Goal: Communication & Community: Answer question/provide support

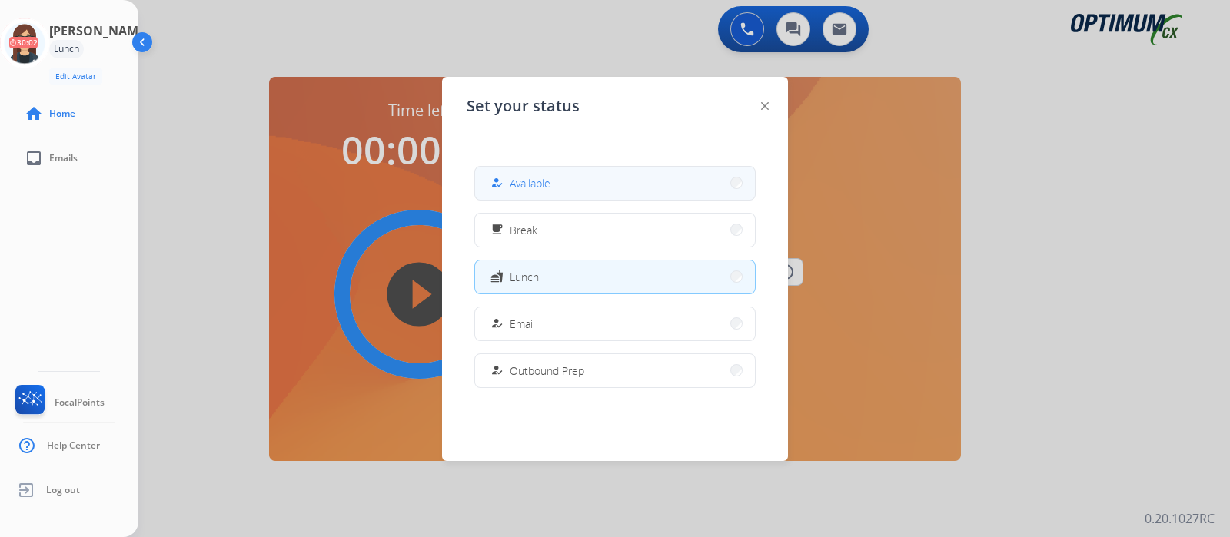
click at [592, 190] on button "how_to_reg Available" at bounding box center [615, 183] width 280 height 33
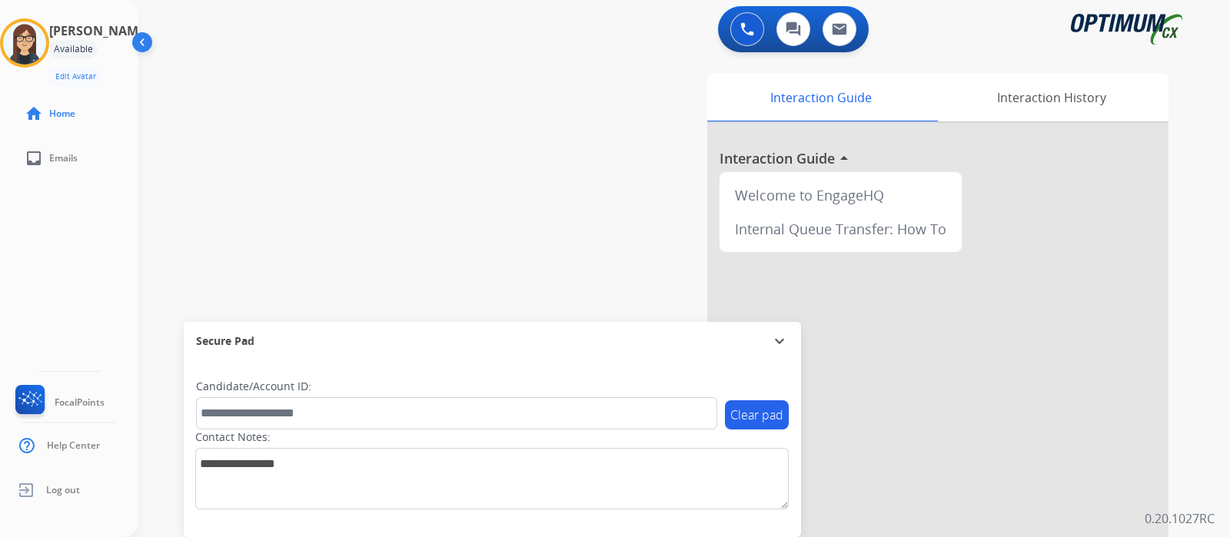
click at [410, 218] on div "swap_horiz Break voice bridge close_fullscreen Connect 3-Way Call merge_type Se…" at bounding box center [665, 375] width 1054 height 641
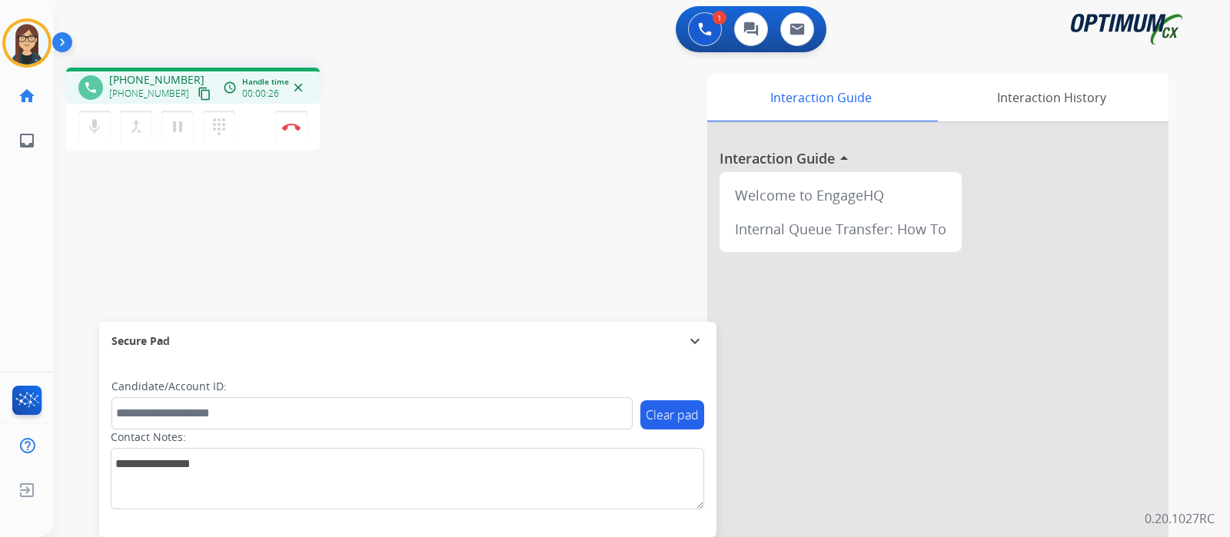
click at [197, 94] on mat-icon "content_copy" at bounding box center [204, 94] width 14 height 14
click at [394, 234] on div "phone [PHONE_NUMBER] [PHONE_NUMBER] content_copy access_time Call metrics Queue…" at bounding box center [623, 375] width 1139 height 641
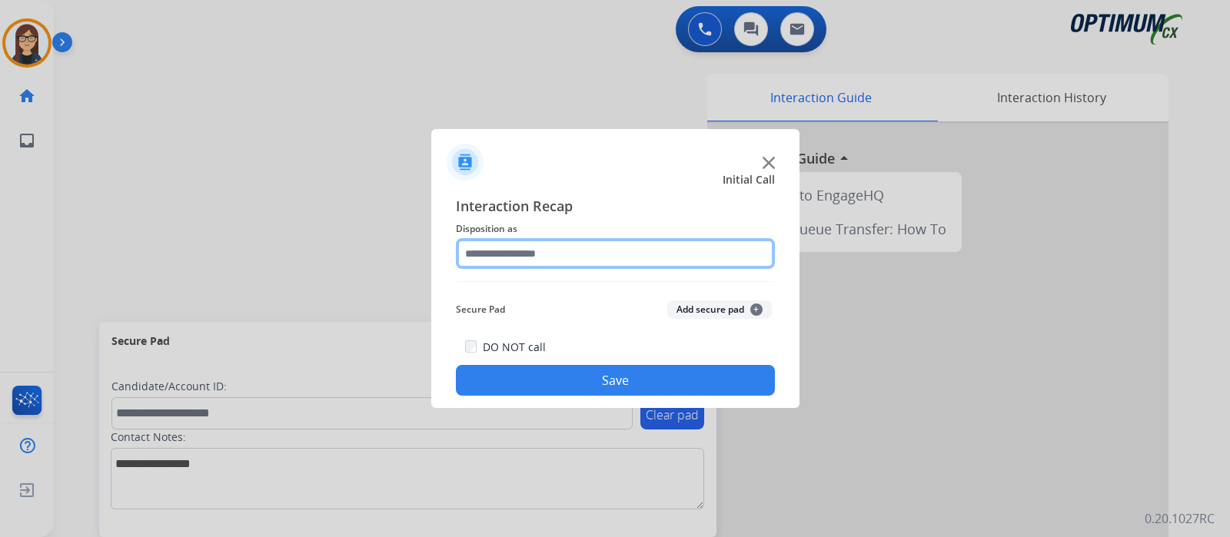
click at [521, 254] on input "text" at bounding box center [615, 253] width 319 height 31
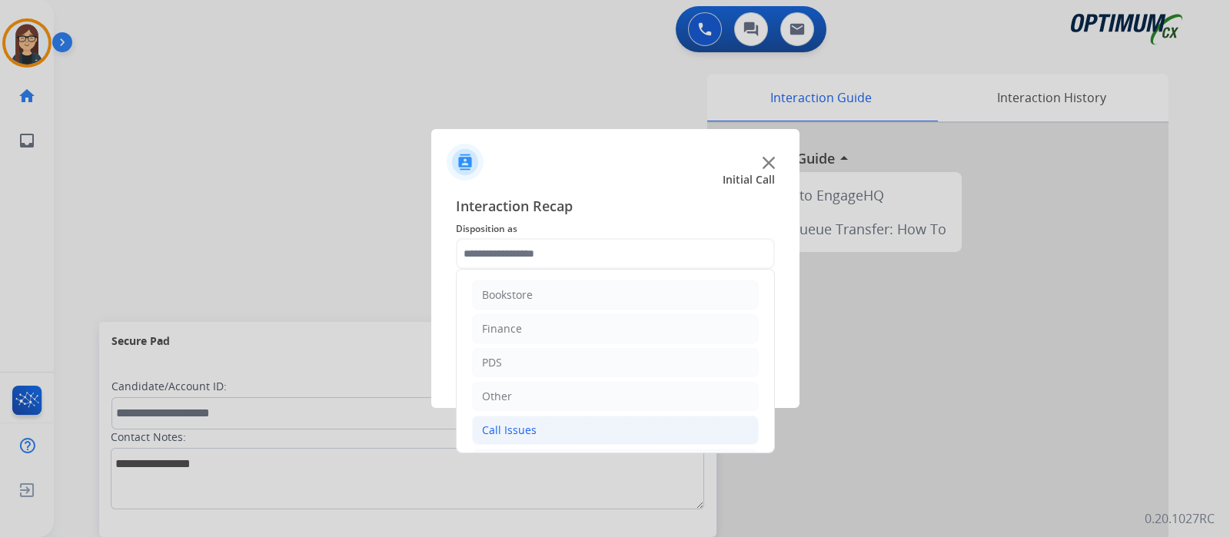
click at [540, 426] on li "Call Issues" at bounding box center [615, 430] width 287 height 29
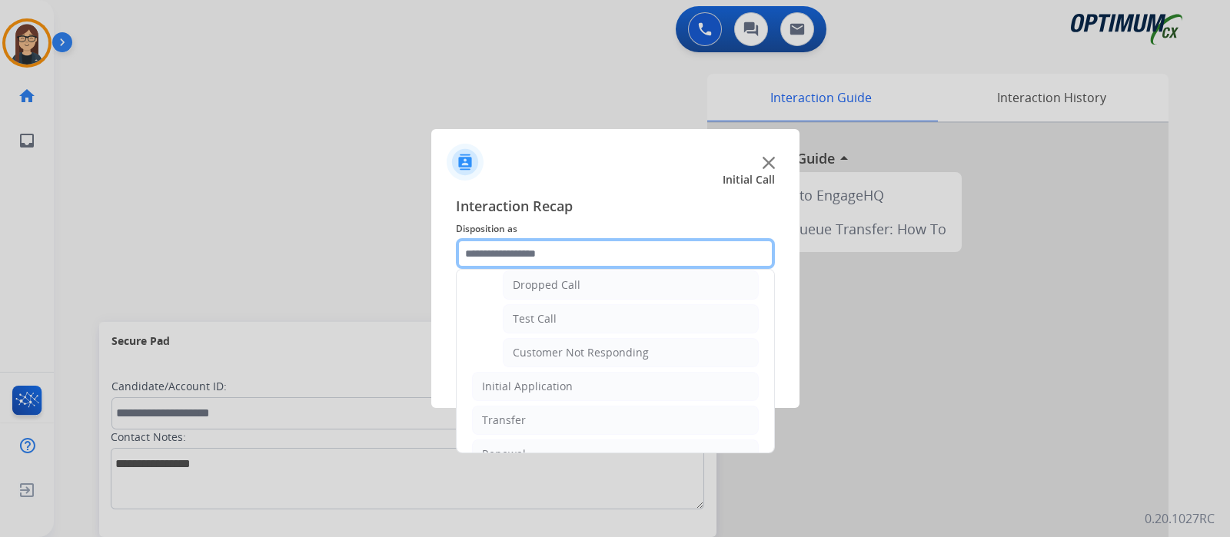
scroll to position [269, 0]
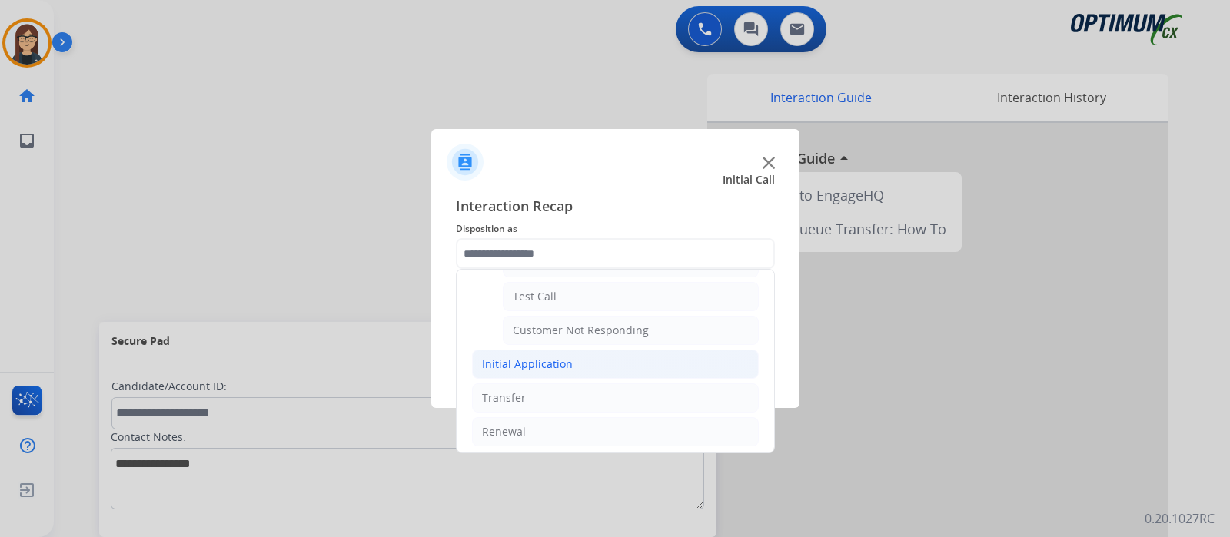
click at [518, 360] on div "Initial Application" at bounding box center [527, 364] width 91 height 15
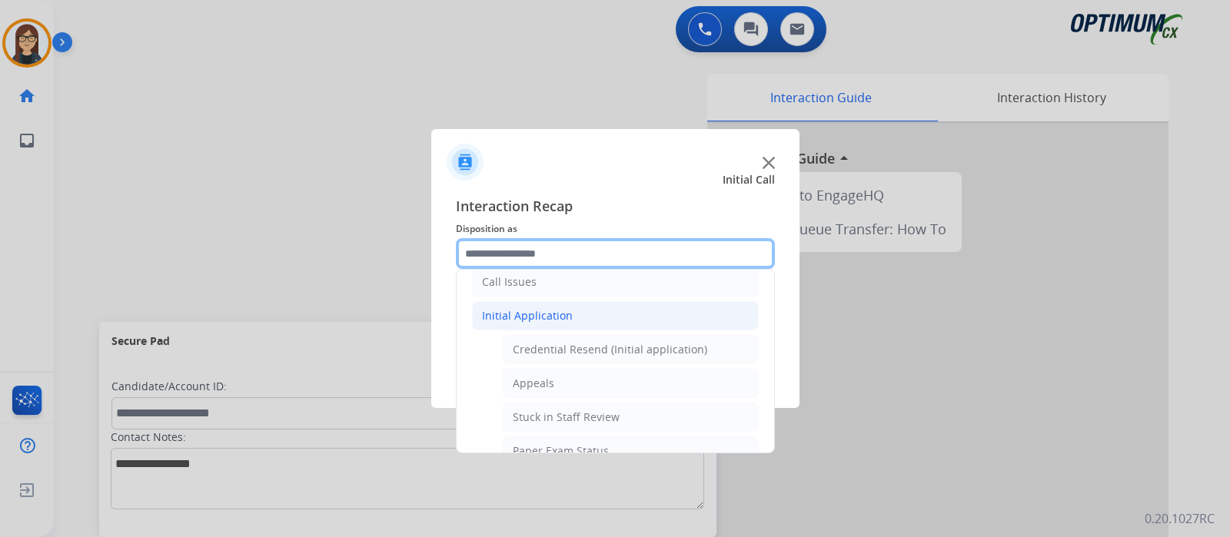
scroll to position [173, 0]
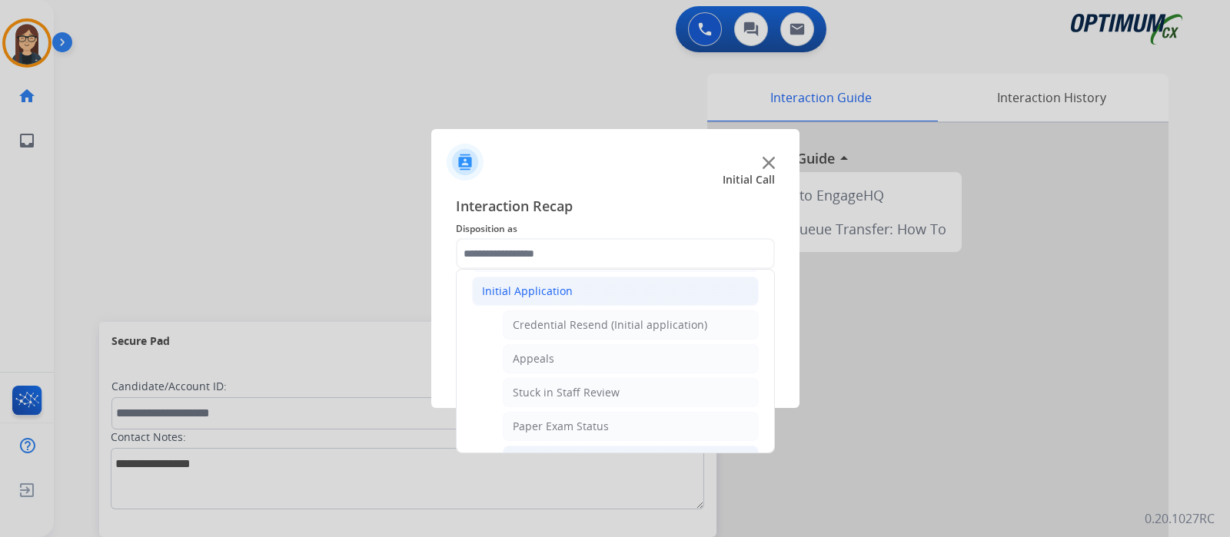
click at [549, 357] on div "Appeals" at bounding box center [533, 358] width 41 height 15
type input "*******"
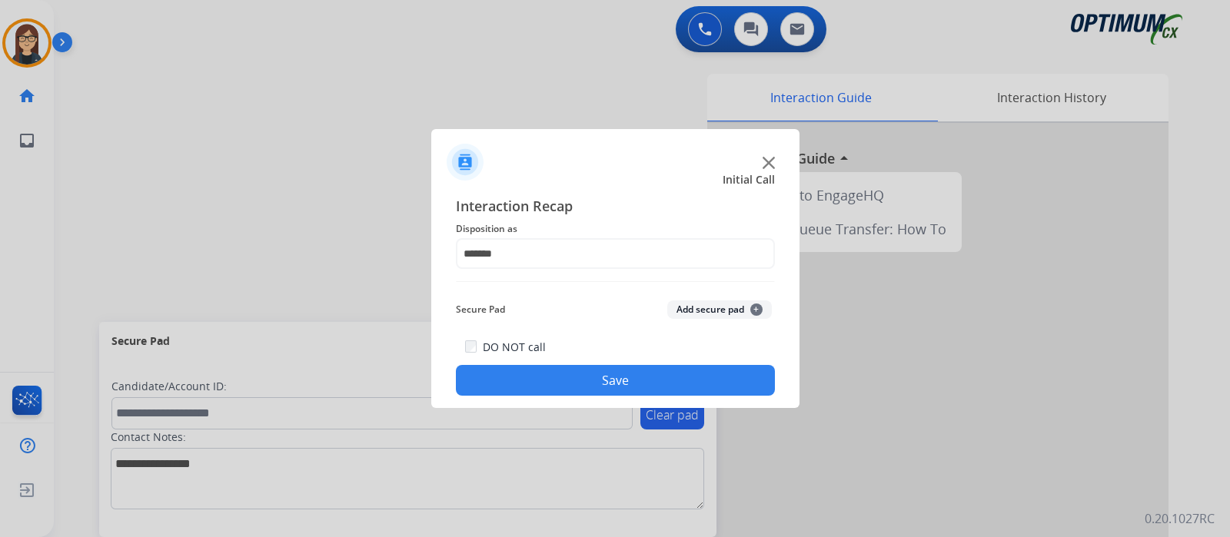
click at [549, 357] on div "DO NOT call Save" at bounding box center [615, 366] width 319 height 58
click at [549, 375] on button "Save" at bounding box center [615, 380] width 319 height 31
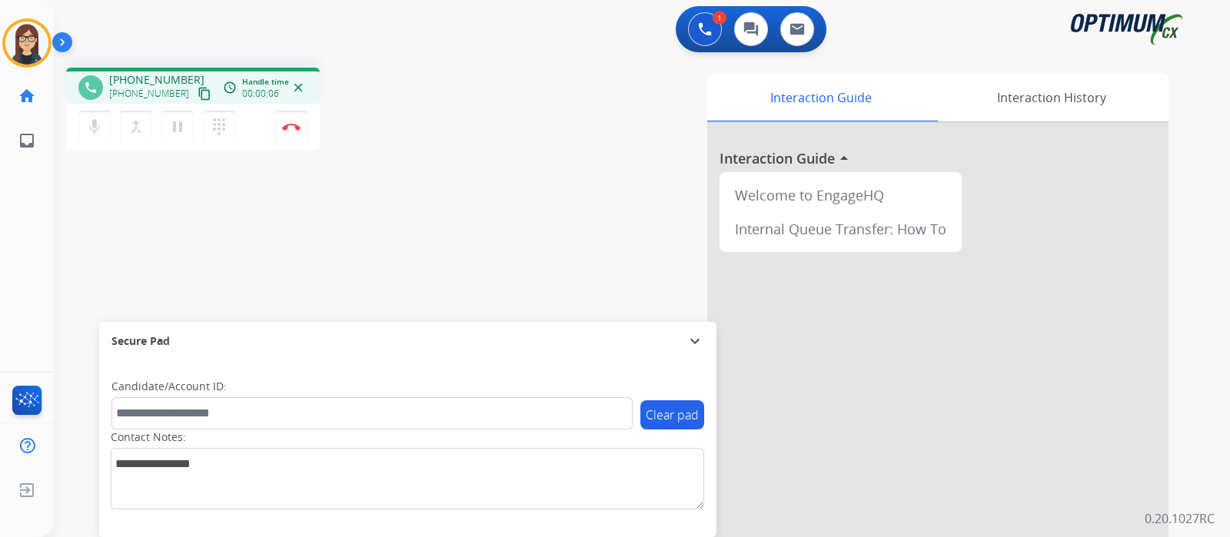
click at [197, 88] on mat-icon "content_copy" at bounding box center [204, 94] width 14 height 14
click at [455, 211] on div "phone +13478037181 +13478037181 content_copy access_time Call metrics Queue 00:…" at bounding box center [623, 375] width 1139 height 641
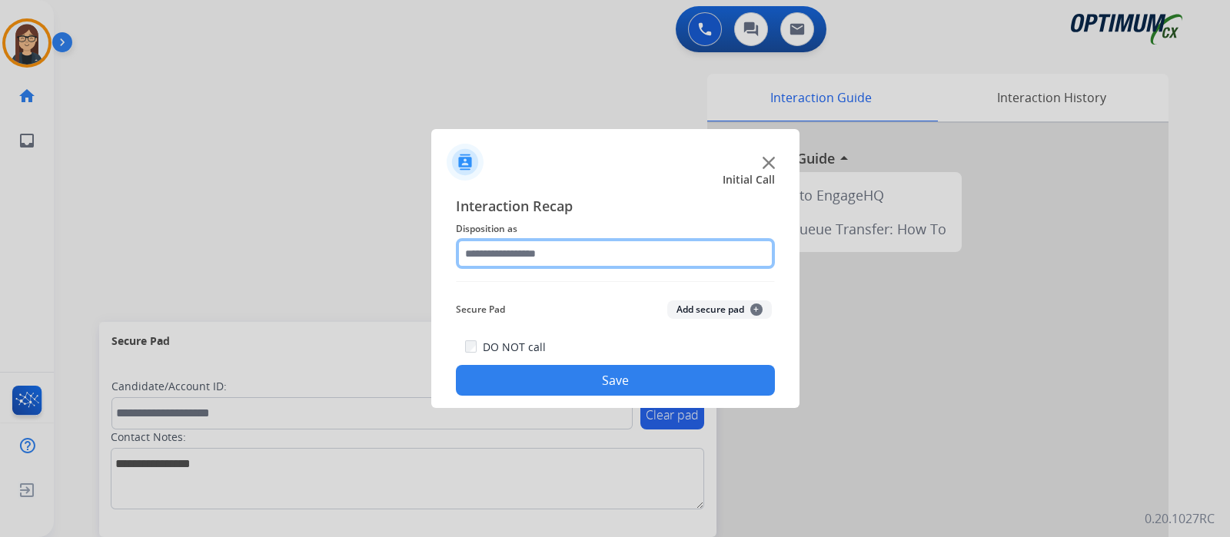
click at [602, 255] on input "text" at bounding box center [615, 253] width 319 height 31
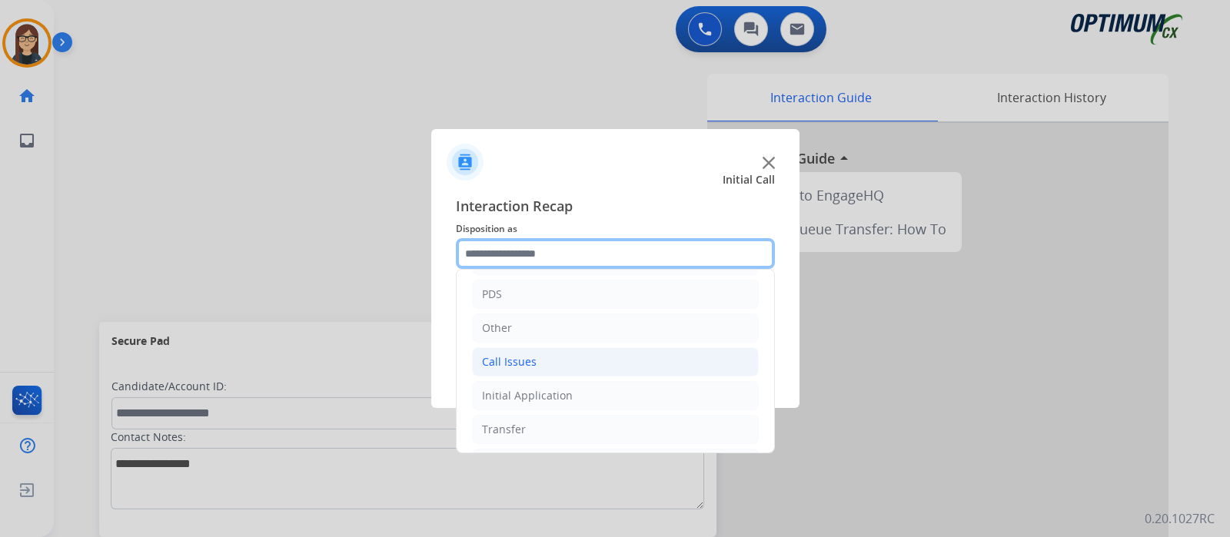
scroll to position [101, 0]
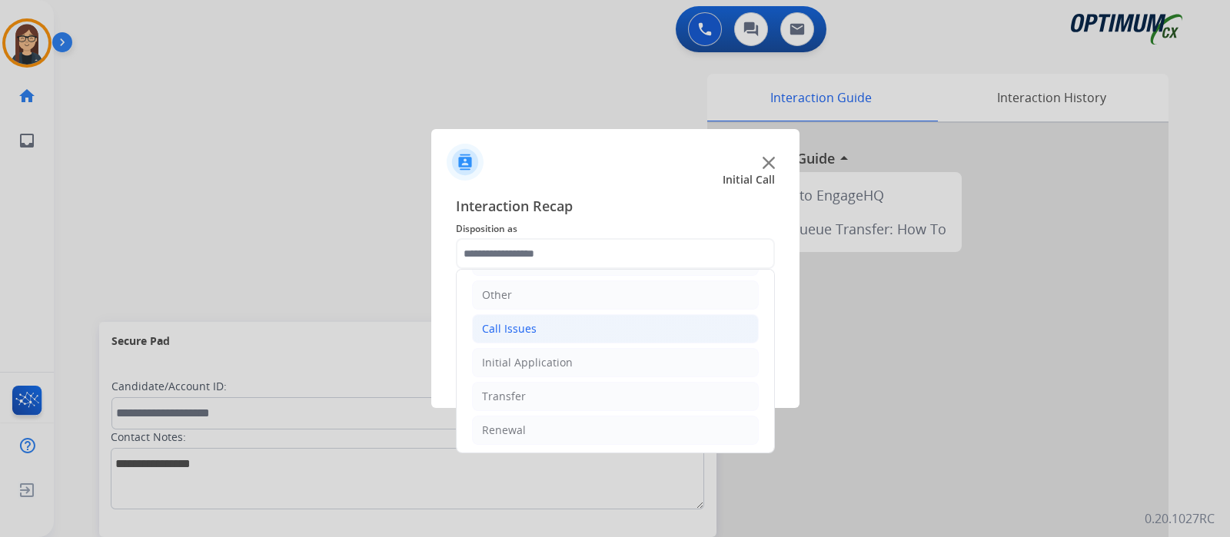
click at [554, 324] on li "Call Issues" at bounding box center [615, 328] width 287 height 29
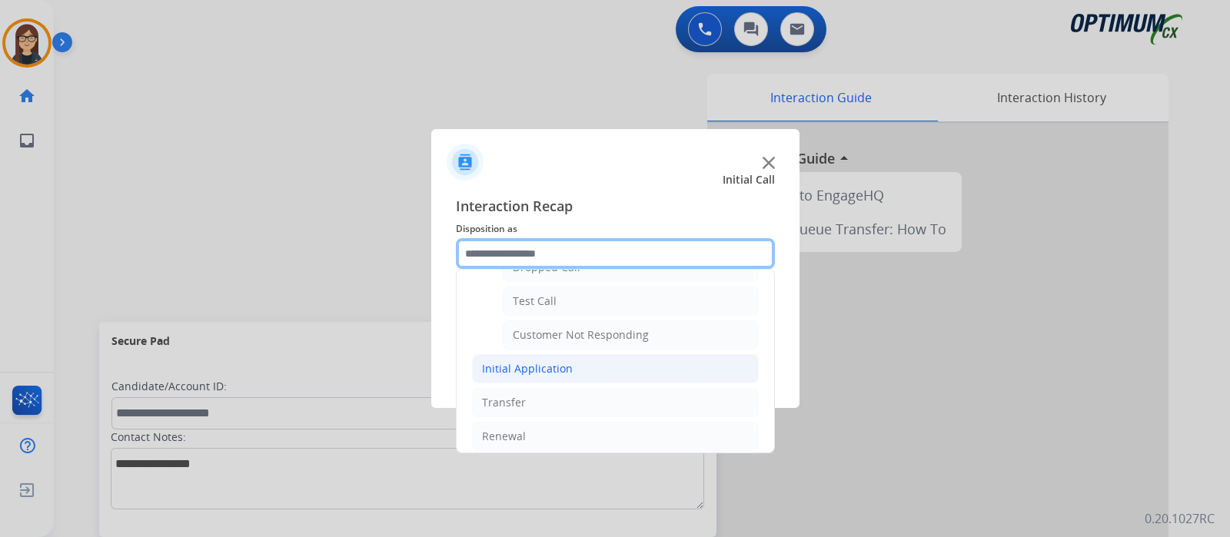
scroll to position [269, 0]
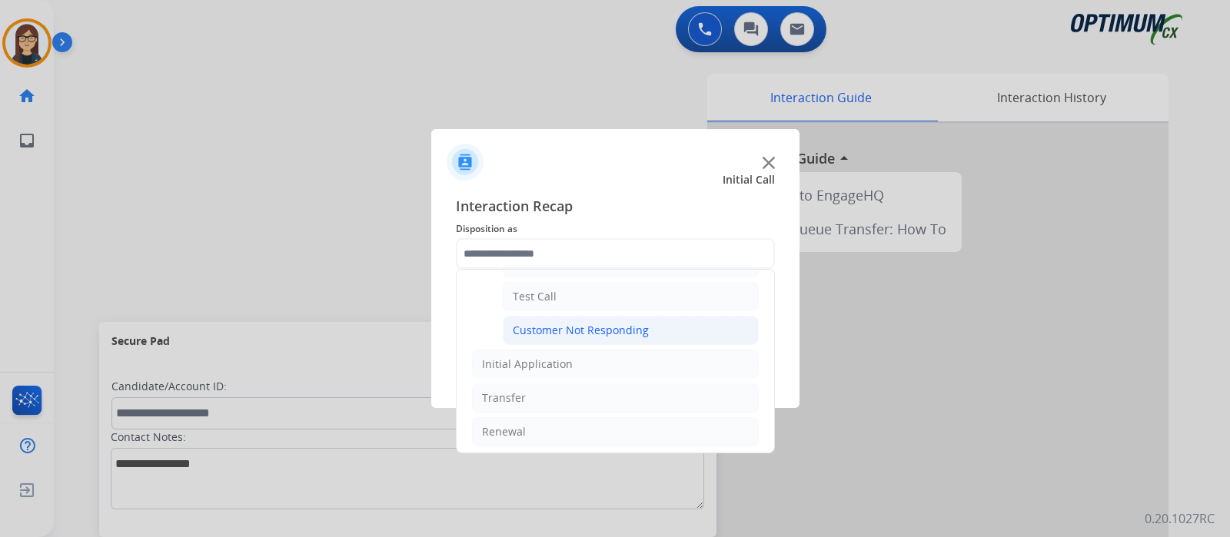
click at [575, 324] on div "Customer Not Responding" at bounding box center [581, 330] width 136 height 15
type input "**********"
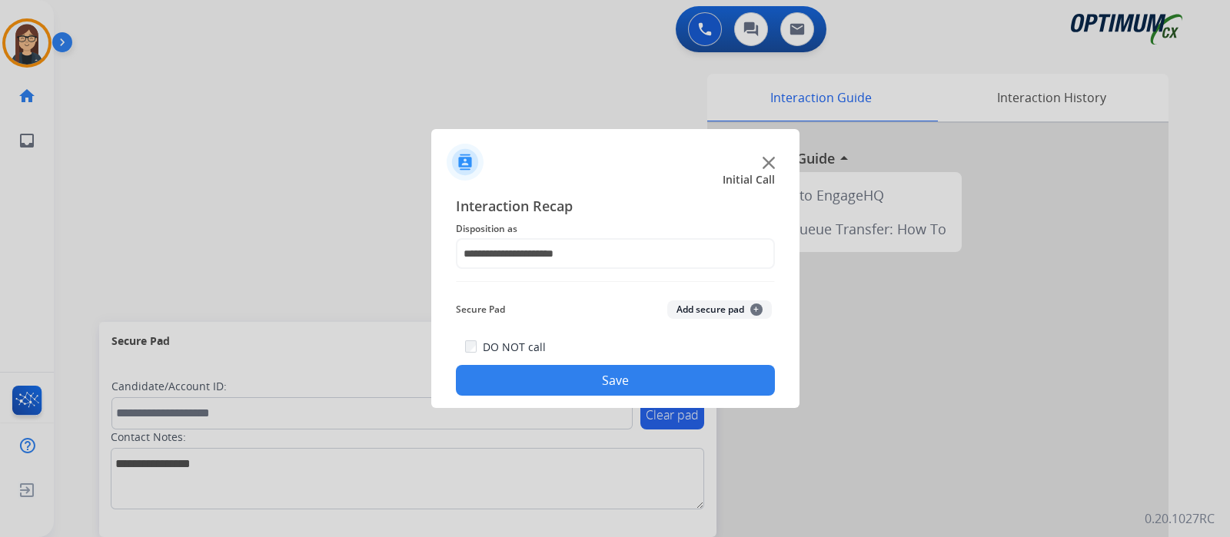
click at [584, 367] on button "Save" at bounding box center [615, 380] width 319 height 31
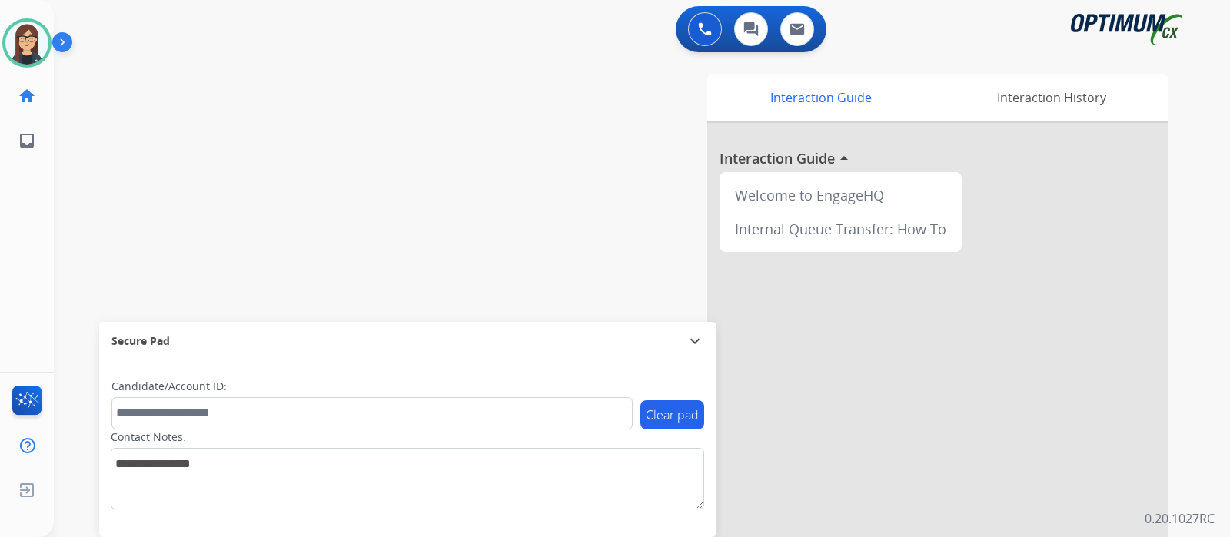
click at [292, 205] on div "swap_horiz Break voice bridge close_fullscreen Connect 3-Way Call merge_type Se…" at bounding box center [623, 375] width 1139 height 641
click at [711, 33] on button at bounding box center [705, 29] width 34 height 34
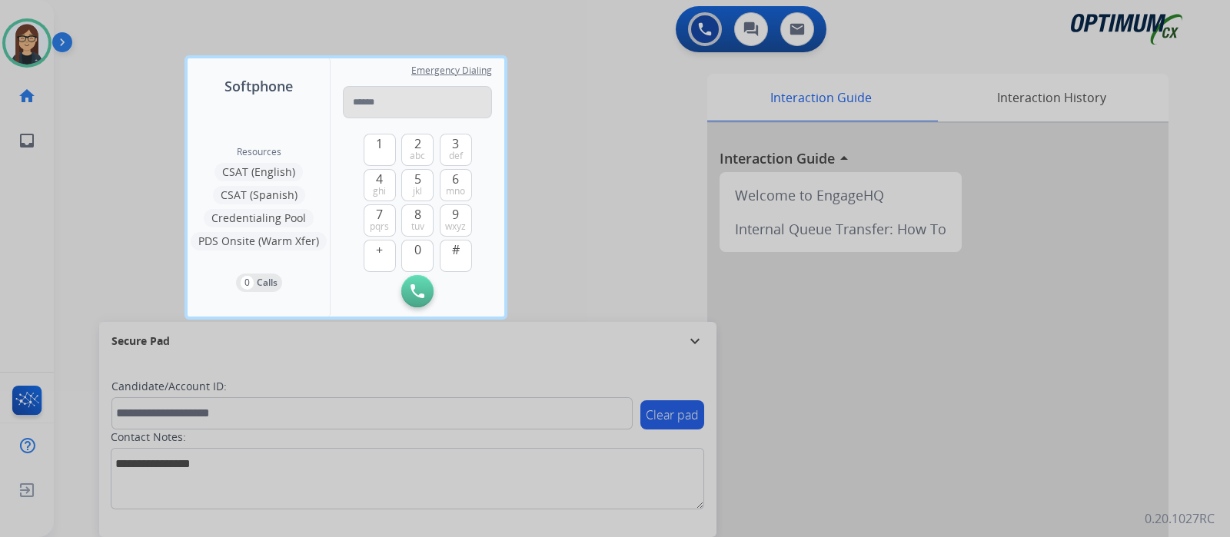
click at [442, 112] on input "tel" at bounding box center [417, 102] width 149 height 32
type input "**********"
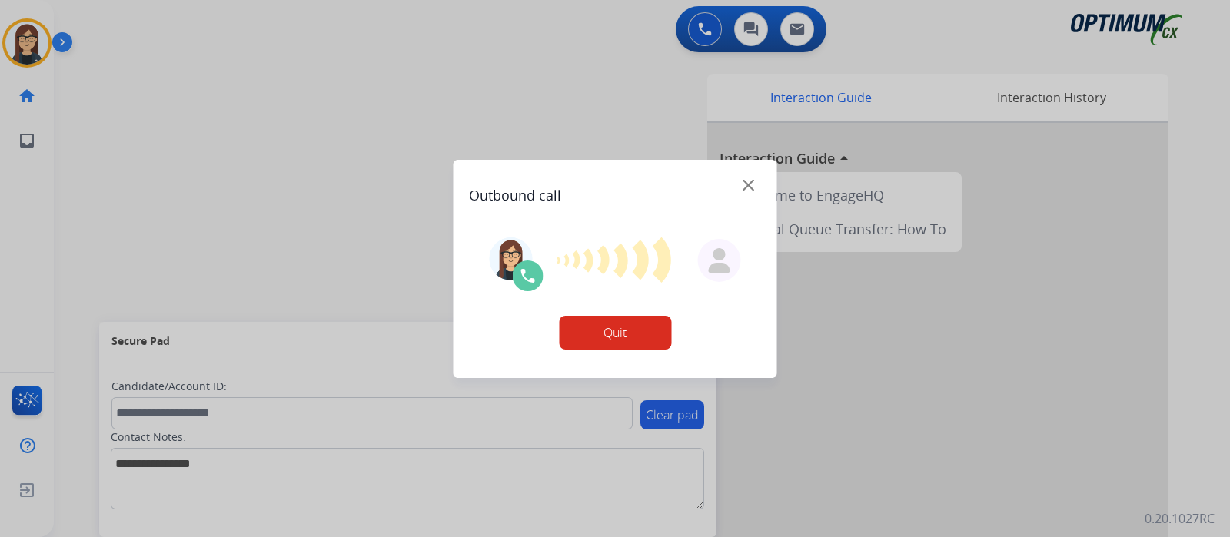
click at [582, 317] on button "Quit" at bounding box center [615, 333] width 112 height 34
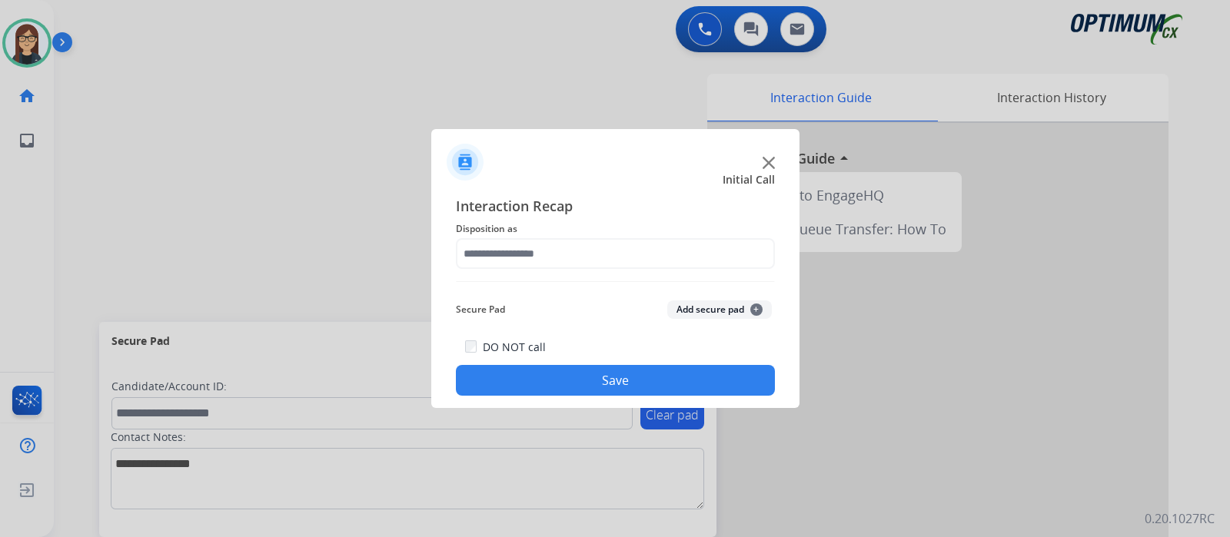
drag, startPoint x: 784, startPoint y: 167, endPoint x: 777, endPoint y: 161, distance: 9.3
click at [784, 167] on div at bounding box center [615, 156] width 368 height 54
click at [777, 161] on div at bounding box center [615, 156] width 368 height 54
click at [768, 159] on img at bounding box center [768, 163] width 12 height 12
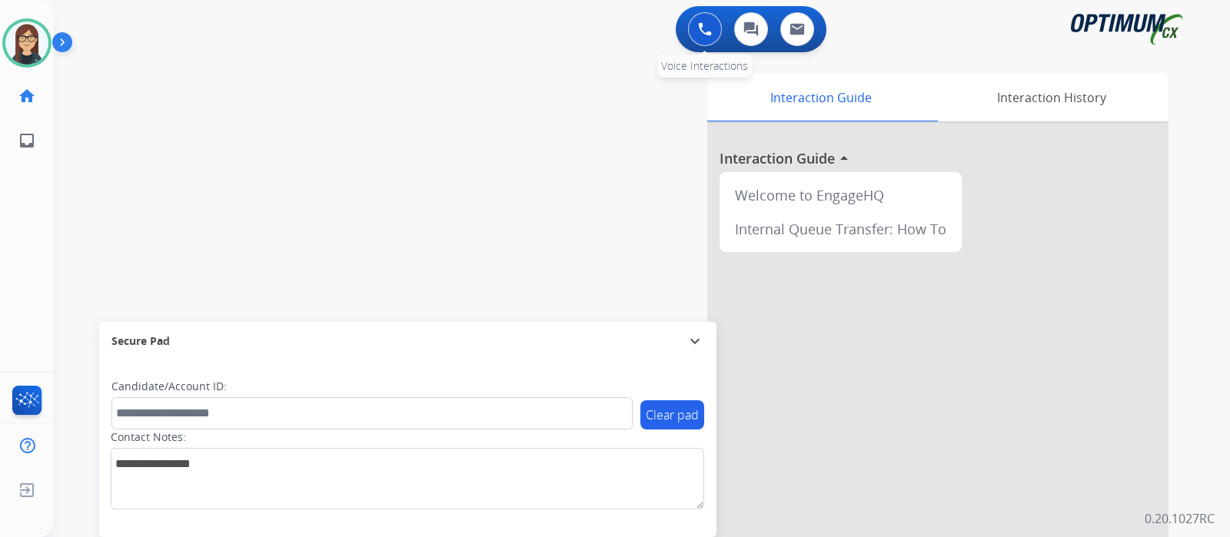
click at [698, 22] on img at bounding box center [705, 29] width 14 height 14
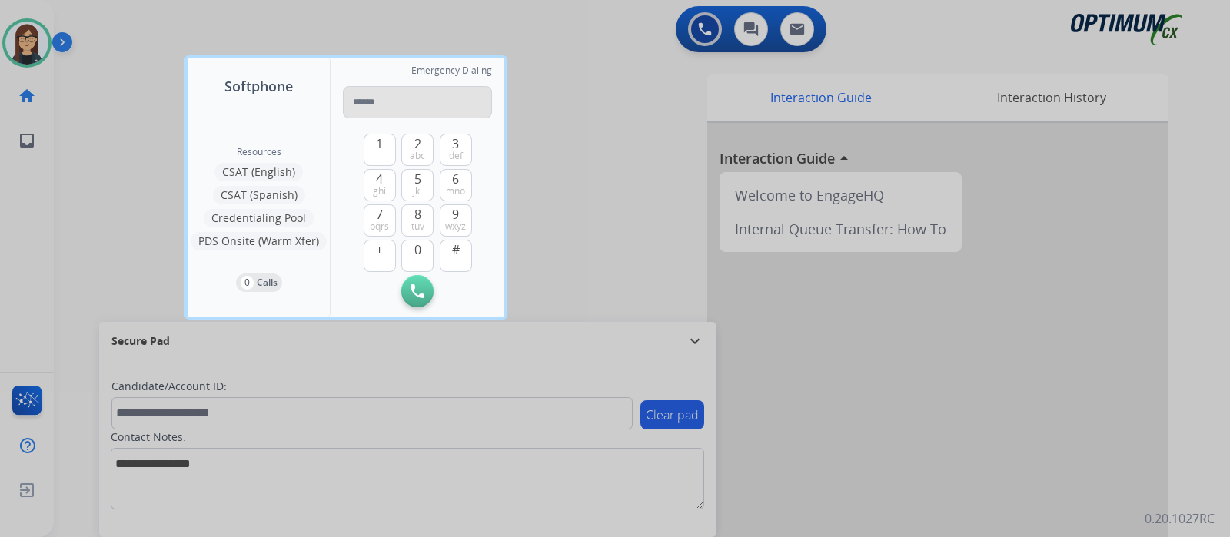
click at [392, 101] on input "tel" at bounding box center [417, 102] width 149 height 32
click at [357, 101] on input "**********" at bounding box center [417, 102] width 149 height 32
type input "**********"
click at [420, 280] on button "Initiate Call" at bounding box center [417, 291] width 32 height 32
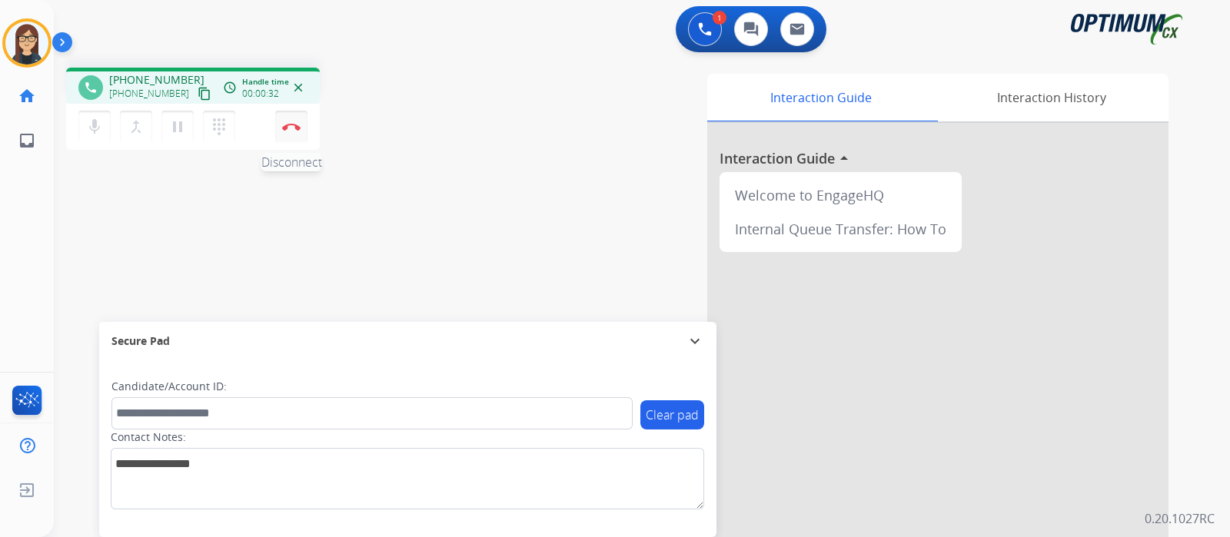
click at [292, 125] on img at bounding box center [291, 127] width 18 height 8
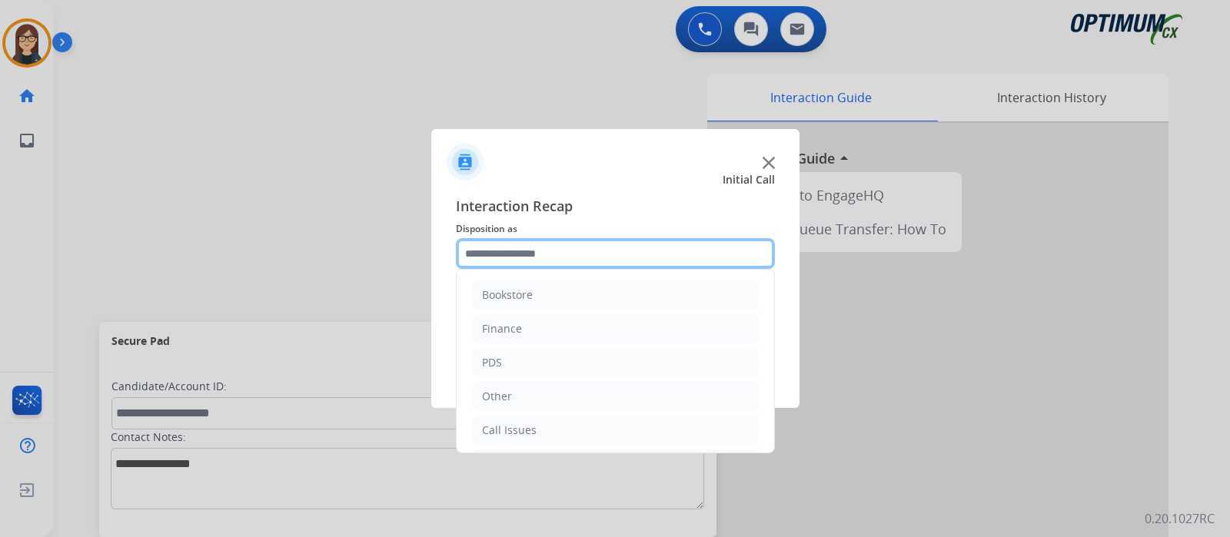
click at [538, 249] on input "text" at bounding box center [615, 253] width 319 height 31
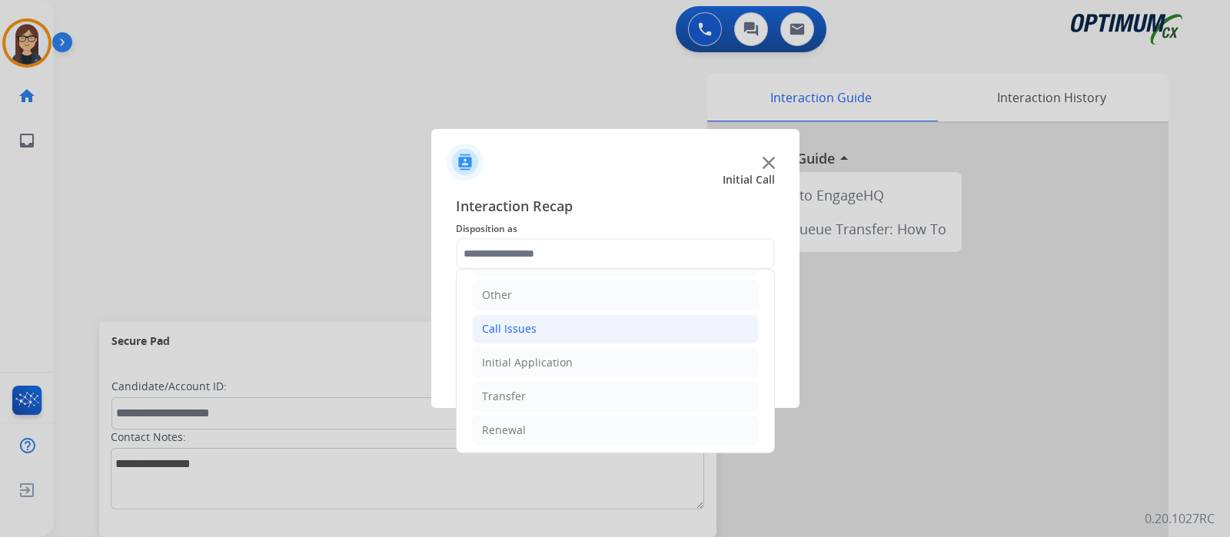
click at [493, 324] on div "Call Issues" at bounding box center [509, 328] width 55 height 15
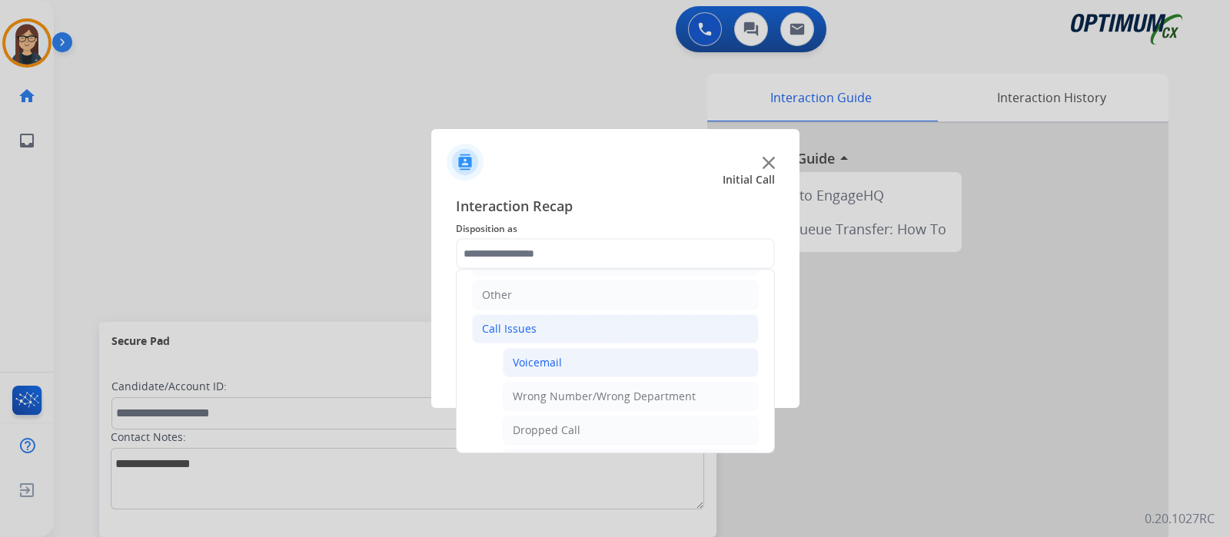
click at [537, 357] on div "Voicemail" at bounding box center [537, 362] width 49 height 15
type input "*********"
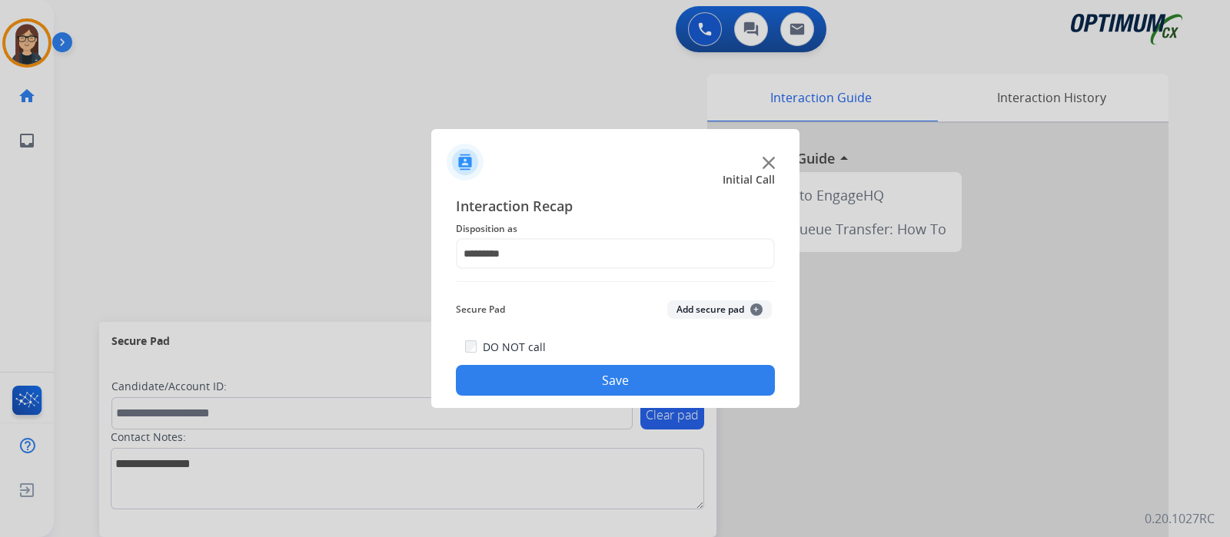
click at [539, 380] on button "Save" at bounding box center [615, 380] width 319 height 31
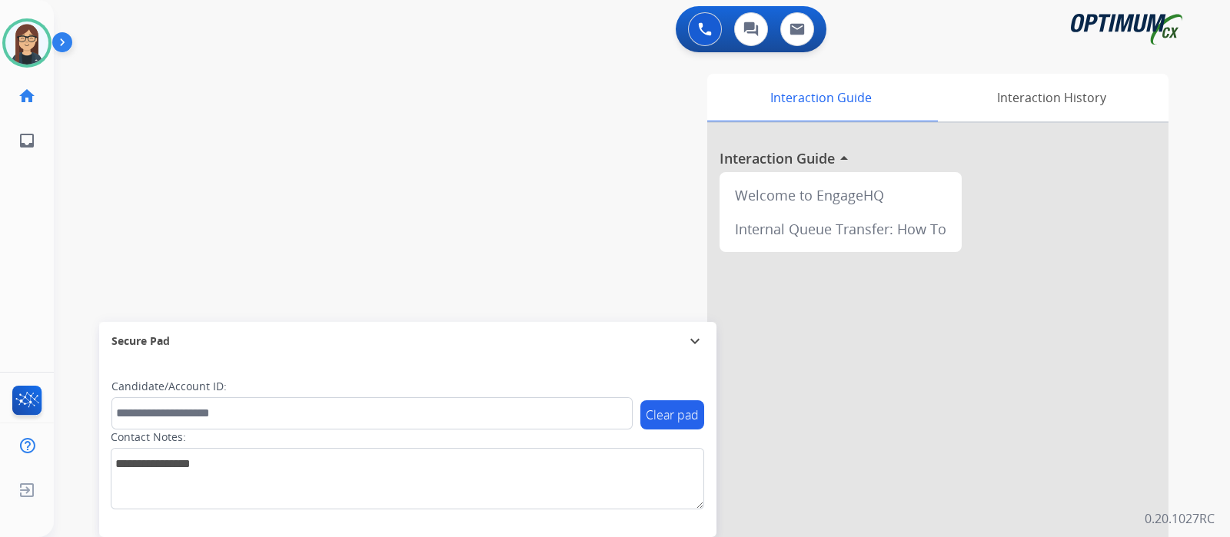
click at [327, 228] on div "swap_horiz Break voice bridge close_fullscreen Connect 3-Way Call merge_type Se…" at bounding box center [623, 375] width 1139 height 641
click at [290, 201] on div "swap_horiz Break voice bridge close_fullscreen Connect 3-Way Call merge_type Se…" at bounding box center [623, 375] width 1139 height 641
click at [16, 397] on img at bounding box center [27, 403] width 36 height 35
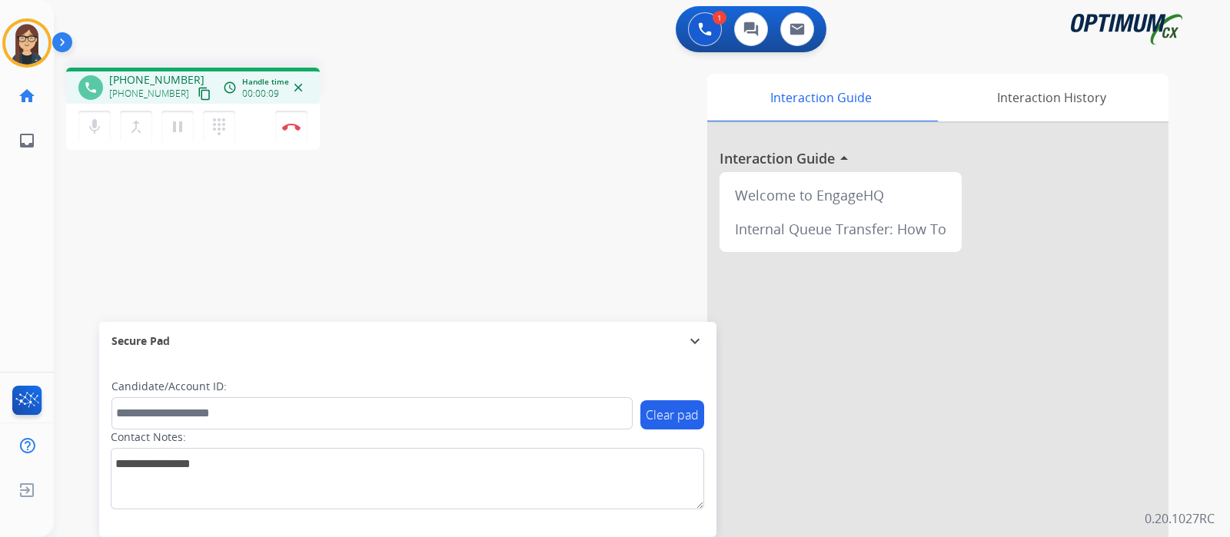
click at [197, 94] on mat-icon "content_copy" at bounding box center [204, 94] width 14 height 14
click at [83, 122] on button "mic Mute" at bounding box center [94, 127] width 32 height 32
click at [100, 130] on mat-icon "mic_off" at bounding box center [94, 127] width 18 height 18
click at [100, 130] on mat-icon "mic" at bounding box center [94, 127] width 18 height 18
click at [86, 124] on mat-icon "mic_off" at bounding box center [94, 127] width 18 height 18
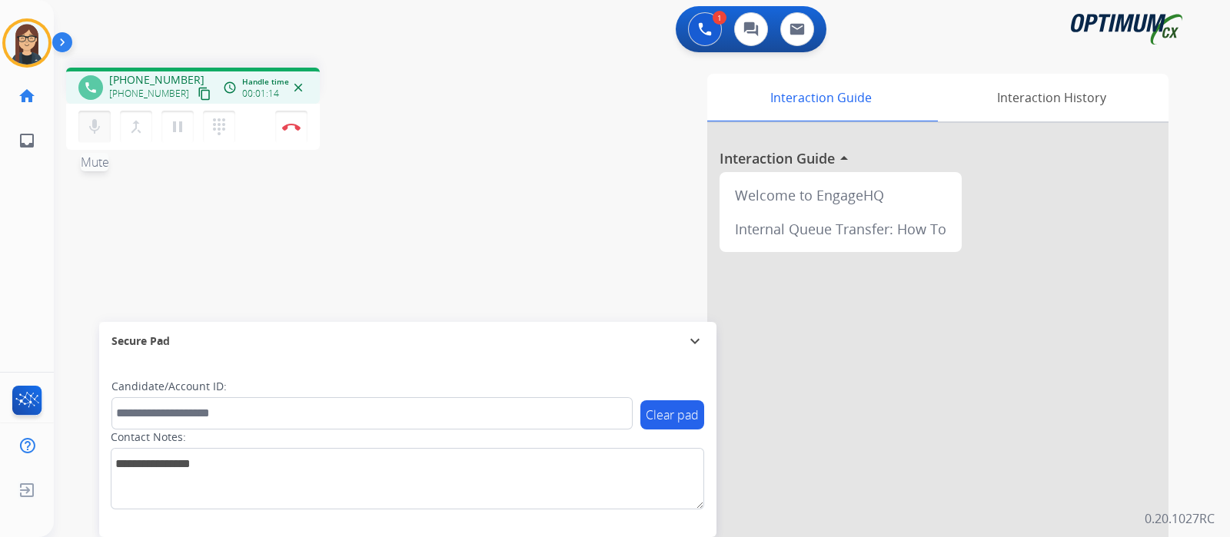
click at [94, 127] on mat-icon "mic" at bounding box center [94, 127] width 18 height 18
click at [423, 176] on div "phone +15139705498 +15139705498 content_copy access_time Call metrics Queue 00:…" at bounding box center [623, 375] width 1139 height 641
click at [85, 132] on mat-icon "mic_off" at bounding box center [94, 127] width 18 height 18
click at [423, 263] on div "phone +15139705498 +15139705498 content_copy access_time Call metrics Queue 00:…" at bounding box center [623, 375] width 1139 height 641
click at [290, 128] on img at bounding box center [291, 127] width 18 height 8
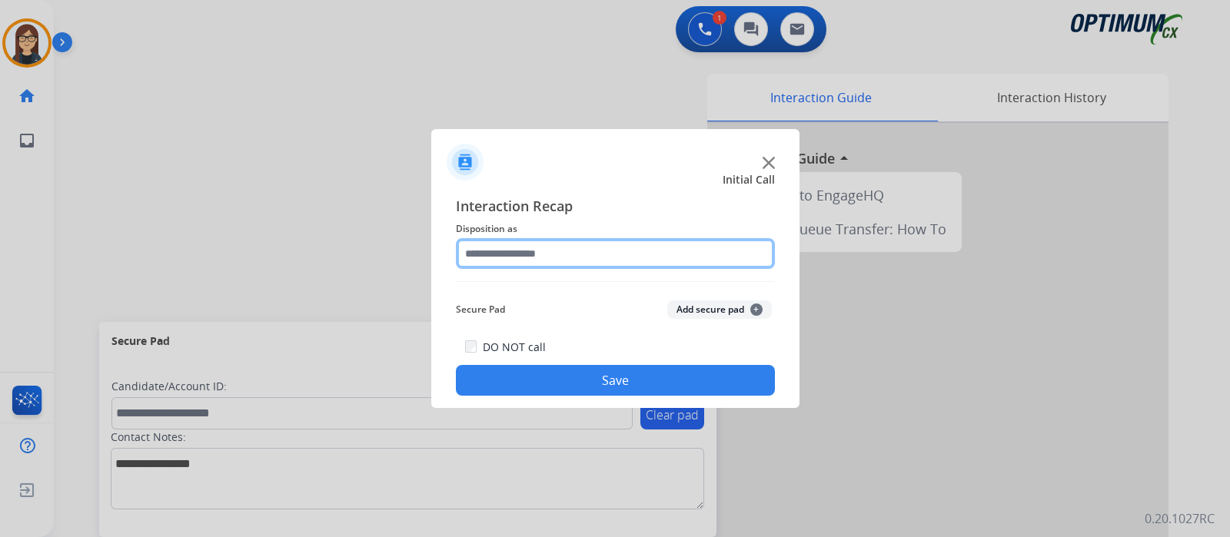
click at [549, 257] on input "text" at bounding box center [615, 253] width 319 height 31
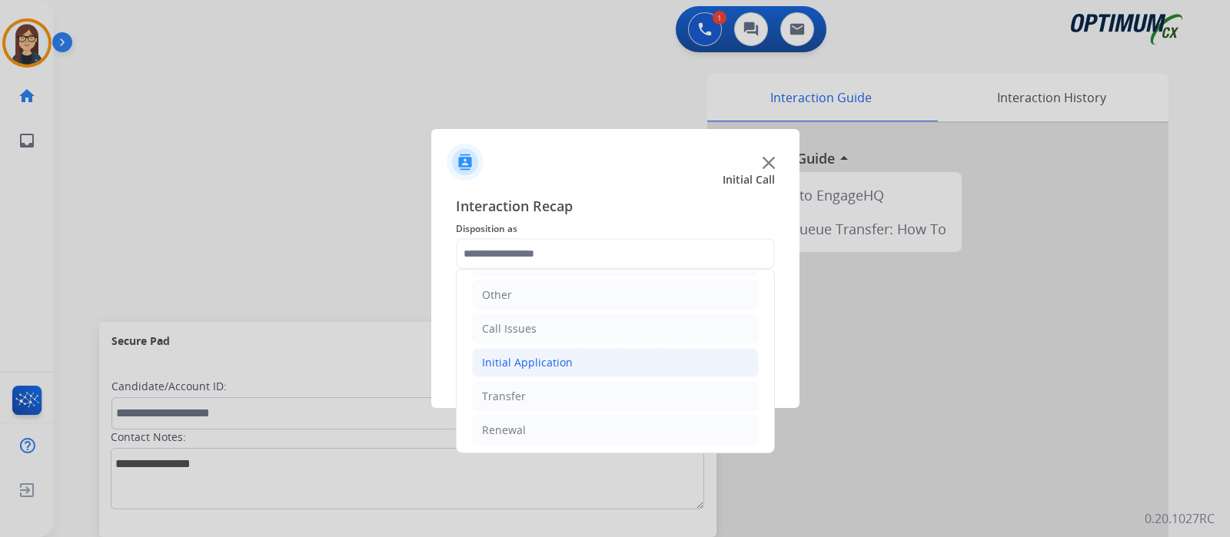
click at [526, 363] on div "Initial Application" at bounding box center [527, 362] width 91 height 15
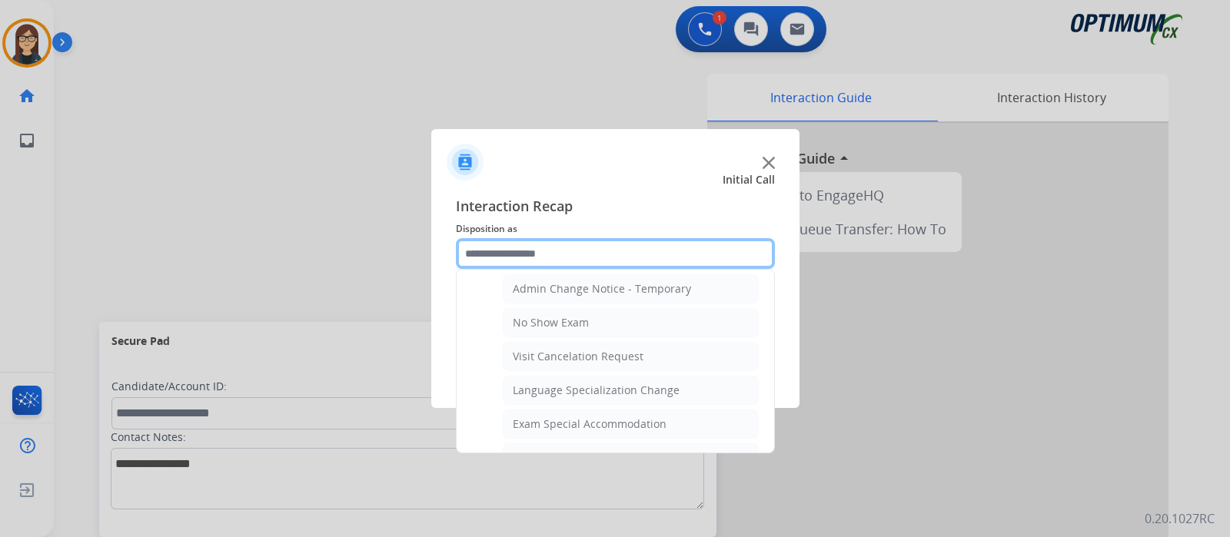
scroll to position [870, 0]
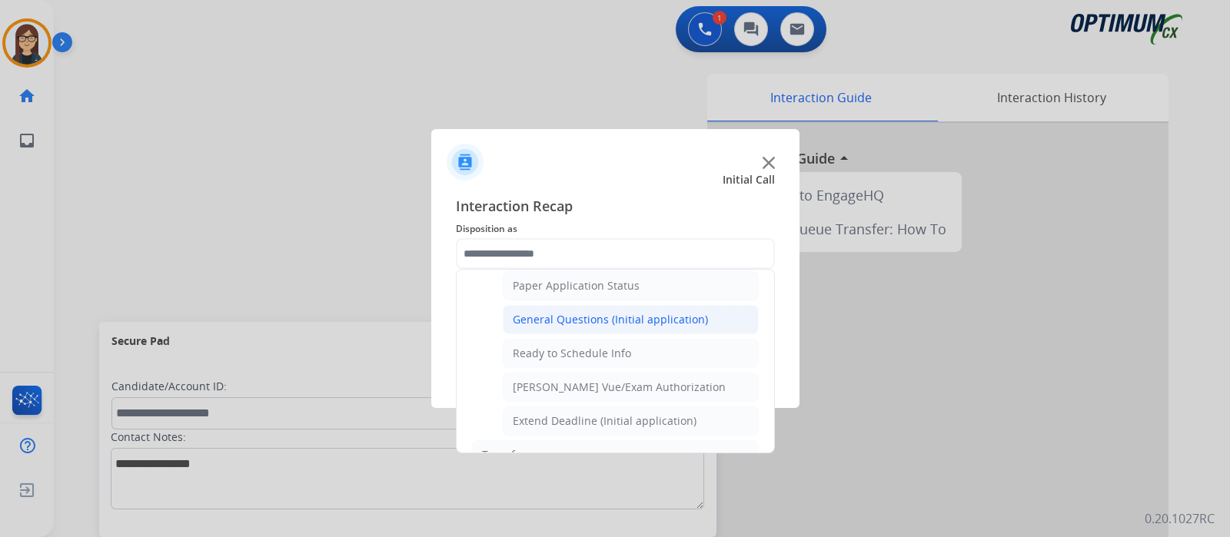
click at [619, 312] on div "General Questions (Initial application)" at bounding box center [610, 319] width 195 height 15
type input "**********"
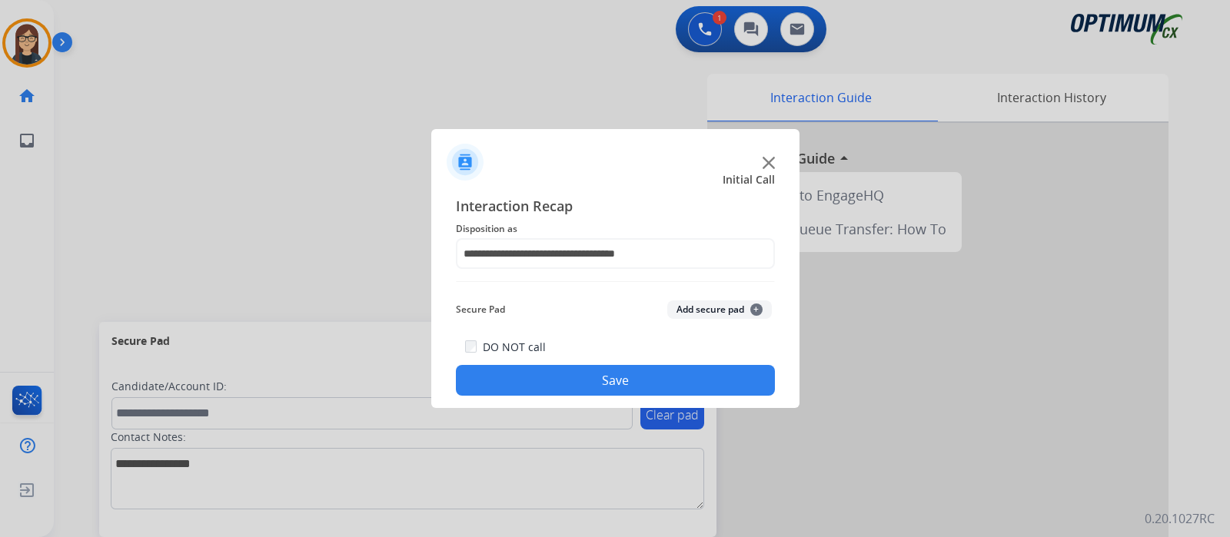
click at [603, 371] on button "Save" at bounding box center [615, 380] width 319 height 31
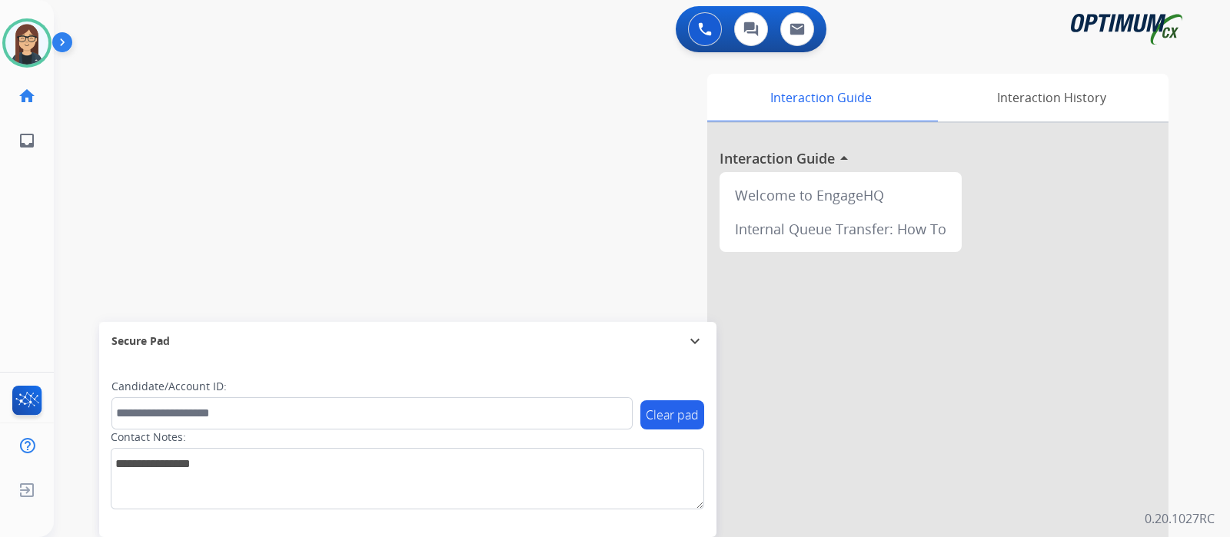
click at [347, 166] on div "swap_horiz Break voice bridge close_fullscreen Connect 3-Way Call merge_type Se…" at bounding box center [623, 375] width 1139 height 641
click at [372, 236] on div "swap_horiz Break voice bridge close_fullscreen Connect 3-Way Call merge_type Se…" at bounding box center [623, 375] width 1139 height 641
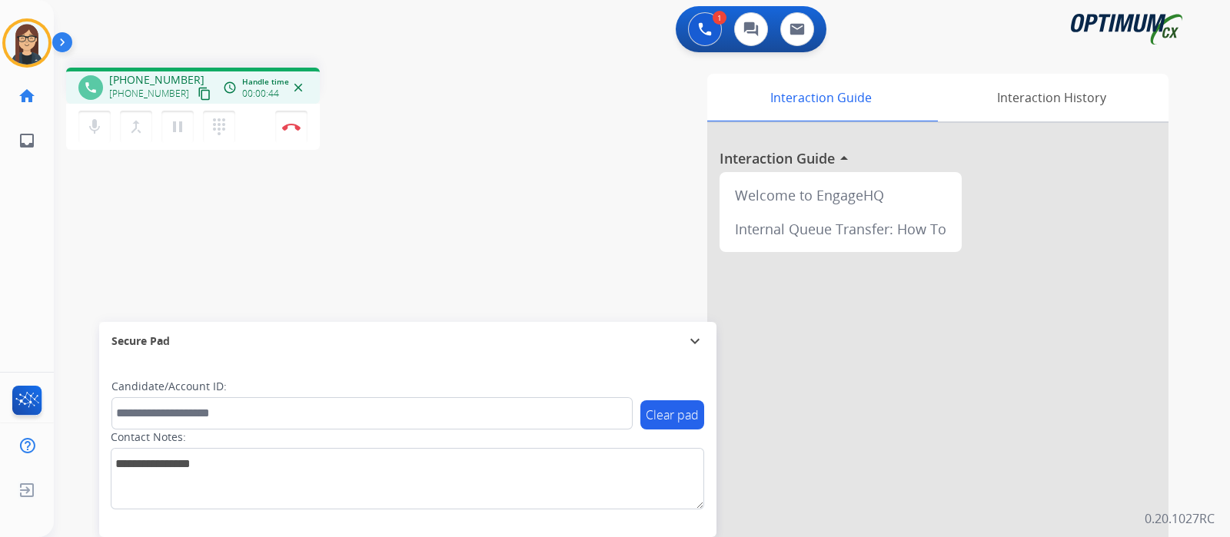
click at [197, 93] on mat-icon "content_copy" at bounding box center [204, 94] width 14 height 14
click at [424, 154] on div "phone +17408126294 +17408126294 content_copy access_time Call metrics Queue 00:…" at bounding box center [269, 111] width 407 height 87
click at [464, 101] on div "phone +17408126294 +17408126294 content_copy access_time Call metrics Queue 00:…" at bounding box center [269, 111] width 407 height 87
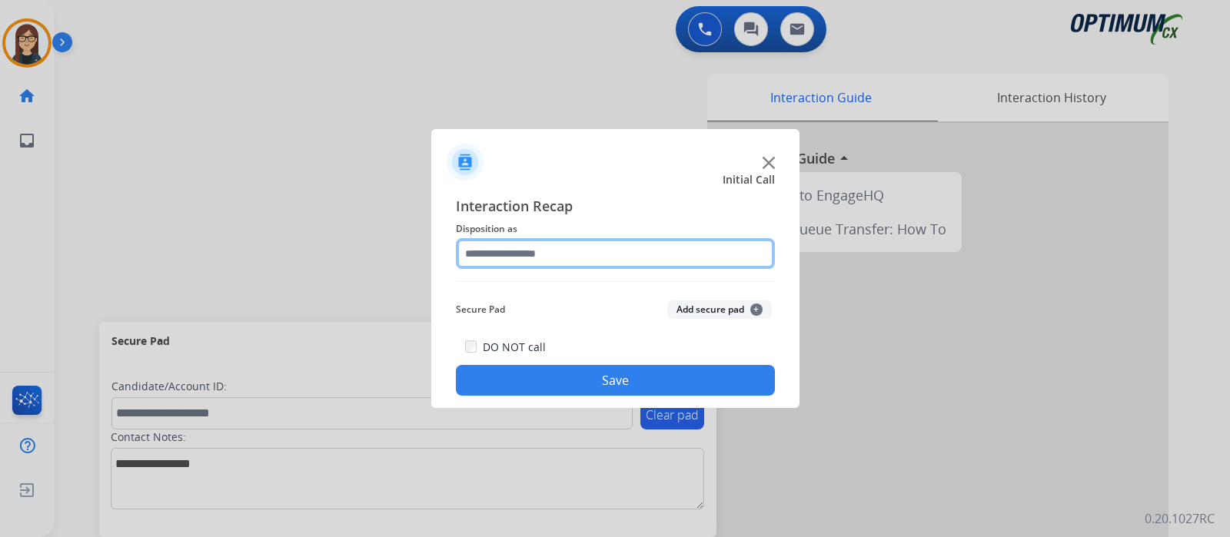
click at [536, 247] on input "text" at bounding box center [615, 253] width 319 height 31
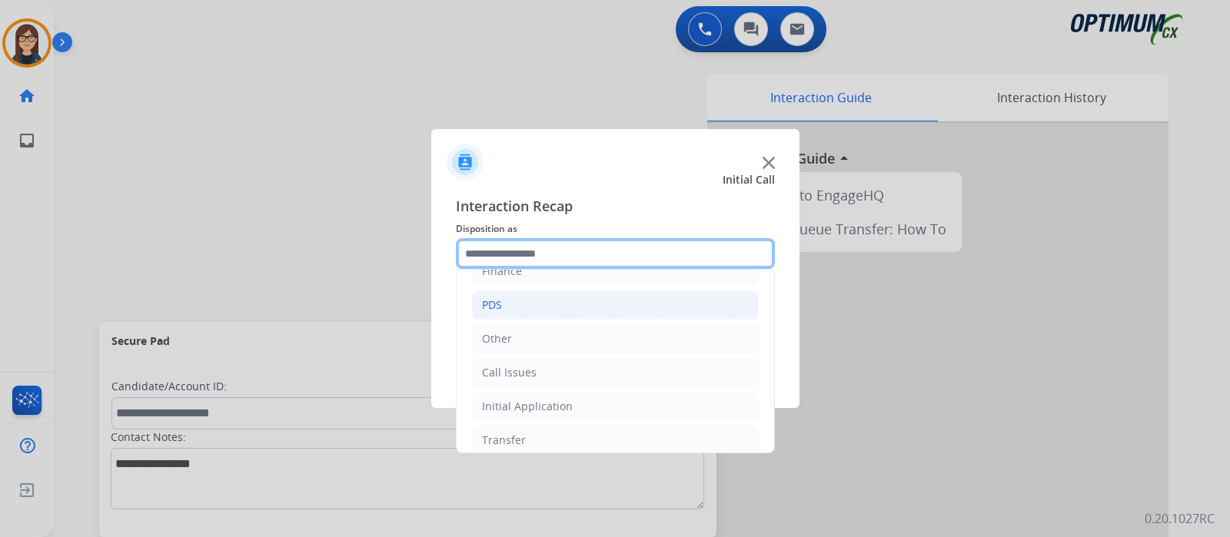
scroll to position [101, 0]
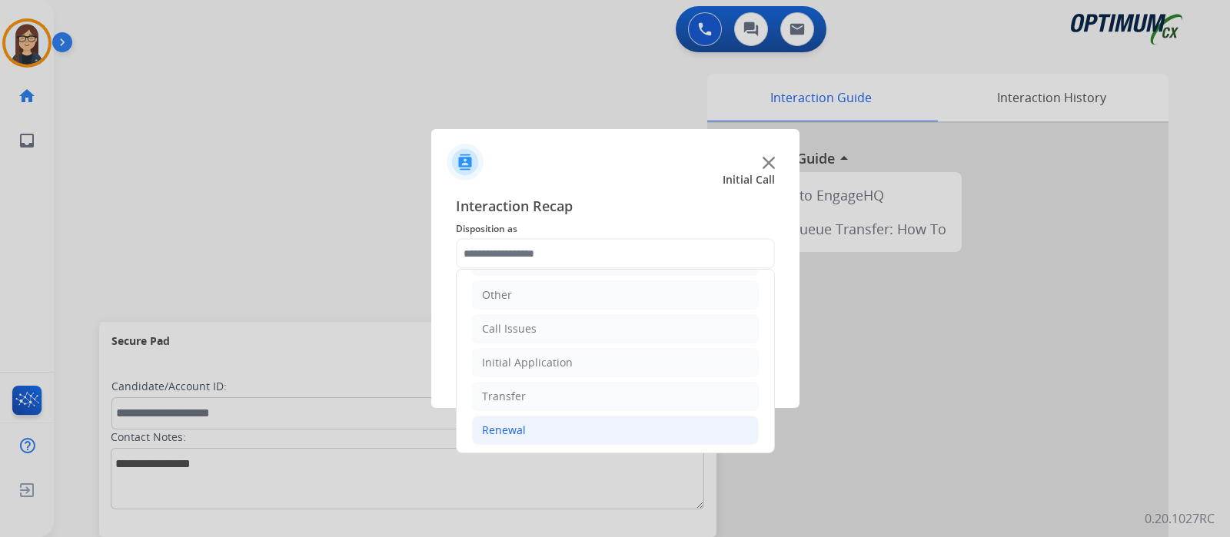
click at [519, 427] on div "Renewal" at bounding box center [504, 430] width 44 height 15
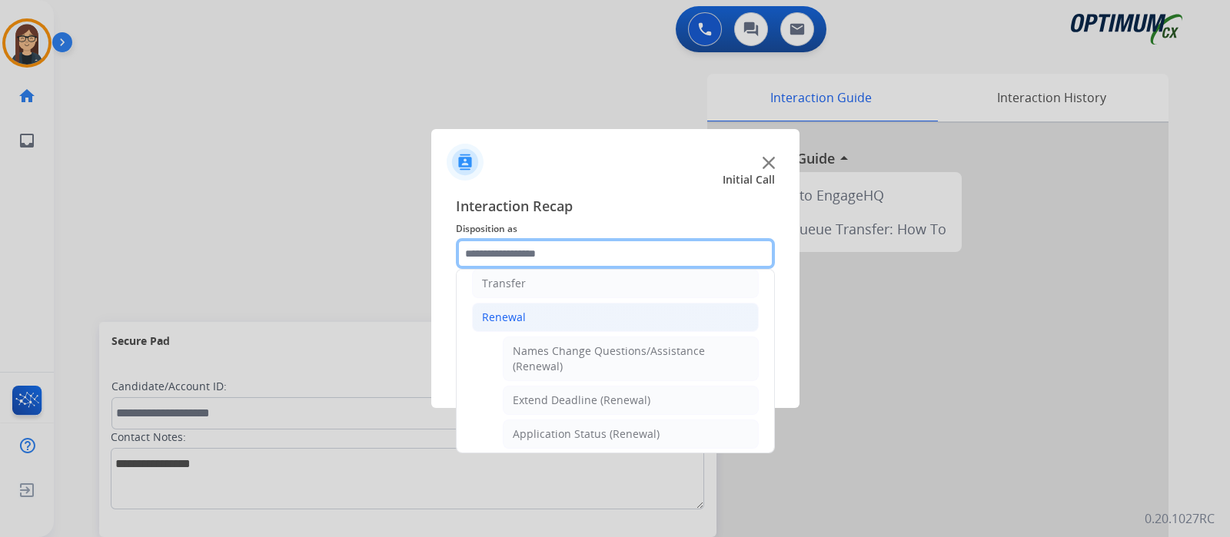
scroll to position [390, 0]
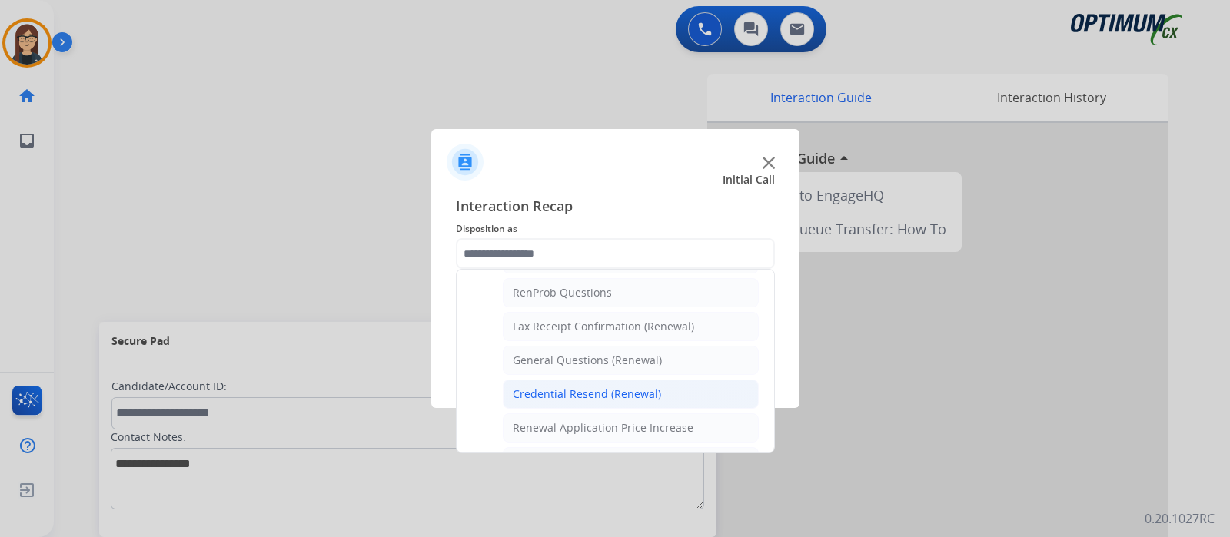
click at [580, 391] on div "Credential Resend (Renewal)" at bounding box center [587, 394] width 148 height 15
type input "**********"
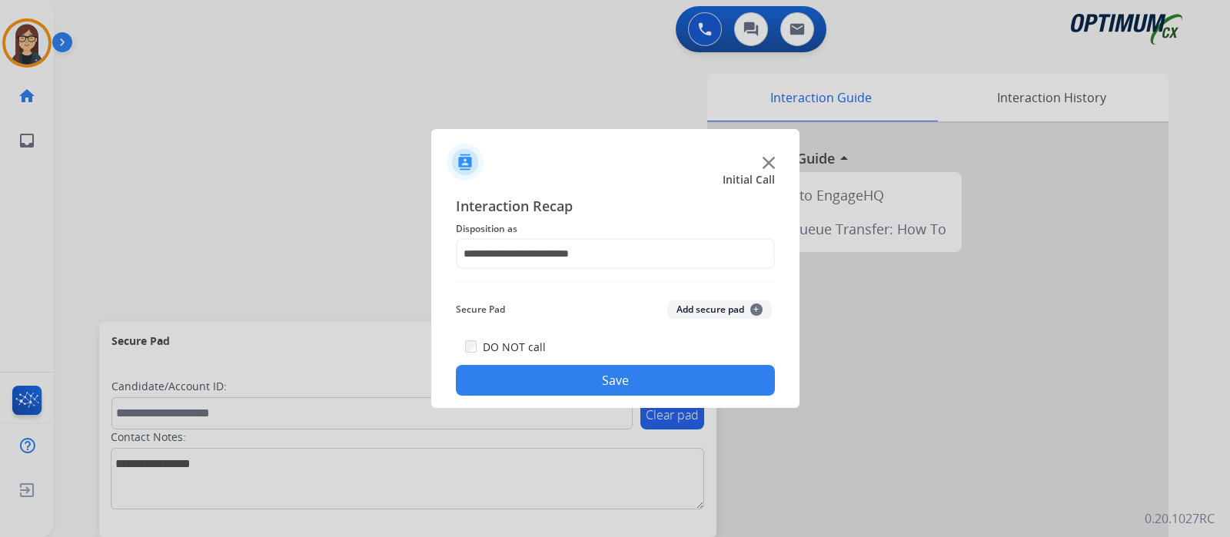
click at [549, 383] on button "Save" at bounding box center [615, 380] width 319 height 31
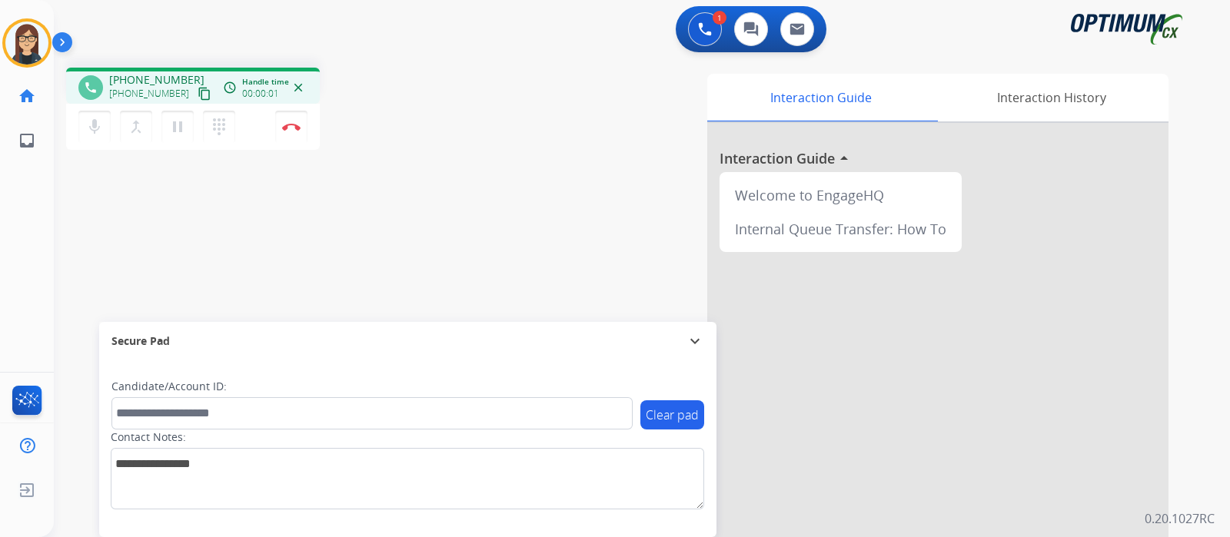
click at [197, 98] on mat-icon "content_copy" at bounding box center [204, 94] width 14 height 14
click at [572, 282] on div "Interaction Guide Interaction History Interaction Guide arrow_drop_up Welcome t…" at bounding box center [823, 385] width 689 height 622
click at [467, 138] on div "phone +18599160009 +18599160009 content_copy access_time Call metrics Queue 00:…" at bounding box center [269, 111] width 407 height 87
click at [516, 211] on div "Interaction Guide Interaction History Interaction Guide arrow_drop_up Welcome t…" at bounding box center [823, 385] width 689 height 622
click at [383, 270] on div "phone +18599160009 +18599160009 content_copy access_time Call metrics Queue 00:…" at bounding box center [623, 375] width 1139 height 641
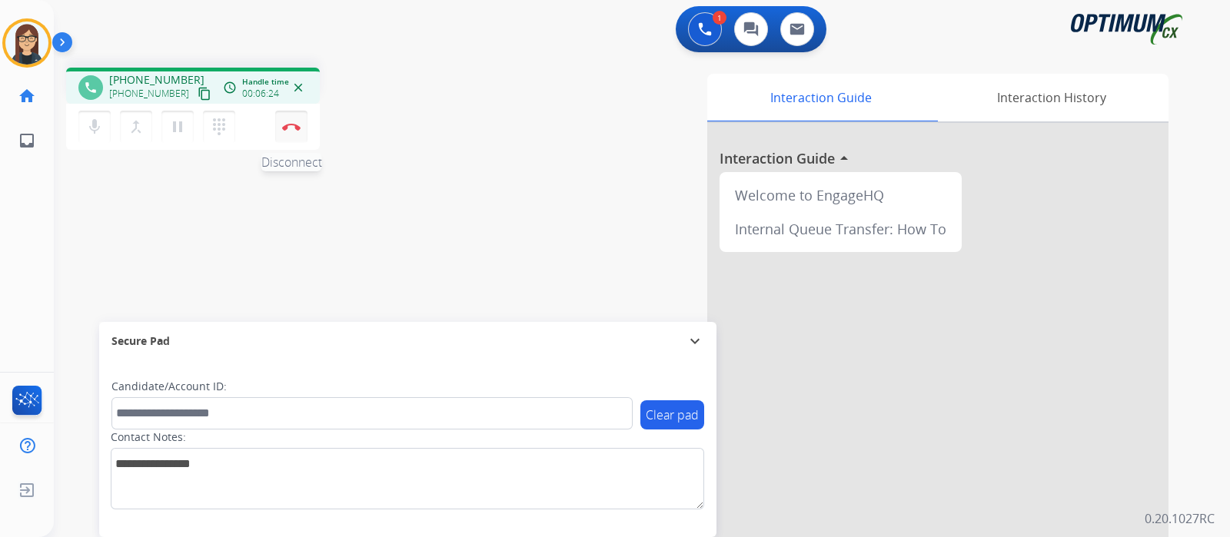
click at [286, 128] on img at bounding box center [291, 127] width 18 height 8
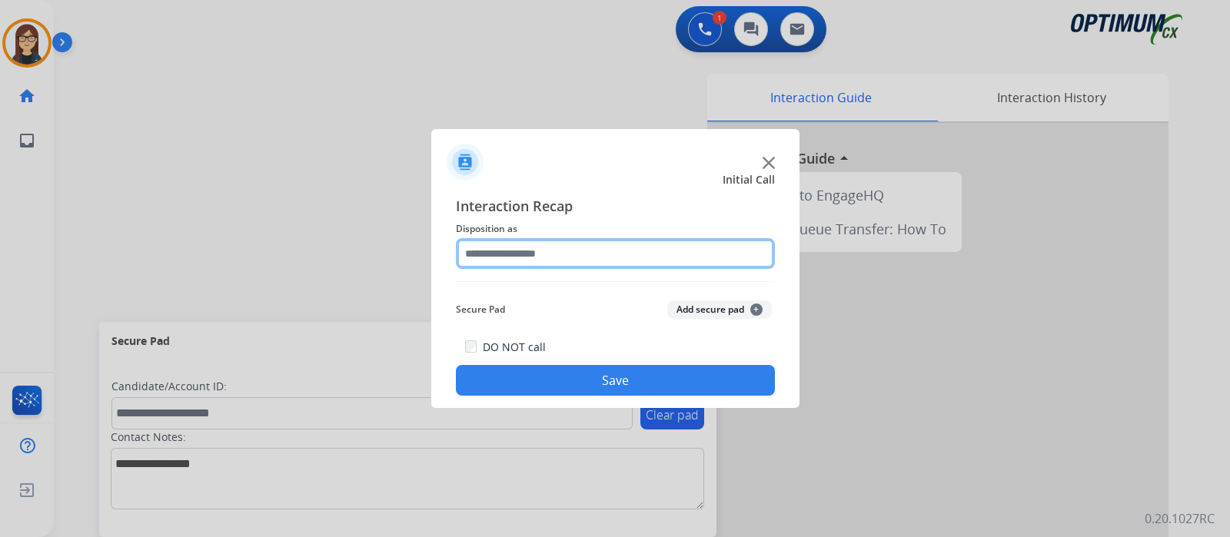
click at [585, 256] on input "text" at bounding box center [615, 253] width 319 height 31
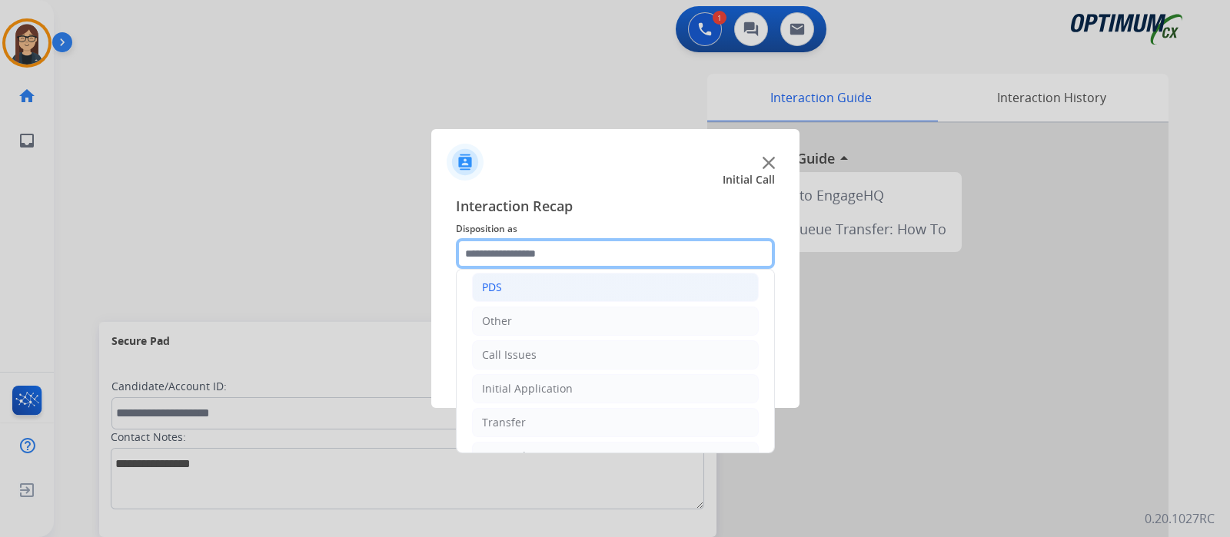
scroll to position [101, 0]
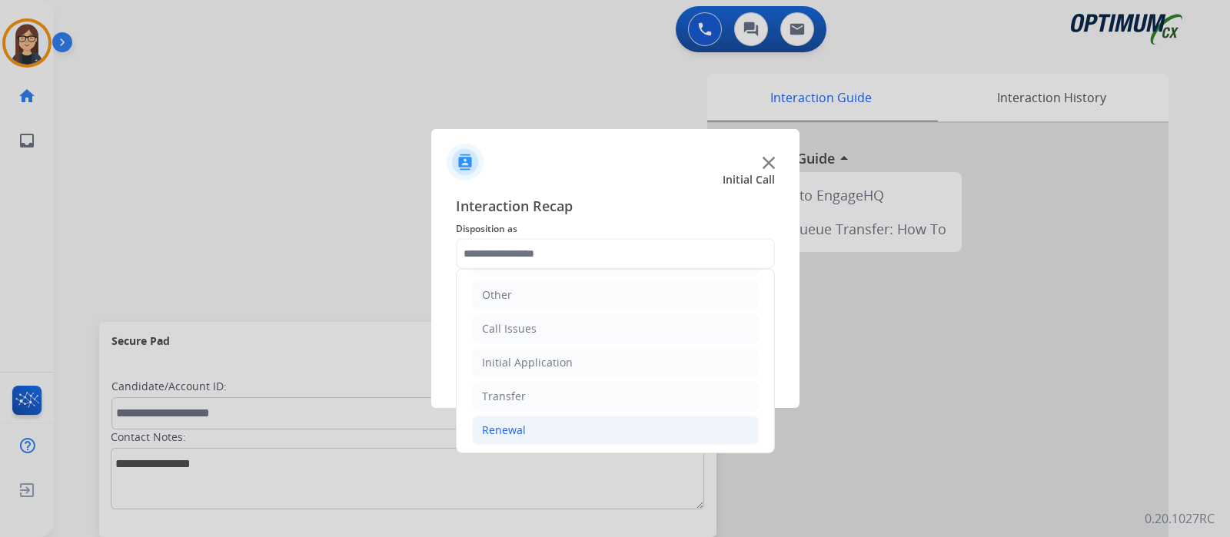
click at [536, 433] on li "Renewal" at bounding box center [615, 430] width 287 height 29
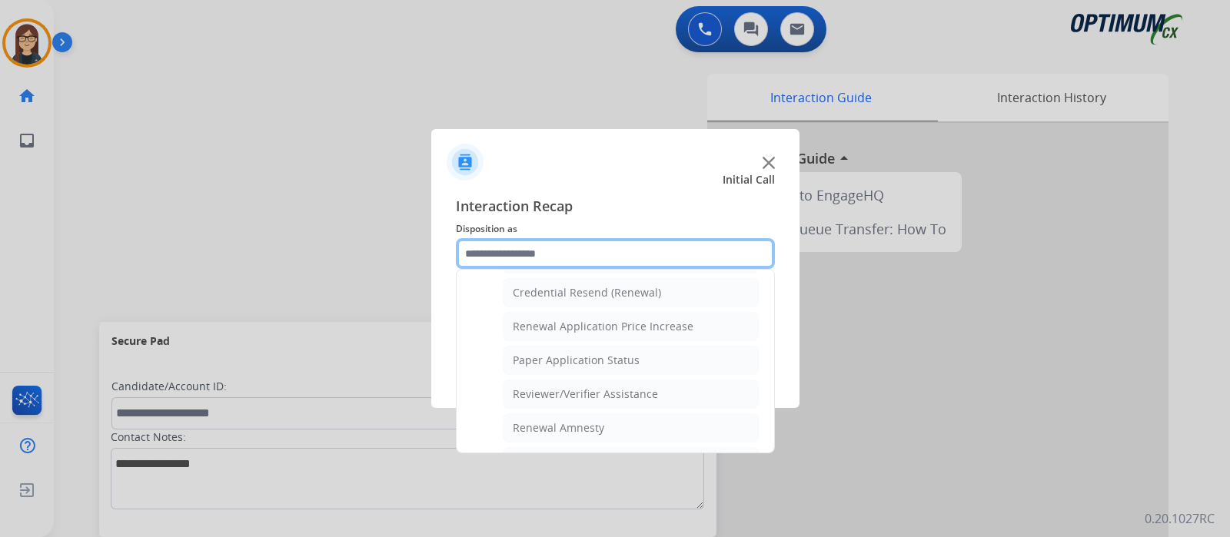
scroll to position [395, 0]
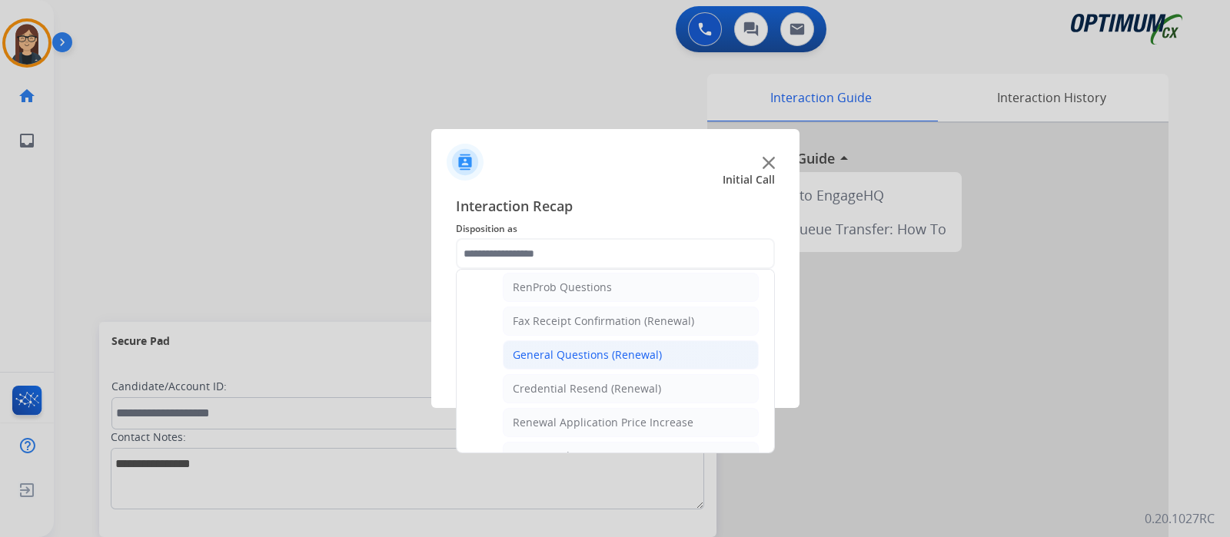
click at [569, 350] on div "General Questions (Renewal)" at bounding box center [587, 354] width 149 height 15
type input "**********"
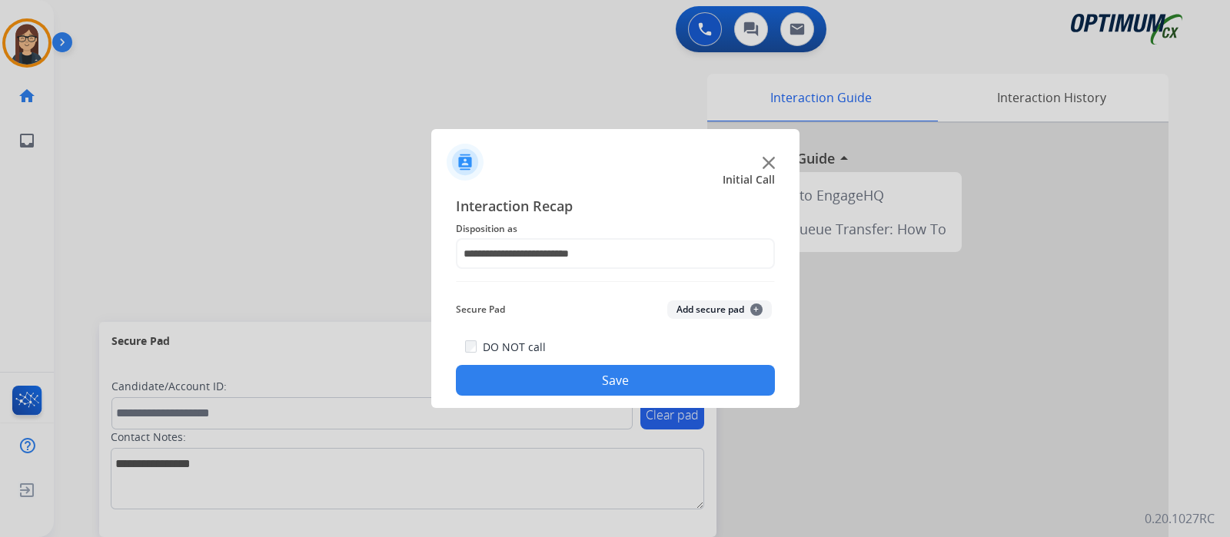
click at [577, 381] on button "Save" at bounding box center [615, 380] width 319 height 31
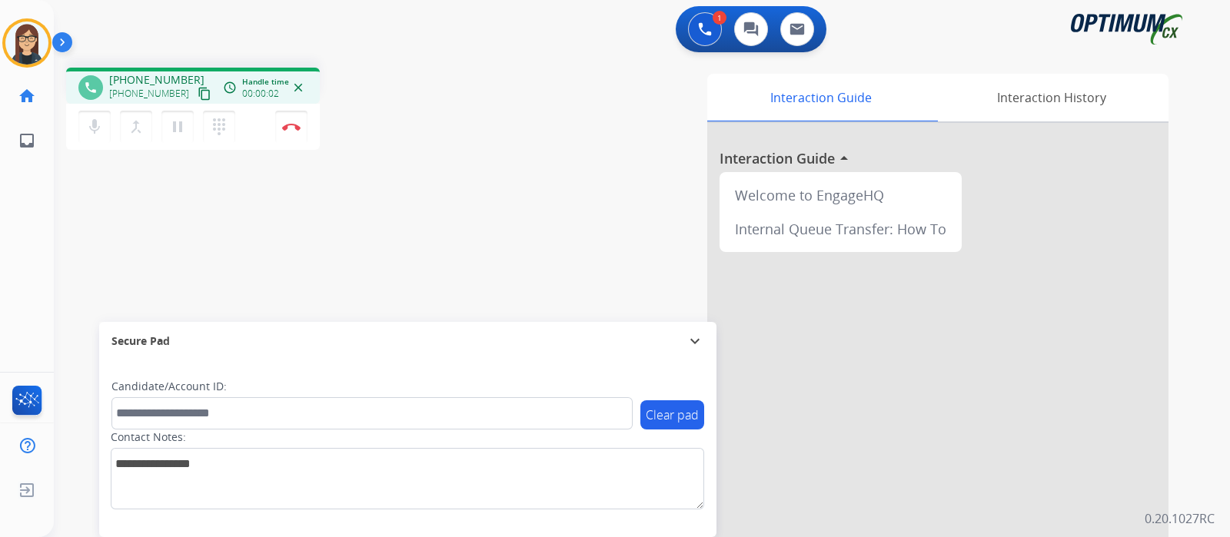
click at [195, 98] on button "content_copy" at bounding box center [204, 94] width 18 height 18
click at [197, 87] on mat-icon "content_copy" at bounding box center [204, 94] width 14 height 14
click at [466, 264] on div "phone +16789394411 +16789394411 content_copy access_time Call metrics Queue 00:…" at bounding box center [623, 375] width 1139 height 641
click at [420, 134] on div "phone +16789394411 +16789394411 content_copy access_time Call metrics Queue 00:…" at bounding box center [269, 111] width 407 height 87
click at [480, 117] on div "Interaction Guide Interaction History Interaction Guide arrow_drop_up Welcome t…" at bounding box center [823, 385] width 689 height 622
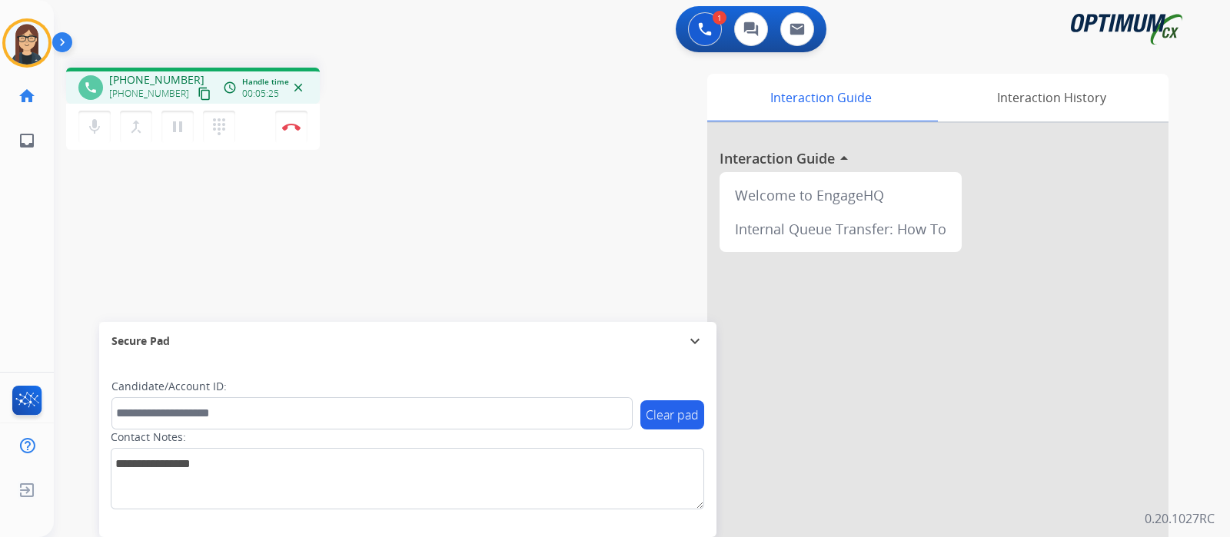
click at [504, 144] on div "Interaction Guide Interaction History Interaction Guide arrow_drop_up Welcome t…" at bounding box center [823, 385] width 689 height 622
click at [381, 190] on div "phone +16789394411 +16789394411 content_copy access_time Call metrics Queue 00:…" at bounding box center [623, 375] width 1139 height 641
click at [288, 125] on img at bounding box center [291, 127] width 18 height 8
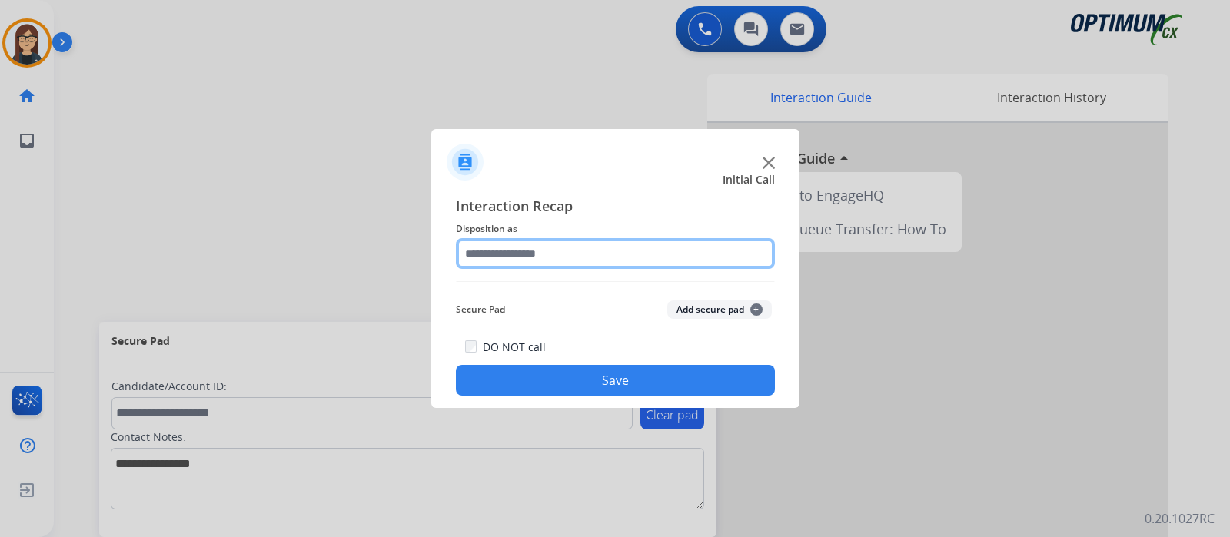
click at [515, 254] on input "text" at bounding box center [615, 253] width 319 height 31
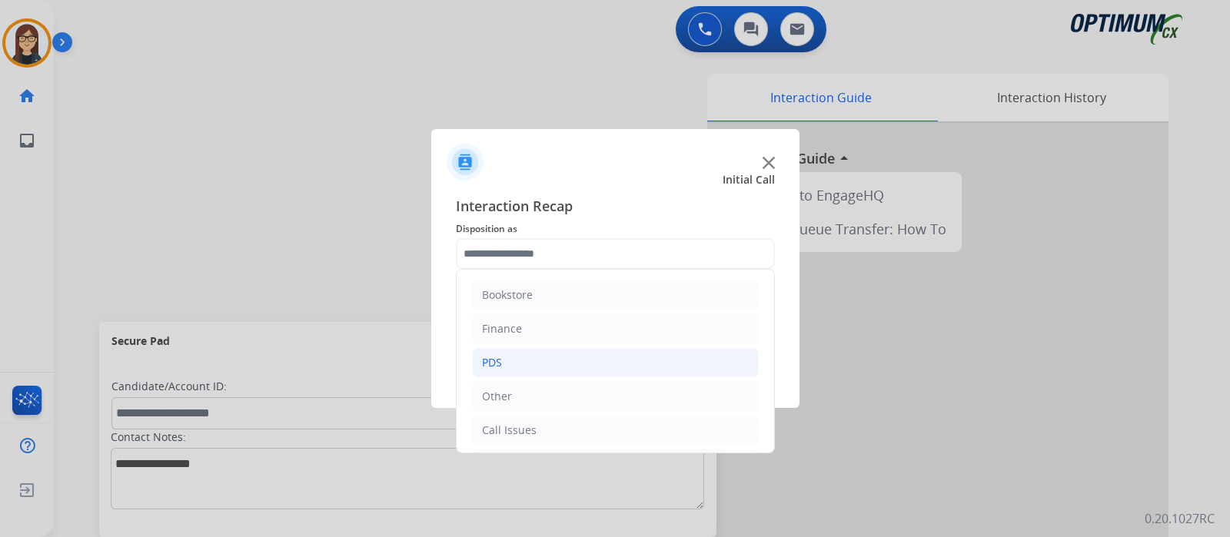
click at [522, 361] on li "PDS" at bounding box center [615, 362] width 287 height 29
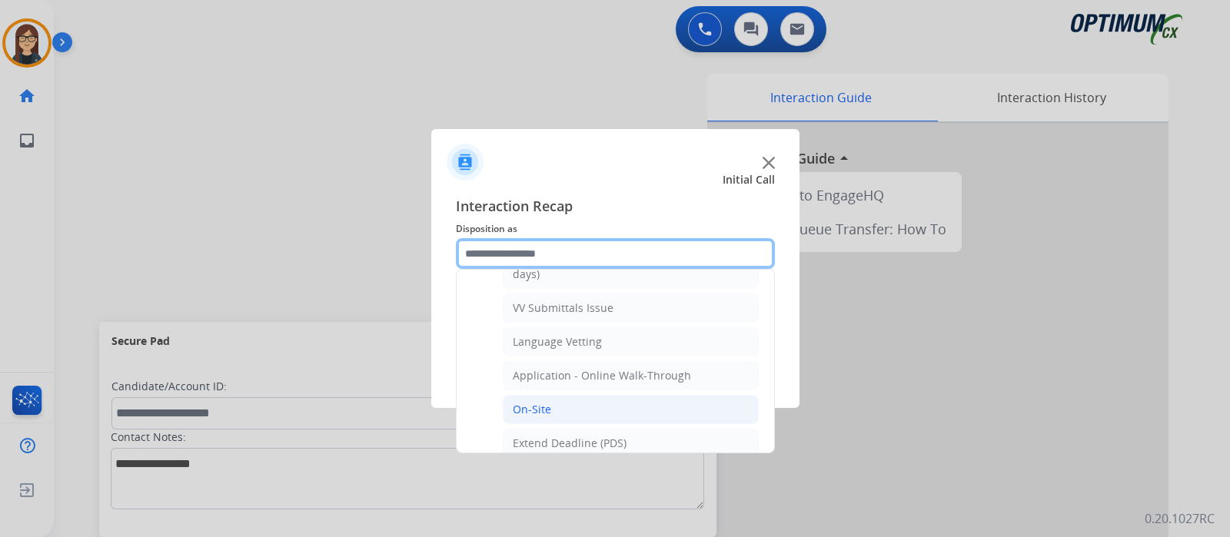
scroll to position [383, 0]
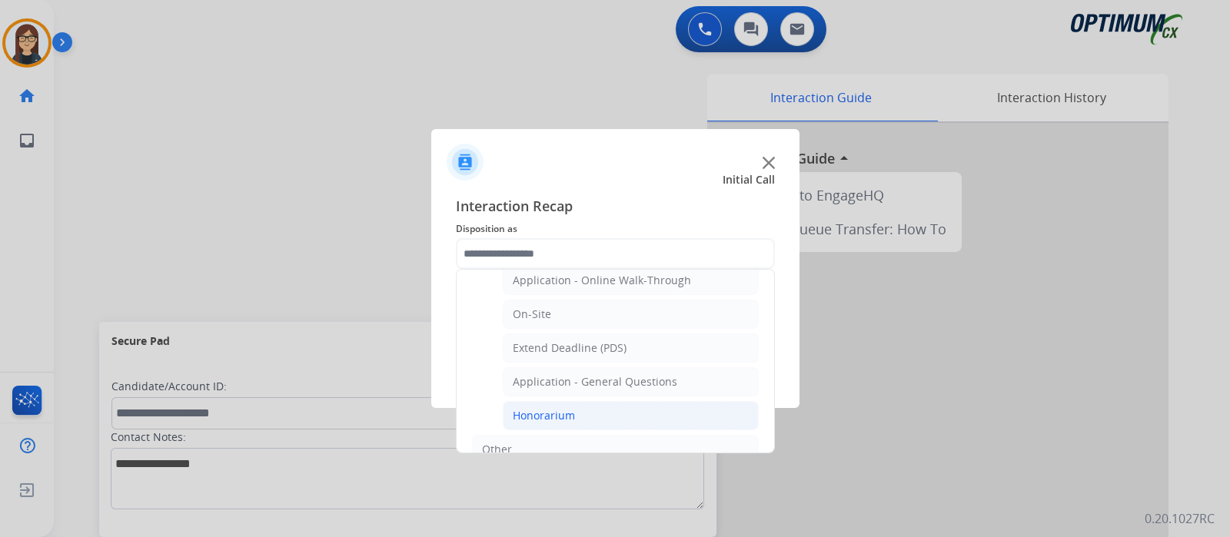
click at [572, 408] on div "Honorarium" at bounding box center [544, 415] width 62 height 15
type input "**********"
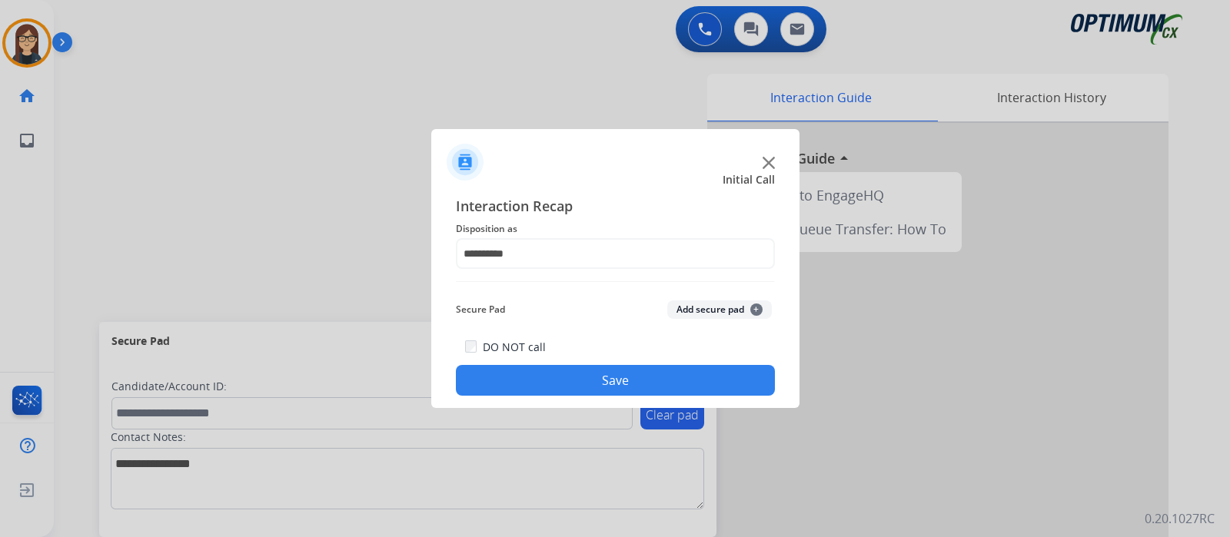
click at [583, 382] on button "Save" at bounding box center [615, 380] width 319 height 31
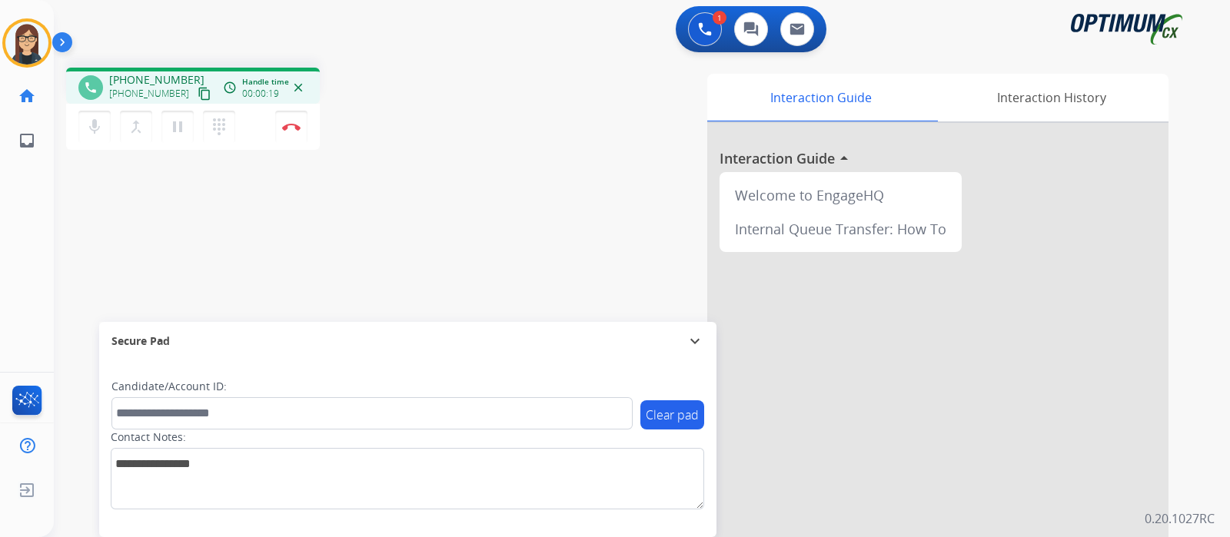
click at [197, 91] on mat-icon "content_copy" at bounding box center [204, 94] width 14 height 14
click at [92, 129] on mat-icon "mic" at bounding box center [94, 127] width 18 height 18
click at [459, 135] on div "phone +12817971092 +12817971092 content_copy access_time Call metrics Queue 00:…" at bounding box center [269, 111] width 407 height 87
click at [400, 209] on div "phone +12817971092 +12817971092 content_copy access_time Call metrics Queue 00:…" at bounding box center [623, 375] width 1139 height 641
click at [92, 112] on button "mic_off Mute" at bounding box center [94, 127] width 32 height 32
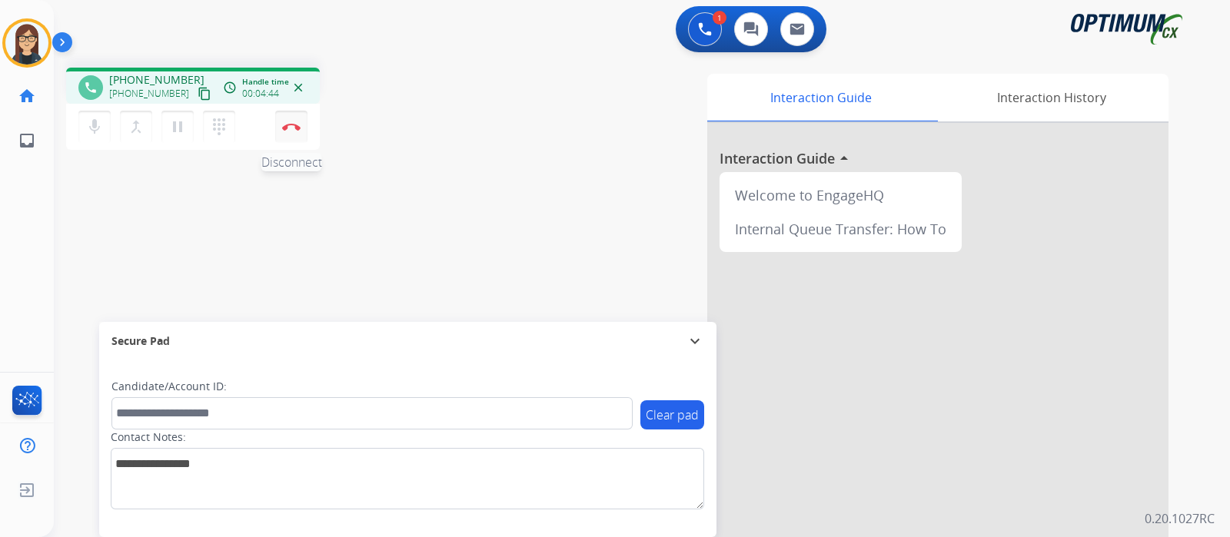
click at [297, 126] on img at bounding box center [291, 127] width 18 height 8
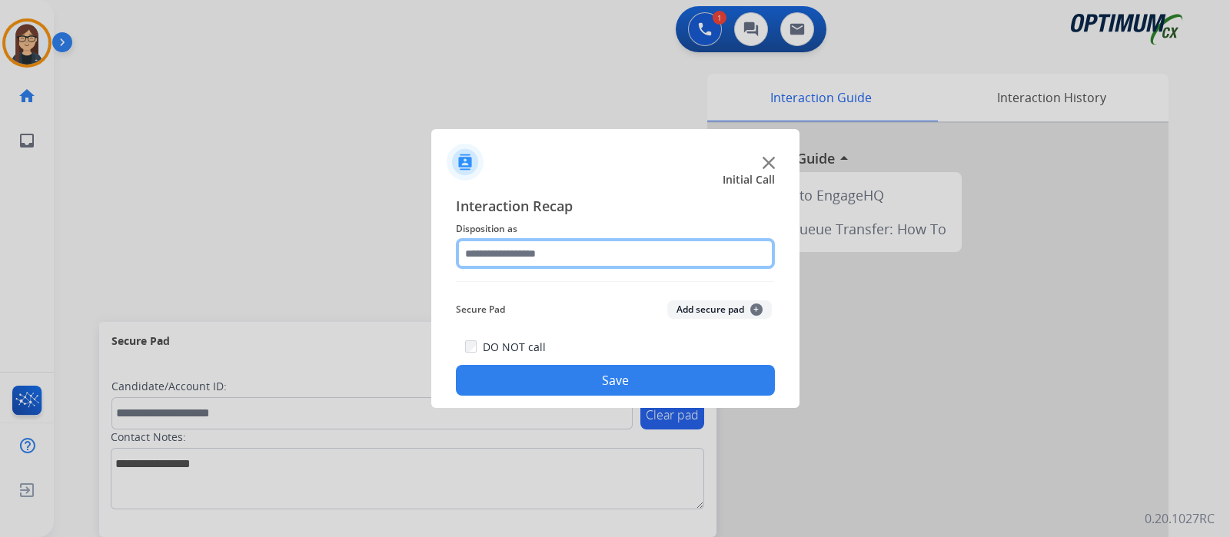
click at [519, 244] on input "text" at bounding box center [615, 253] width 319 height 31
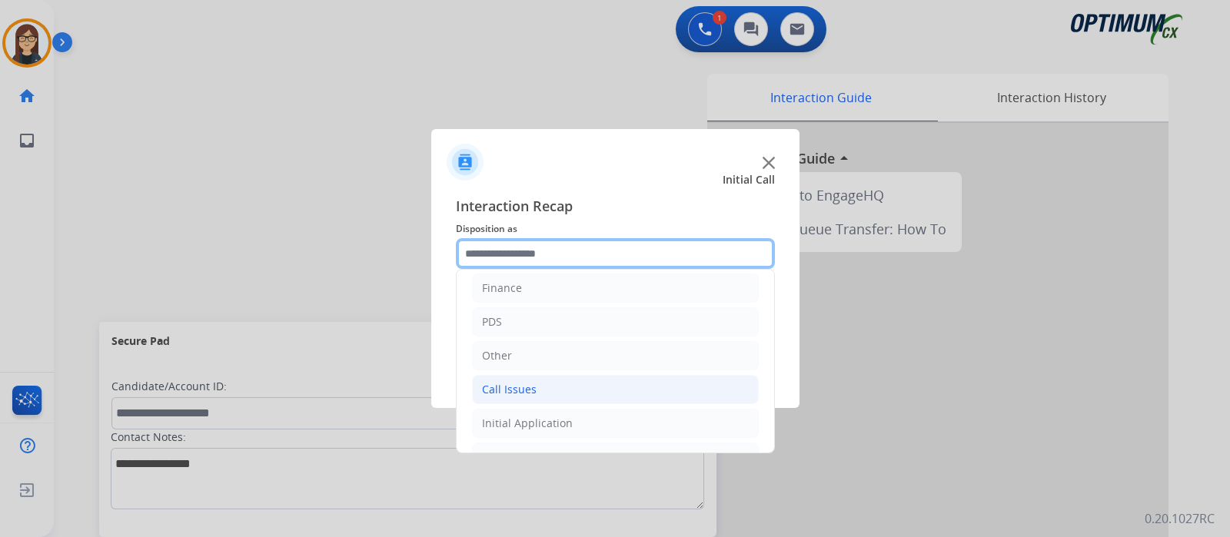
scroll to position [0, 0]
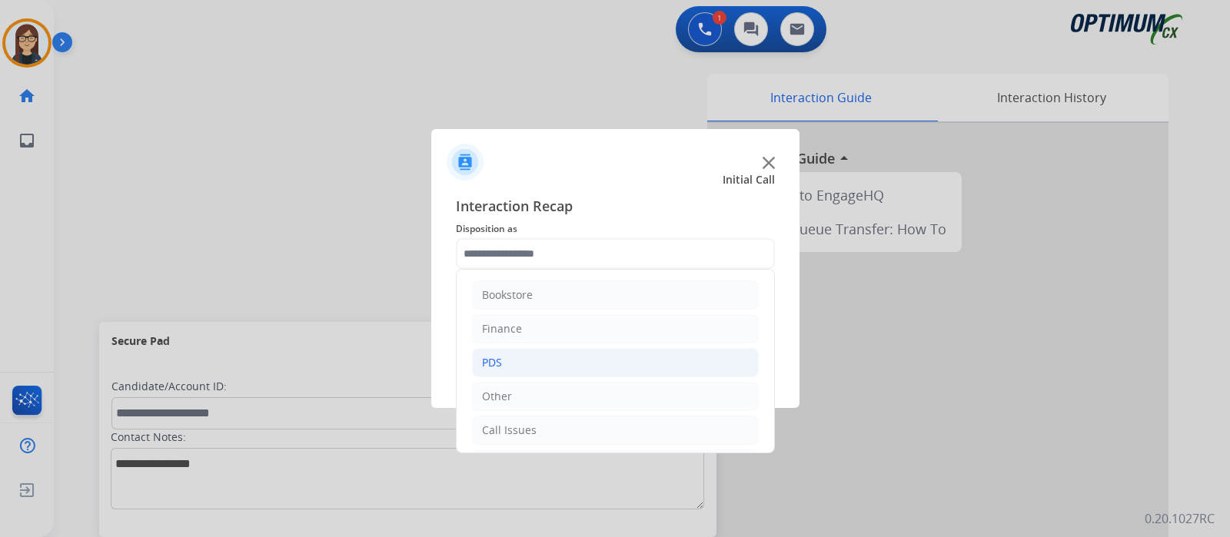
click at [506, 355] on li "PDS" at bounding box center [615, 362] width 287 height 29
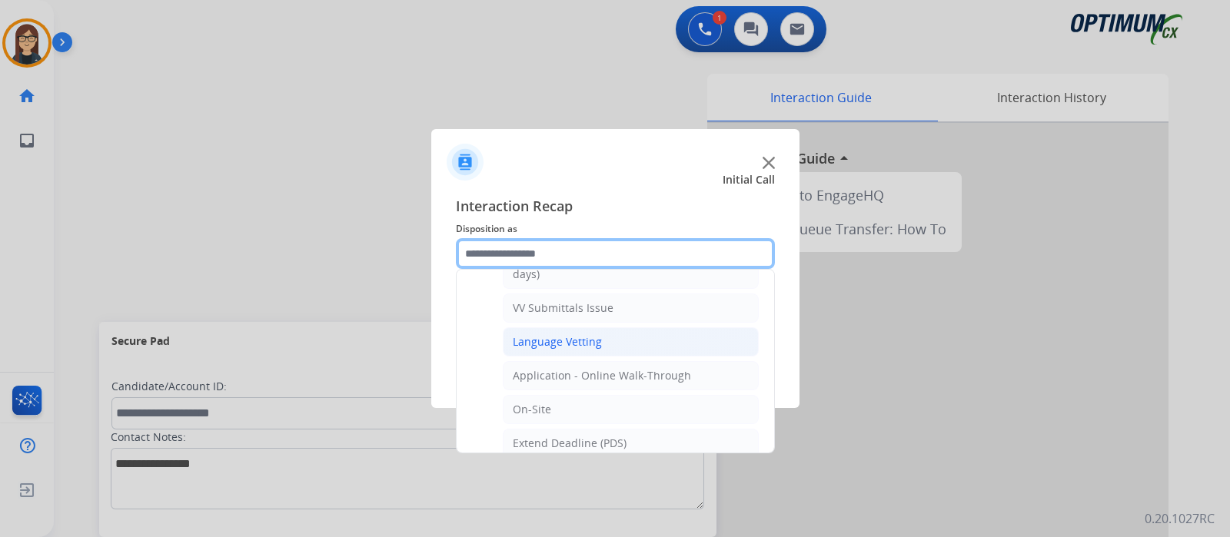
scroll to position [383, 0]
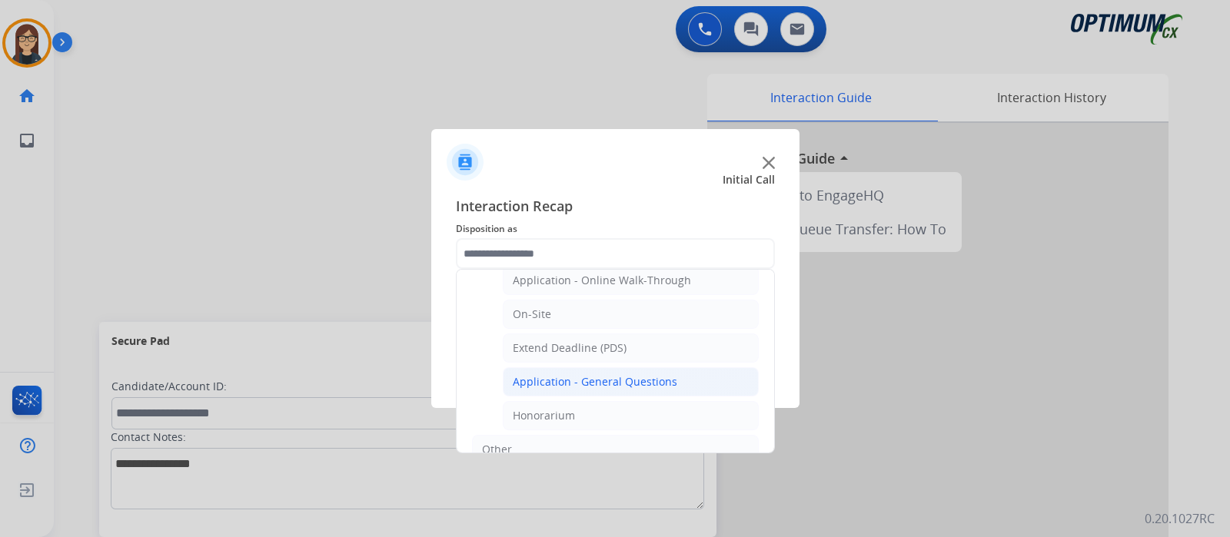
click at [596, 374] on div "Application - General Questions" at bounding box center [595, 381] width 164 height 15
type input "**********"
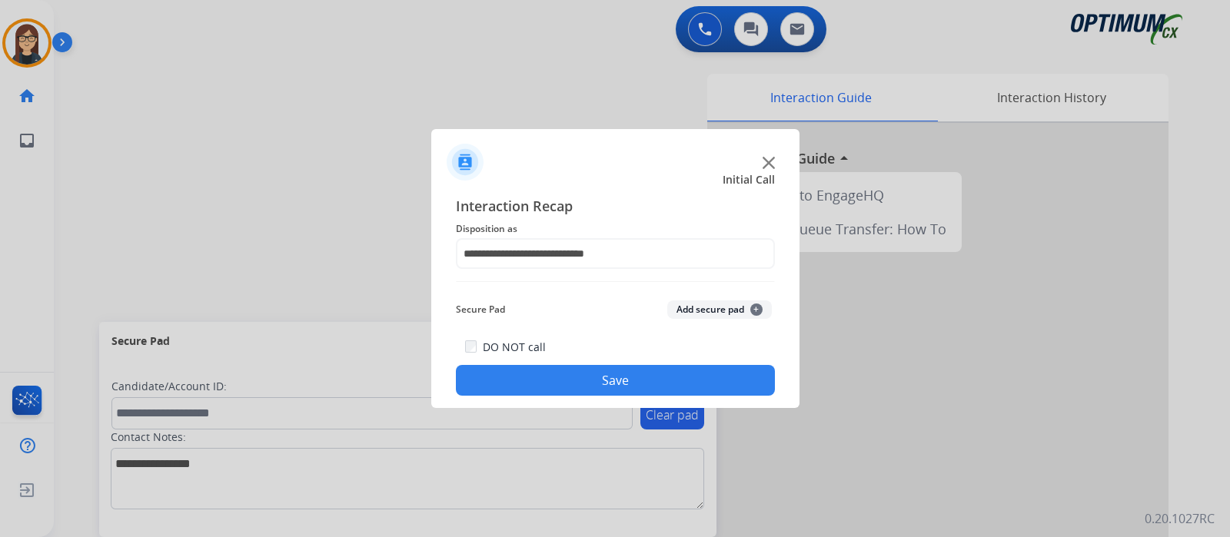
click at [584, 362] on div "DO NOT call Save" at bounding box center [615, 366] width 319 height 58
click at [589, 375] on button "Save" at bounding box center [615, 380] width 319 height 31
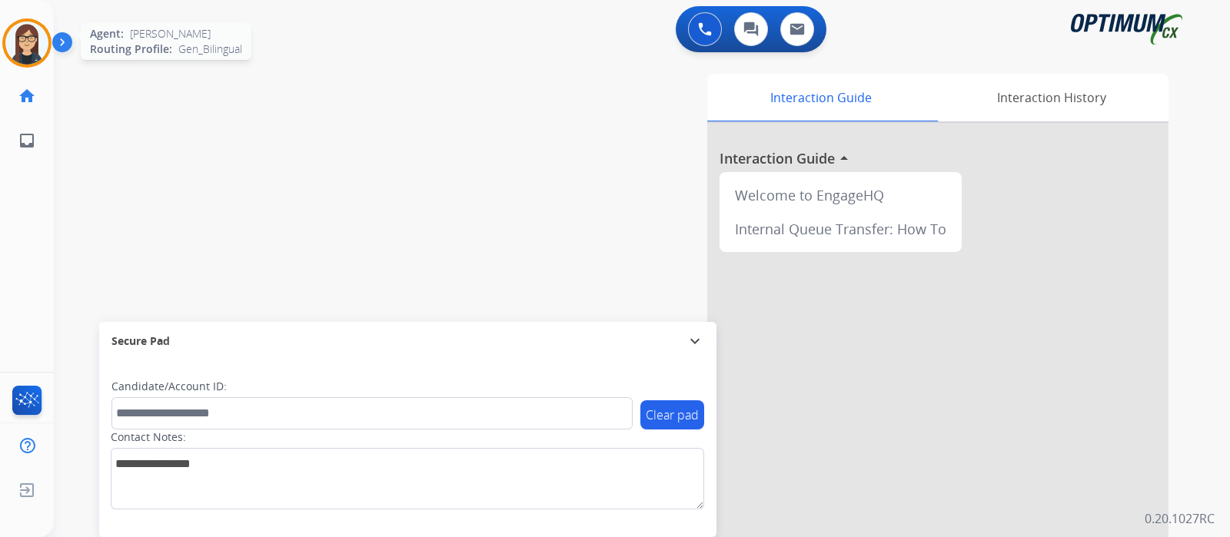
click at [30, 48] on img at bounding box center [26, 43] width 43 height 43
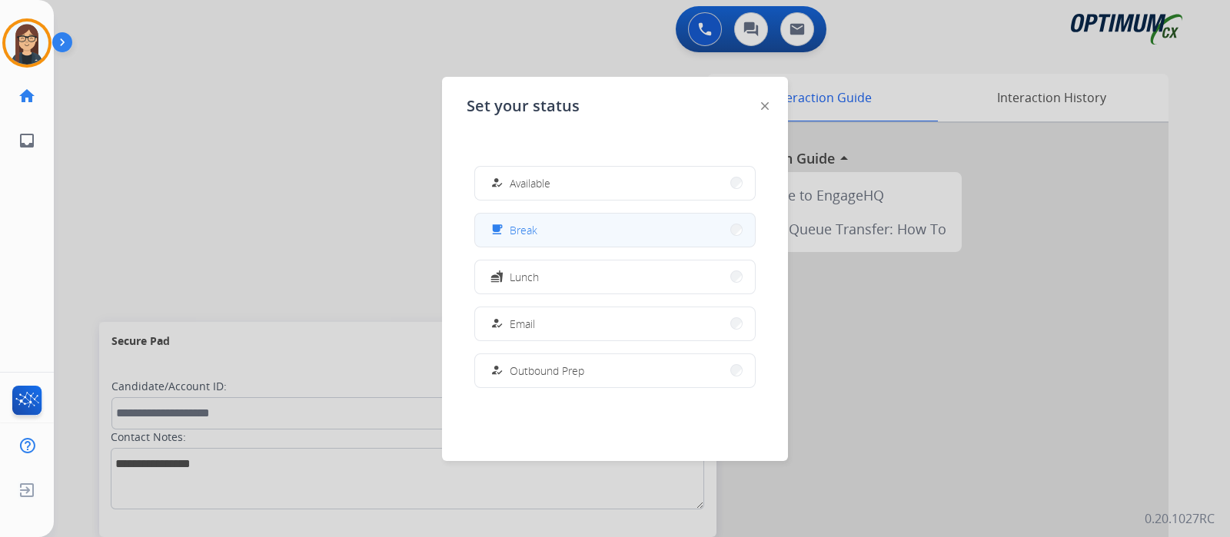
click at [556, 236] on button "free_breakfast Break" at bounding box center [615, 230] width 280 height 33
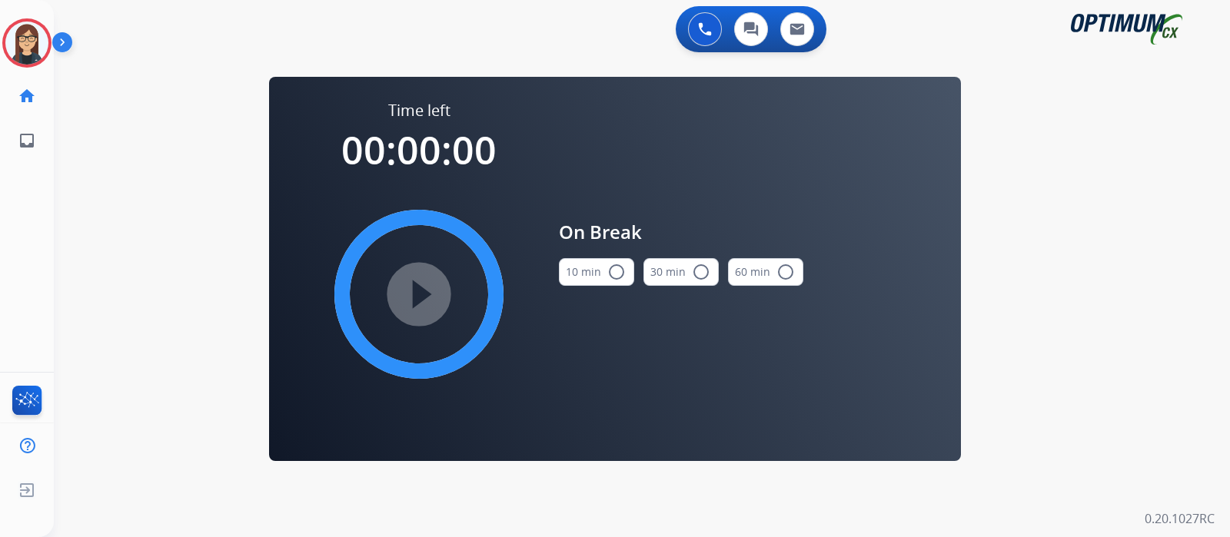
click at [613, 270] on mat-icon "radio_button_unchecked" at bounding box center [616, 272] width 18 height 18
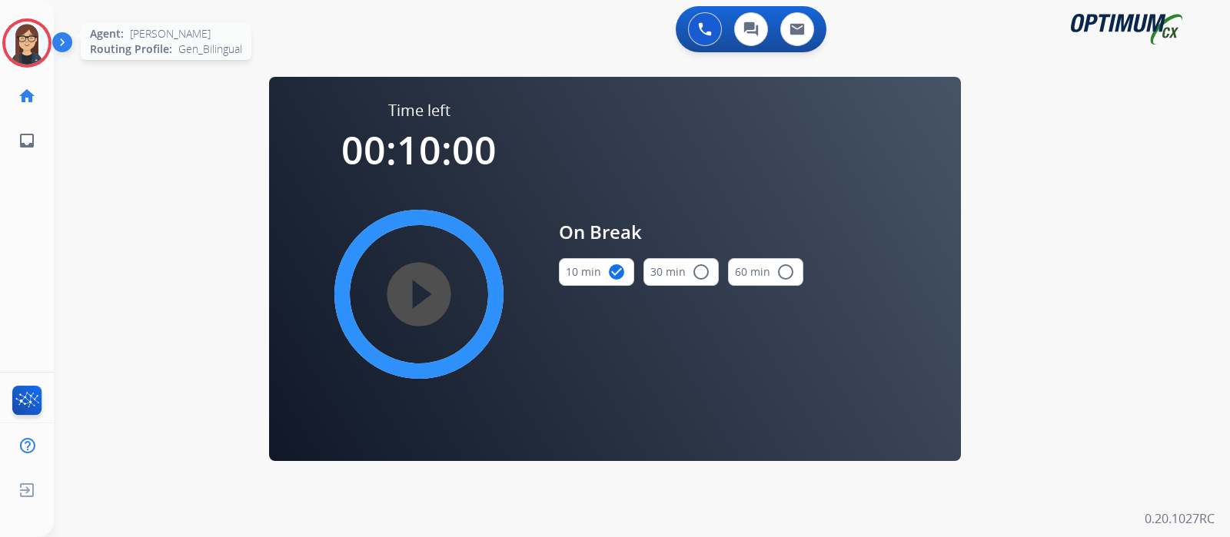
click at [26, 44] on img at bounding box center [26, 43] width 43 height 43
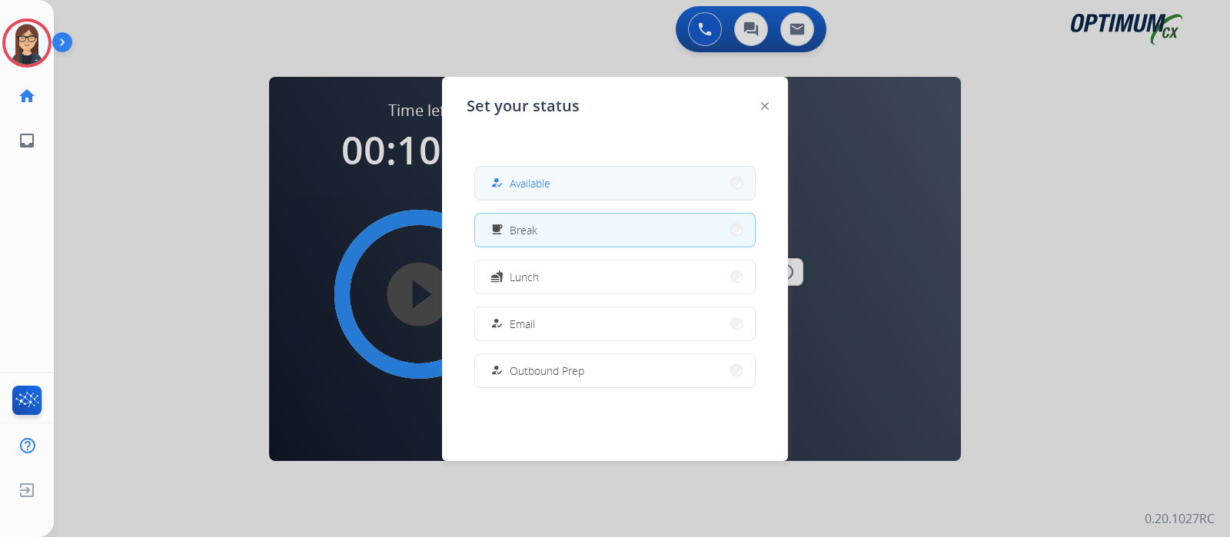
click at [518, 174] on div "how_to_reg Available" at bounding box center [518, 183] width 63 height 18
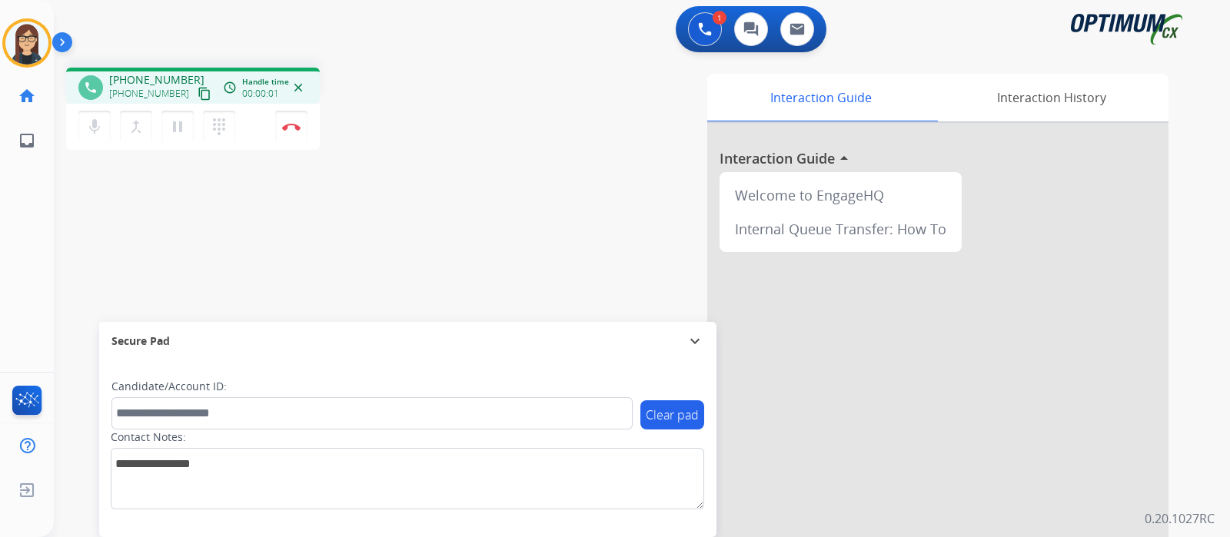
click at [197, 90] on mat-icon "content_copy" at bounding box center [204, 94] width 14 height 14
click at [382, 258] on div "phone +18135043570 +18135043570 content_copy access_time Call metrics Queue 00:…" at bounding box center [623, 375] width 1139 height 641
click at [92, 124] on mat-icon "mic" at bounding box center [94, 127] width 18 height 18
click at [92, 124] on mat-icon "mic_off" at bounding box center [94, 127] width 18 height 18
click at [89, 118] on mat-icon "mic" at bounding box center [94, 127] width 18 height 18
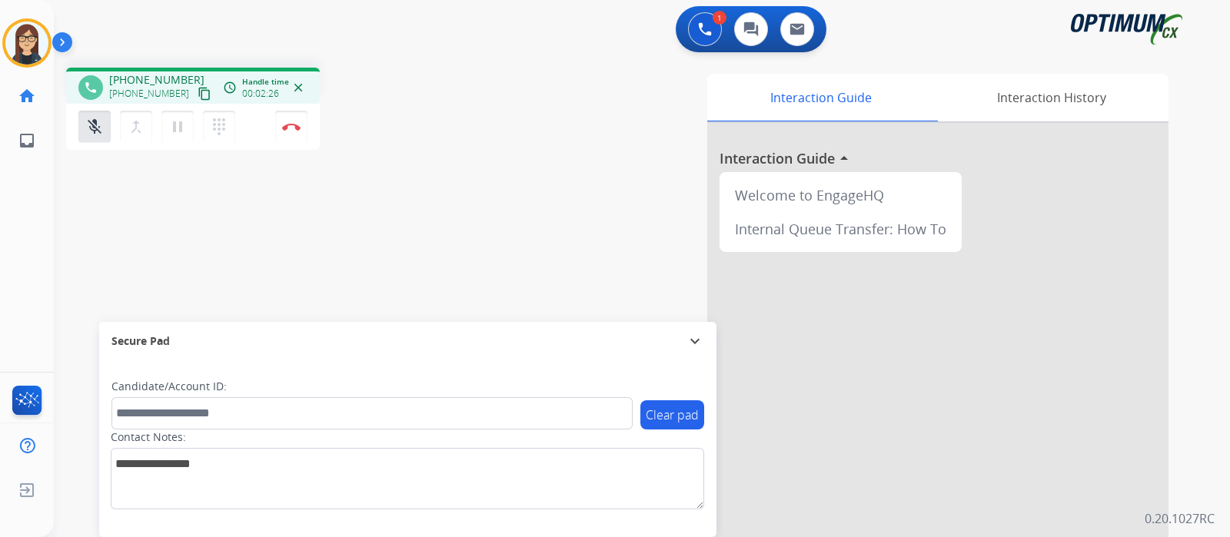
click at [284, 209] on div "phone +18135043570 +18135043570 content_copy access_time Call metrics Queue 00:…" at bounding box center [623, 375] width 1139 height 641
click at [92, 131] on mat-icon "mic_off" at bounding box center [94, 127] width 18 height 18
click at [91, 133] on mat-icon "mic" at bounding box center [94, 127] width 18 height 18
click at [92, 126] on mat-icon "mic_off" at bounding box center [94, 127] width 18 height 18
click at [88, 124] on mat-icon "mic" at bounding box center [94, 127] width 18 height 18
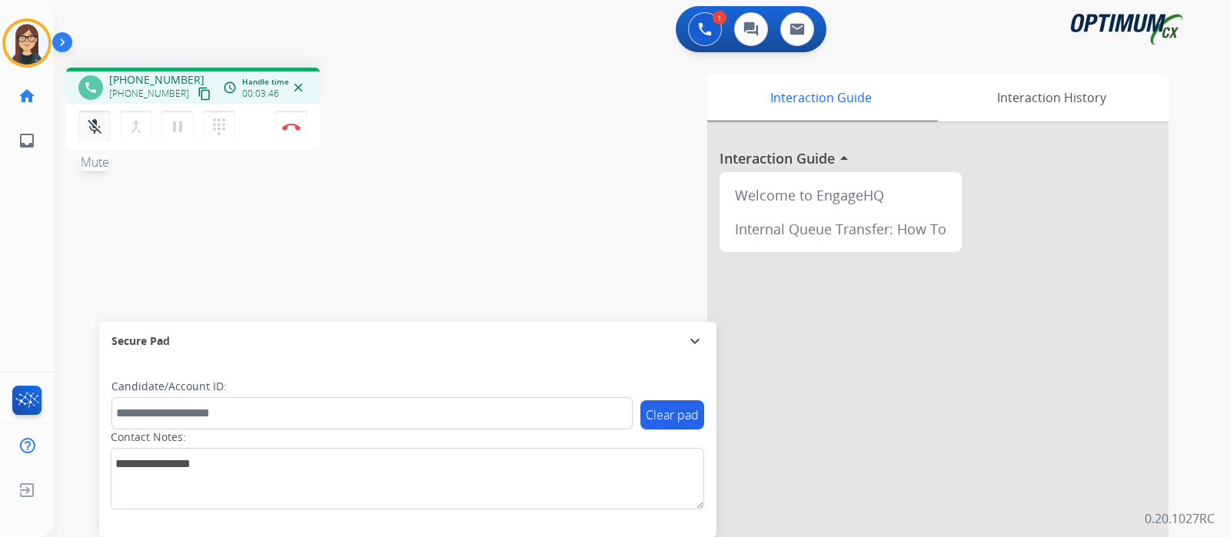
click at [88, 131] on mat-icon "mic_off" at bounding box center [94, 127] width 18 height 18
click at [88, 131] on mat-icon "mic" at bounding box center [94, 127] width 18 height 18
click at [88, 131] on mat-icon "mic_off" at bounding box center [94, 127] width 18 height 18
click at [88, 131] on mat-icon "mic" at bounding box center [94, 127] width 18 height 18
click at [88, 131] on mat-icon "mic_off" at bounding box center [94, 127] width 18 height 18
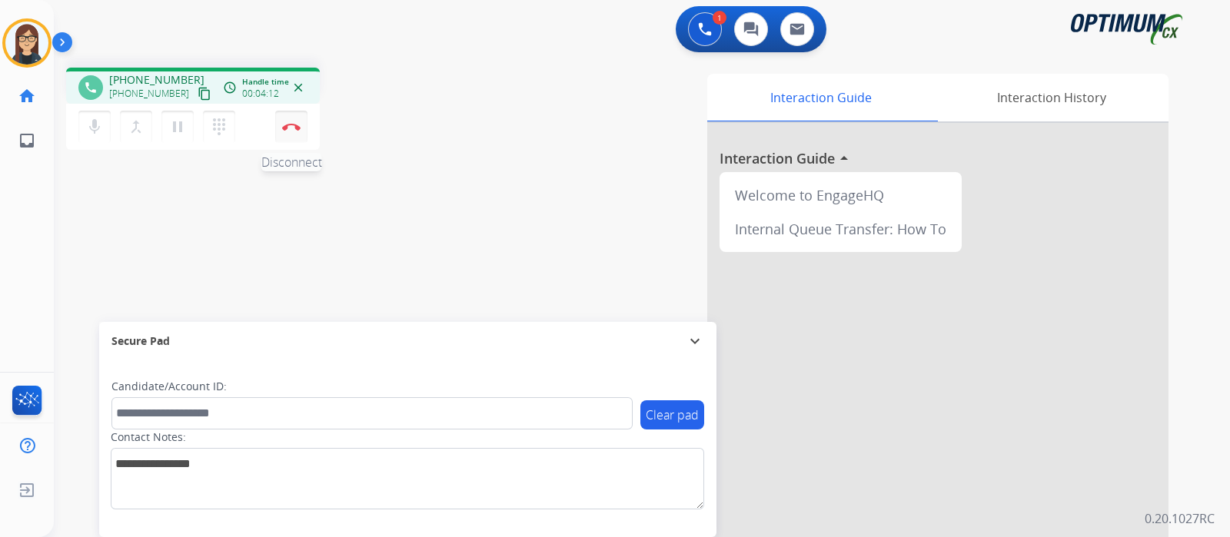
click at [285, 130] on img at bounding box center [291, 127] width 18 height 8
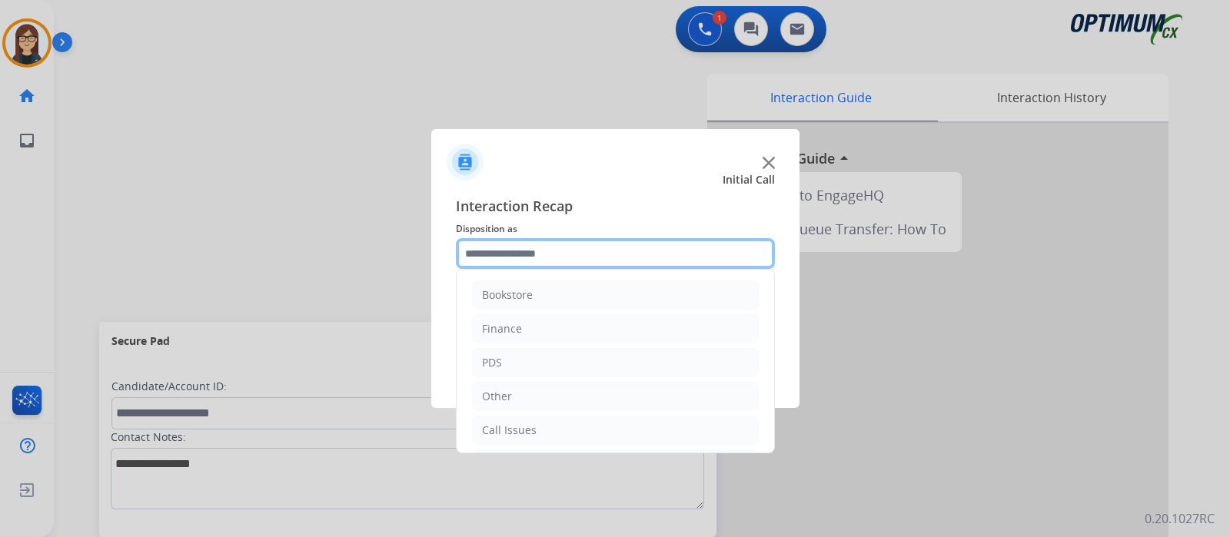
click at [567, 244] on input "text" at bounding box center [615, 253] width 319 height 31
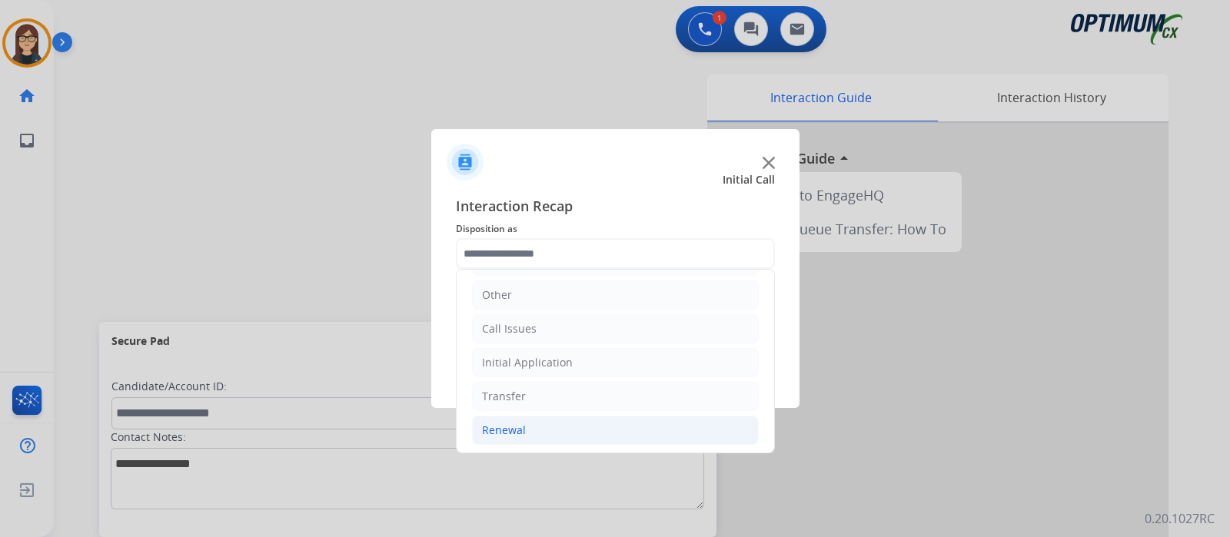
click at [513, 427] on div "Renewal" at bounding box center [504, 430] width 44 height 15
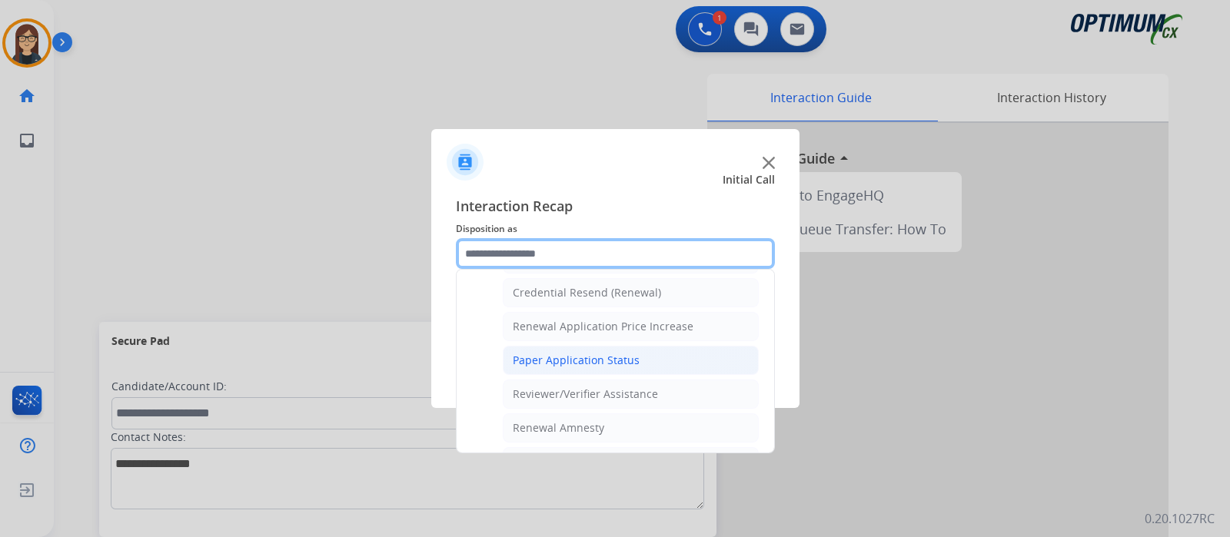
scroll to position [395, 0]
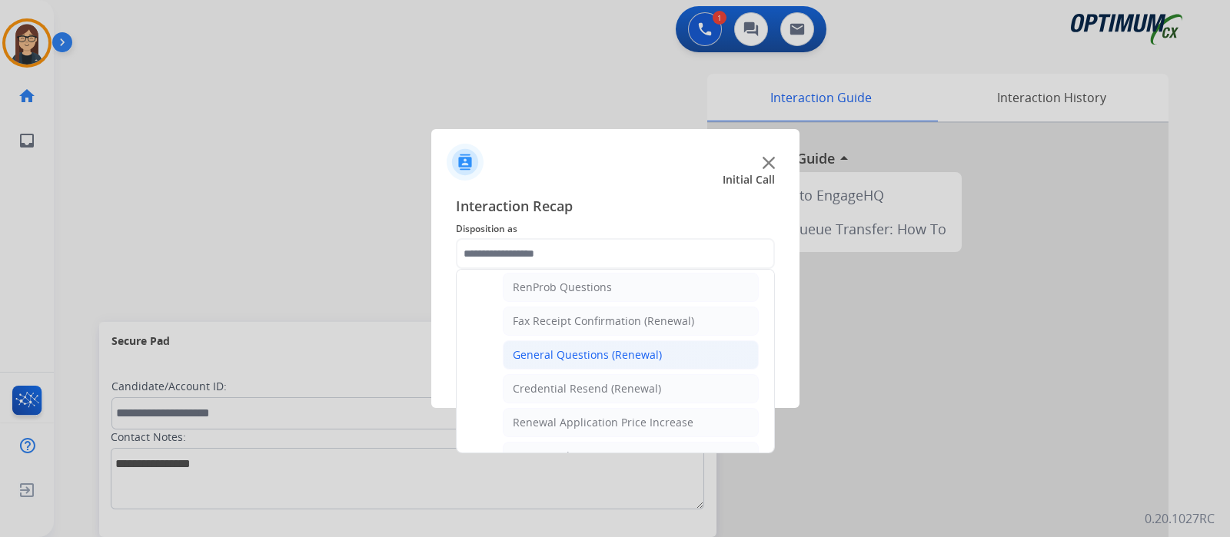
click at [583, 352] on div "General Questions (Renewal)" at bounding box center [587, 354] width 149 height 15
type input "**********"
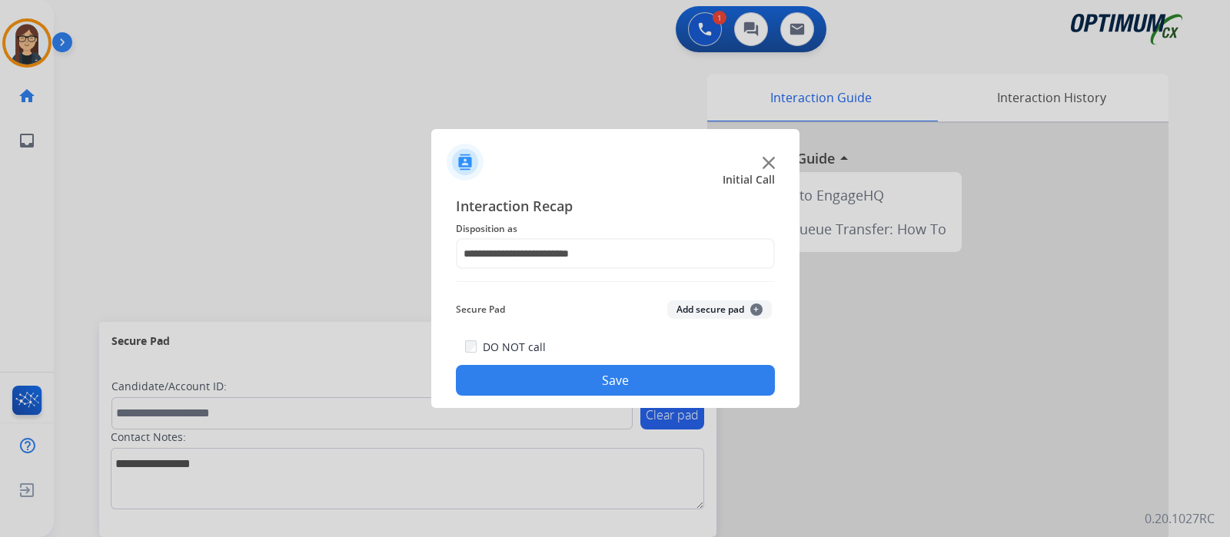
click at [543, 385] on button "Save" at bounding box center [615, 380] width 319 height 31
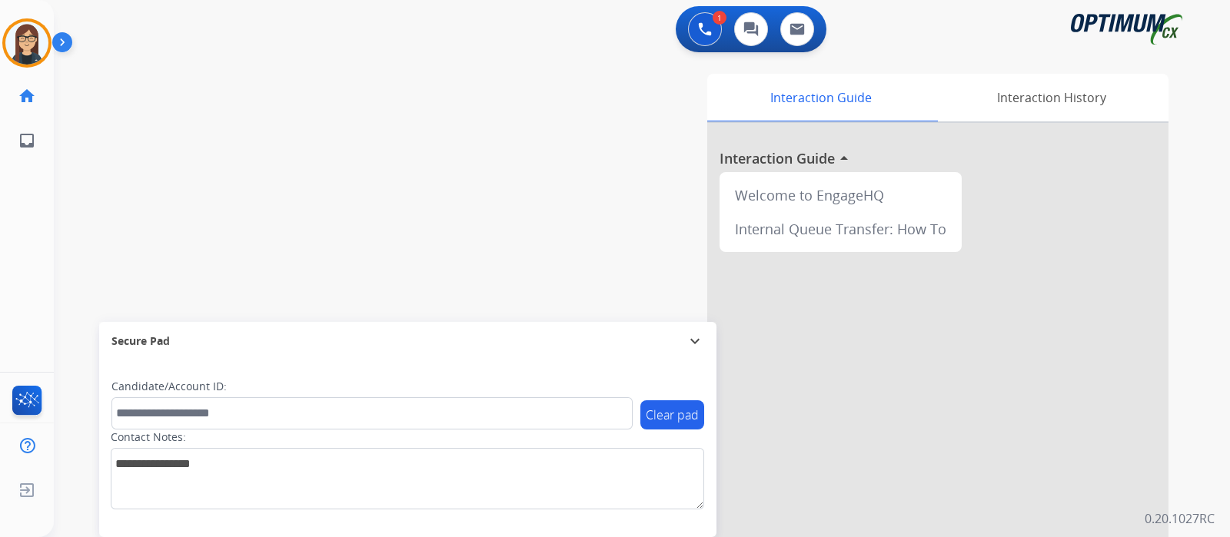
click at [453, 190] on div "swap_horiz Break voice bridge close_fullscreen Connect 3-Way Call merge_type Se…" at bounding box center [623, 375] width 1139 height 641
click at [446, 98] on div "swap_horiz Break voice bridge close_fullscreen Connect 3-Way Call merge_type Se…" at bounding box center [623, 375] width 1139 height 641
click at [377, 227] on div "swap_horiz Break voice bridge close_fullscreen Connect 3-Way Call merge_type Se…" at bounding box center [623, 375] width 1139 height 641
click at [420, 243] on div "swap_horiz Break voice bridge close_fullscreen Connect 3-Way Call merge_type Se…" at bounding box center [623, 375] width 1139 height 641
click at [424, 191] on div "swap_horiz Break voice bridge close_fullscreen Connect 3-Way Call merge_type Se…" at bounding box center [623, 375] width 1139 height 641
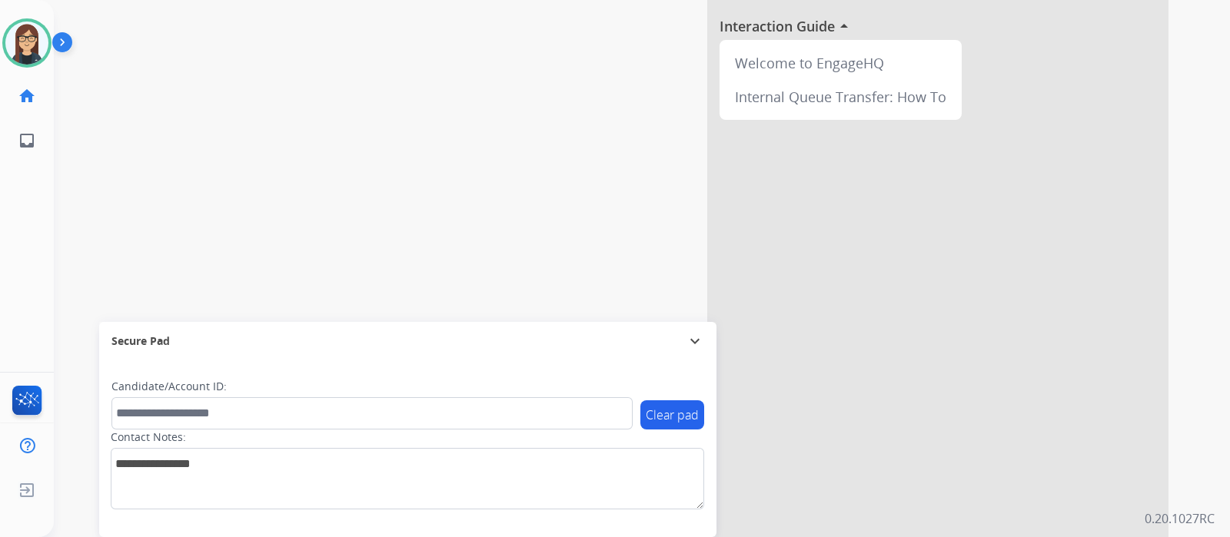
scroll to position [158, 0]
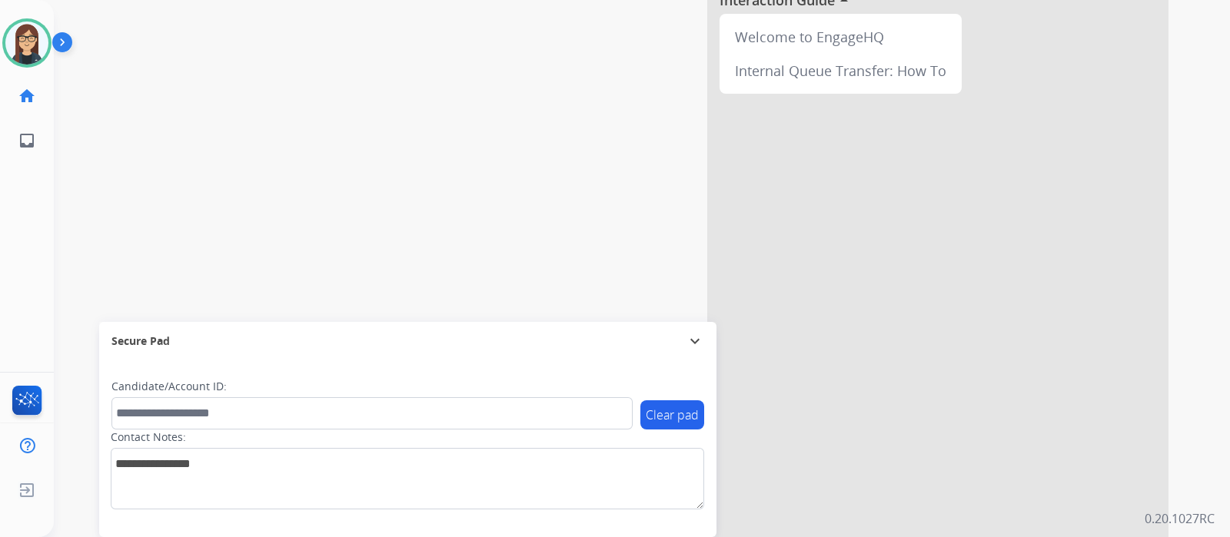
click at [361, 221] on div "swap_horiz Break voice bridge close_fullscreen Connect 3-Way Call merge_type Se…" at bounding box center [623, 217] width 1139 height 641
click at [430, 71] on div "swap_horiz Break voice bridge close_fullscreen Connect 3-Way Call merge_type Se…" at bounding box center [623, 217] width 1139 height 641
click at [396, 167] on div "swap_horiz Break voice bridge close_fullscreen Connect 3-Way Call merge_type Se…" at bounding box center [623, 217] width 1139 height 641
click at [482, 379] on div "Candidate/Account ID:" at bounding box center [371, 404] width 521 height 51
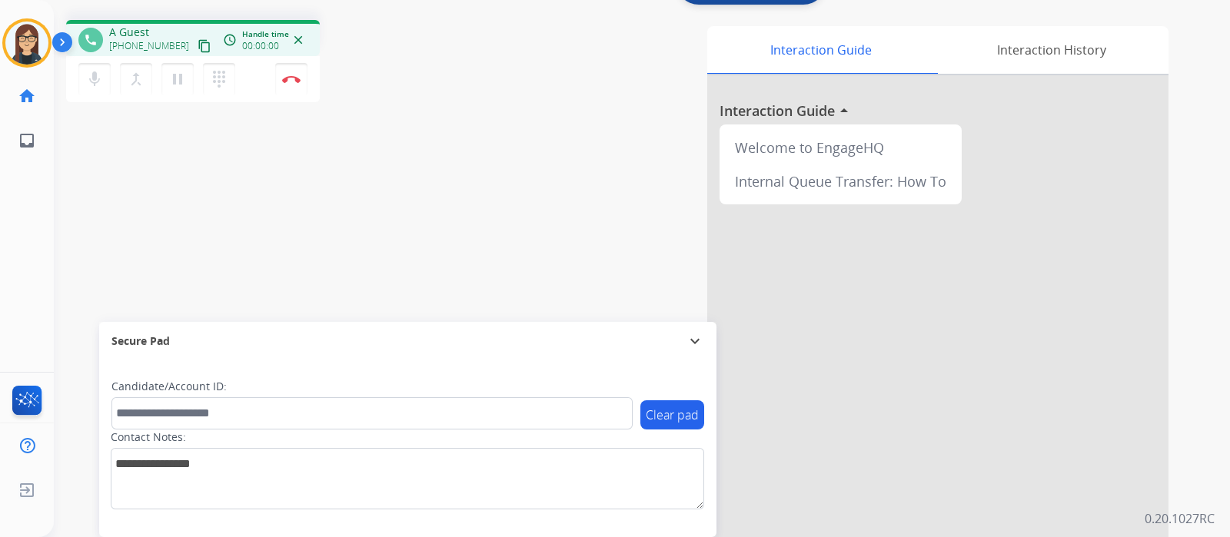
scroll to position [0, 0]
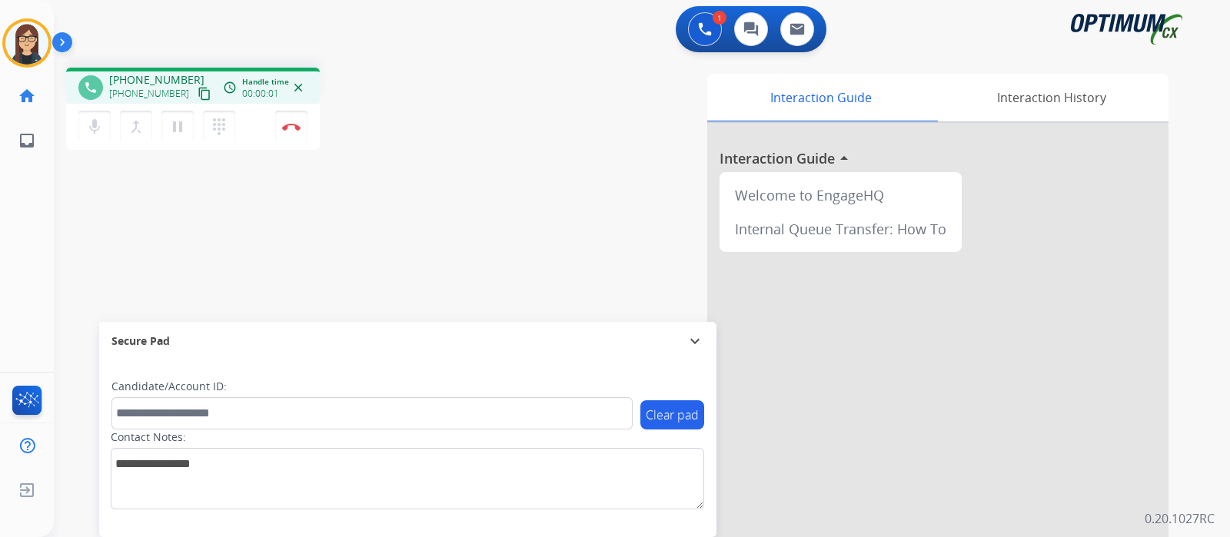
click at [197, 94] on mat-icon "content_copy" at bounding box center [204, 94] width 14 height 14
click at [88, 124] on mat-icon "mic" at bounding box center [94, 127] width 18 height 18
click at [96, 128] on mat-icon "mic_off" at bounding box center [94, 127] width 18 height 18
click at [494, 124] on div "Interaction Guide Interaction History Interaction Guide arrow_drop_up Welcome t…" at bounding box center [823, 385] width 689 height 622
click at [81, 134] on button "mic Mute" at bounding box center [94, 127] width 32 height 32
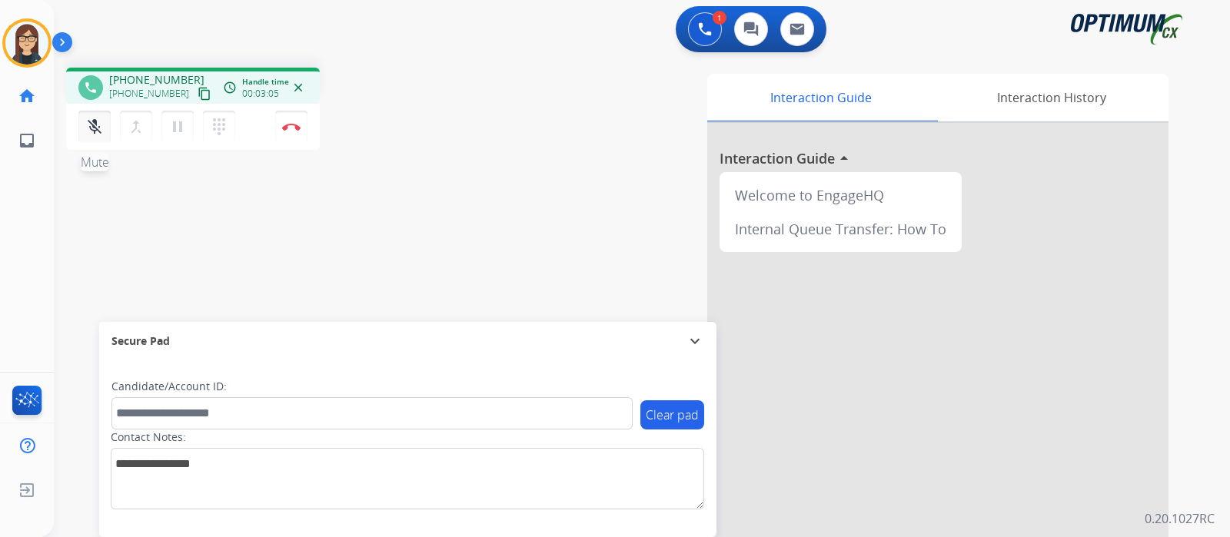
click at [99, 131] on mat-icon "mic_off" at bounding box center [94, 127] width 18 height 18
click at [85, 124] on mat-icon "mic" at bounding box center [94, 127] width 18 height 18
click at [90, 124] on mat-icon "mic_off" at bounding box center [94, 127] width 18 height 18
click at [296, 131] on button "Disconnect" at bounding box center [291, 127] width 32 height 32
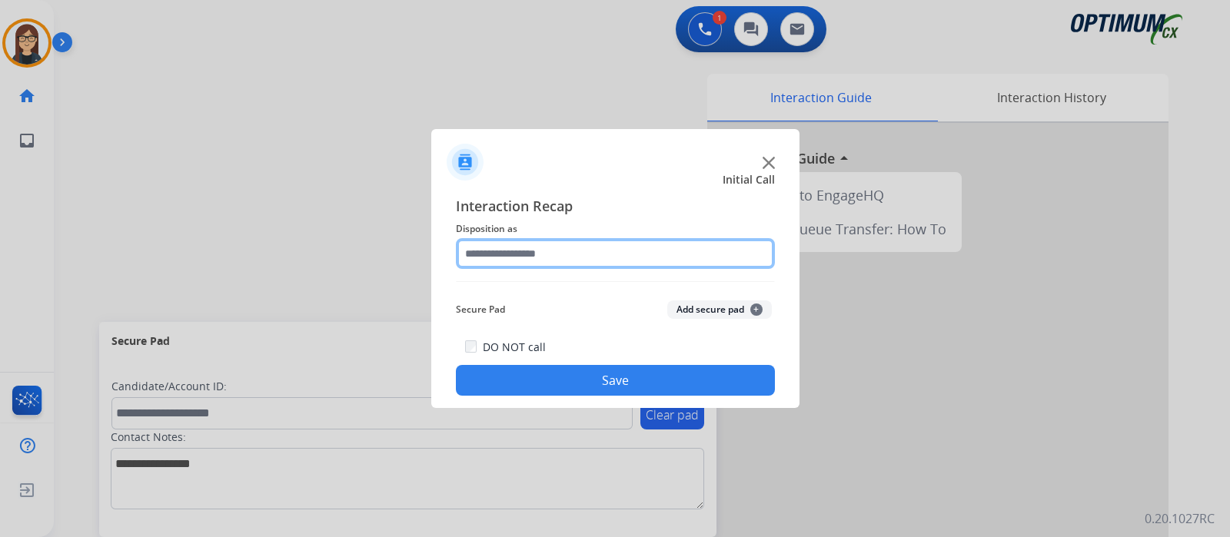
click at [565, 244] on input "text" at bounding box center [615, 253] width 319 height 31
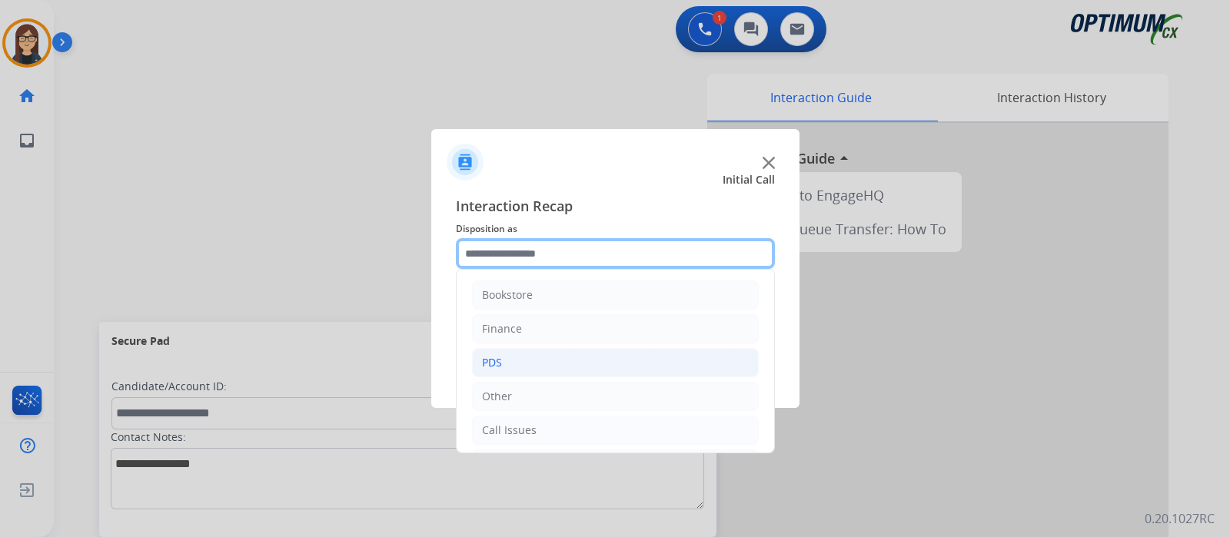
scroll to position [101, 0]
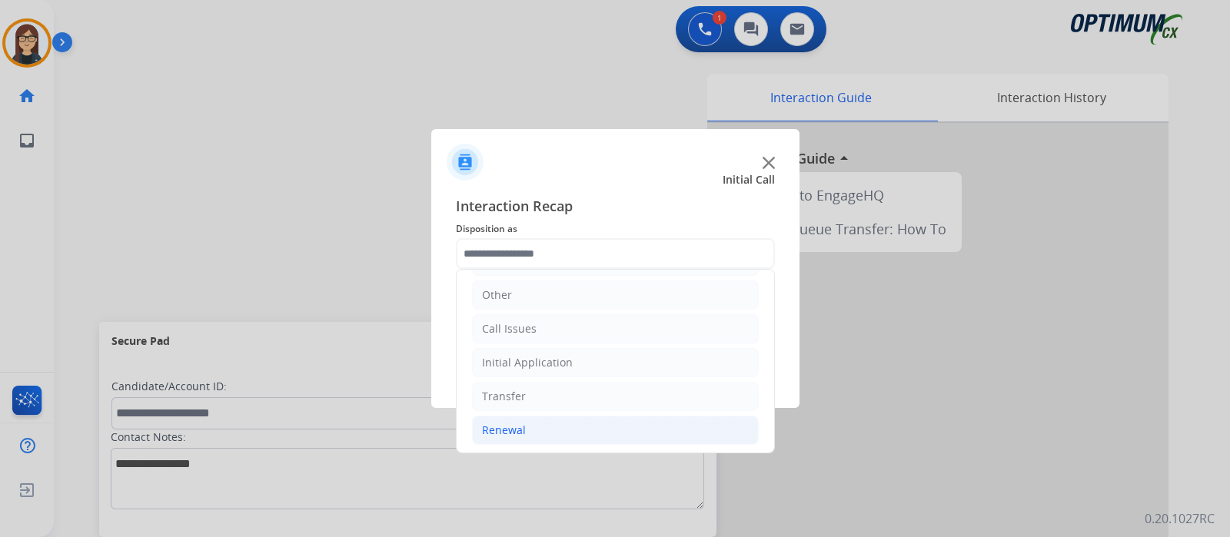
click at [509, 423] on div "Renewal" at bounding box center [504, 430] width 44 height 15
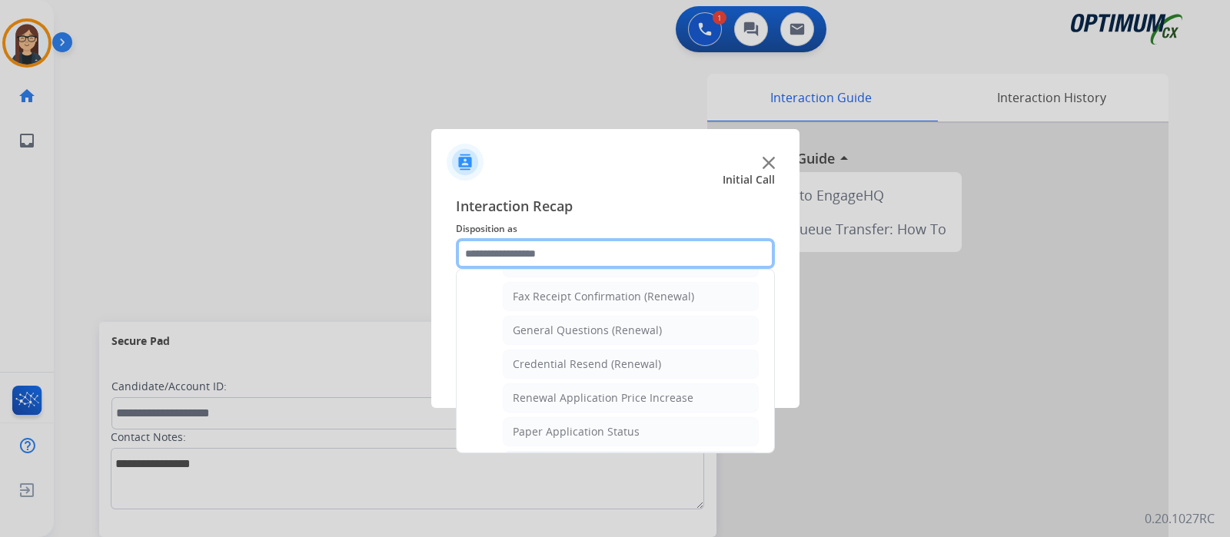
scroll to position [390, 0]
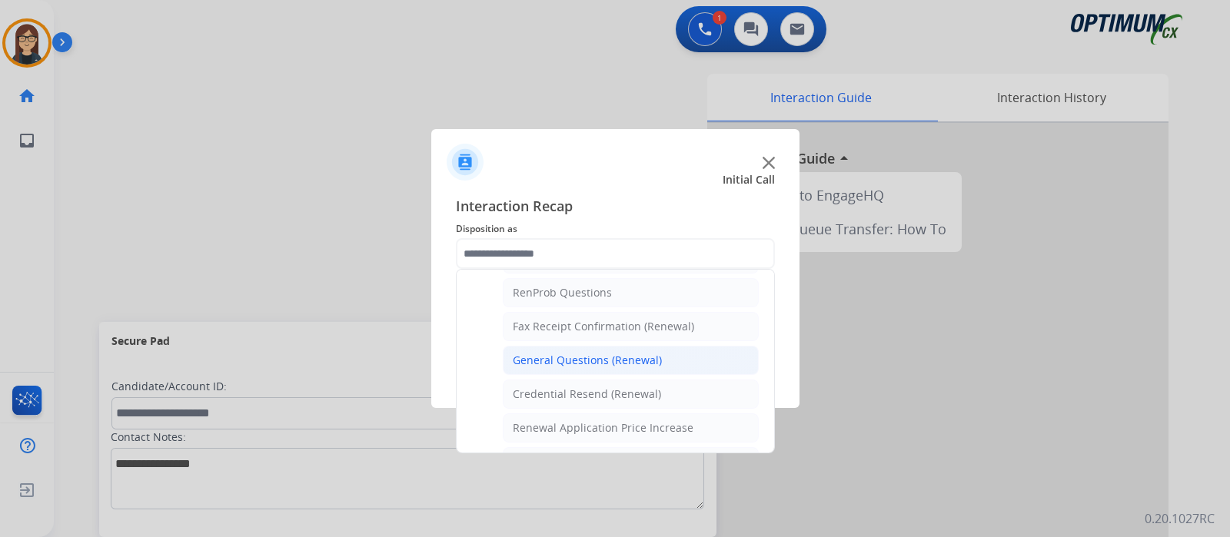
click at [558, 355] on div "General Questions (Renewal)" at bounding box center [587, 360] width 149 height 15
type input "**********"
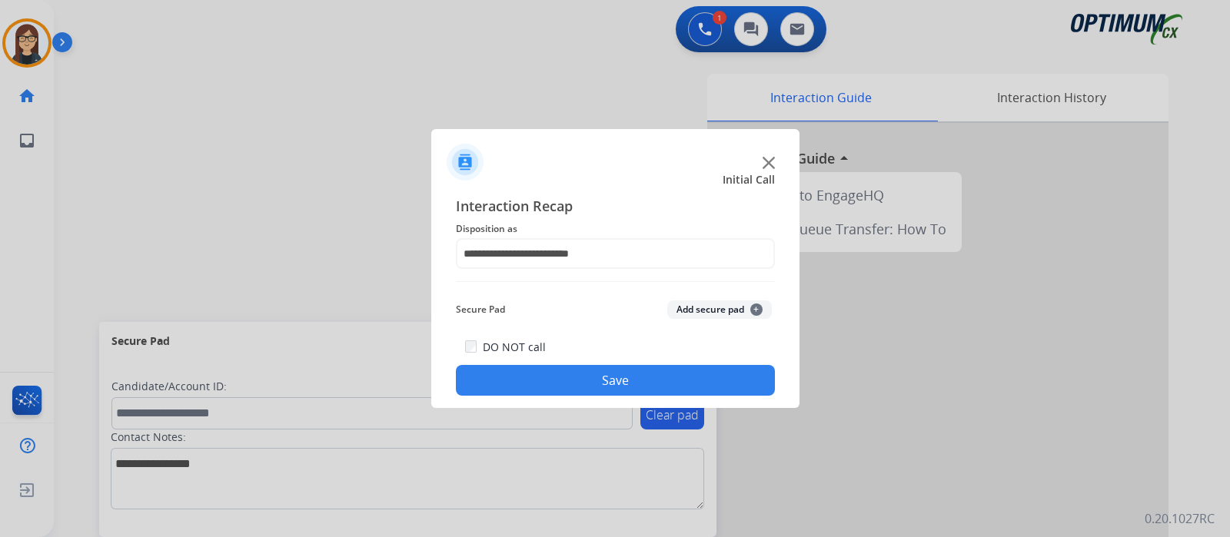
click at [561, 373] on button "Save" at bounding box center [615, 380] width 319 height 31
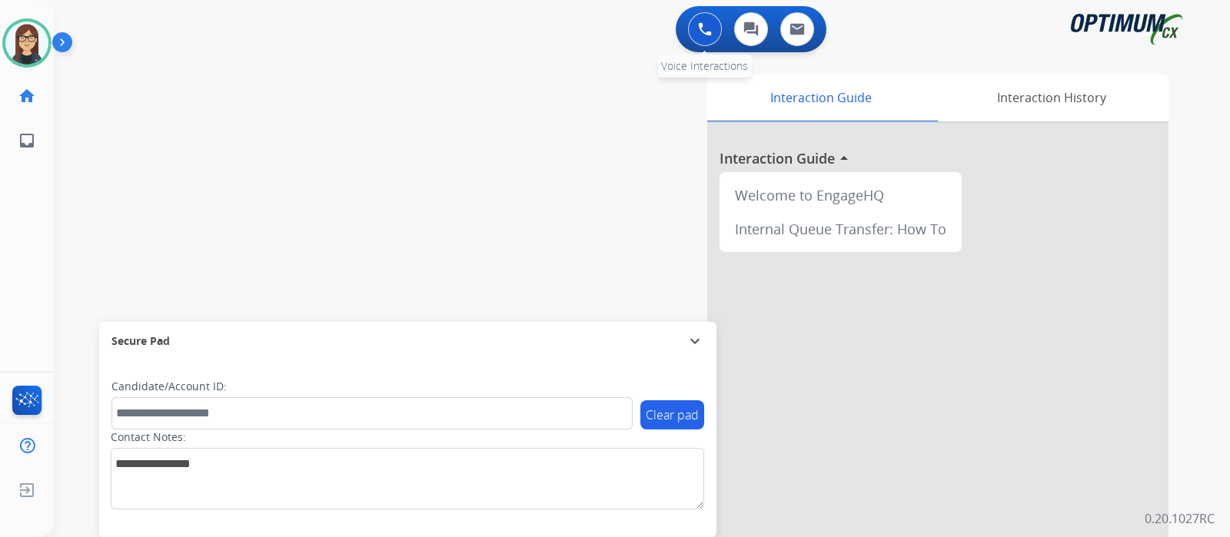
click at [702, 28] on img at bounding box center [705, 29] width 14 height 14
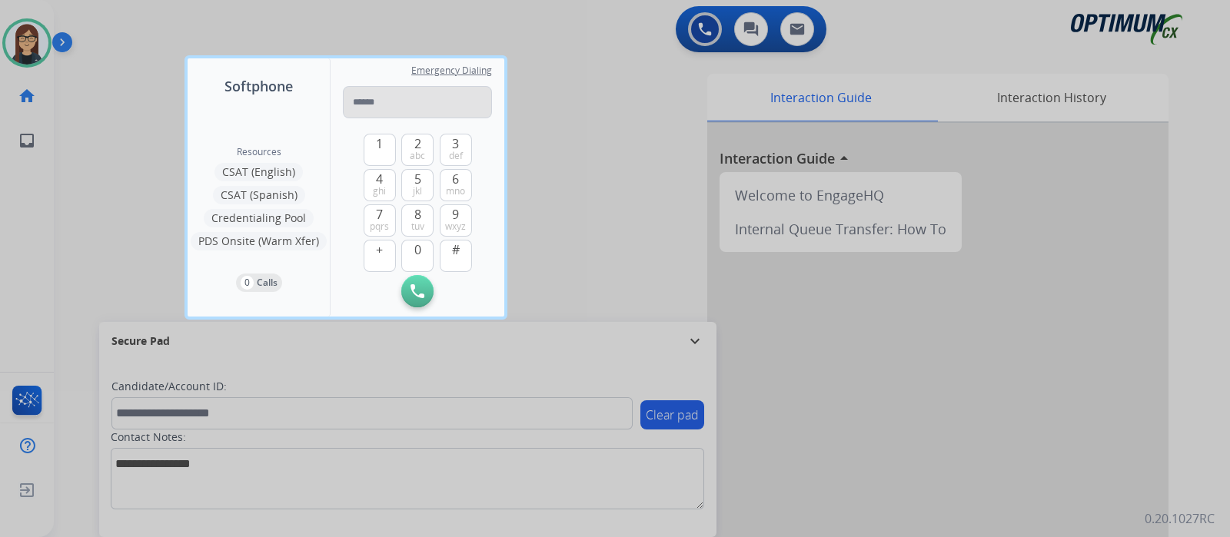
click at [438, 88] on input "tel" at bounding box center [417, 102] width 149 height 32
type input "**********"
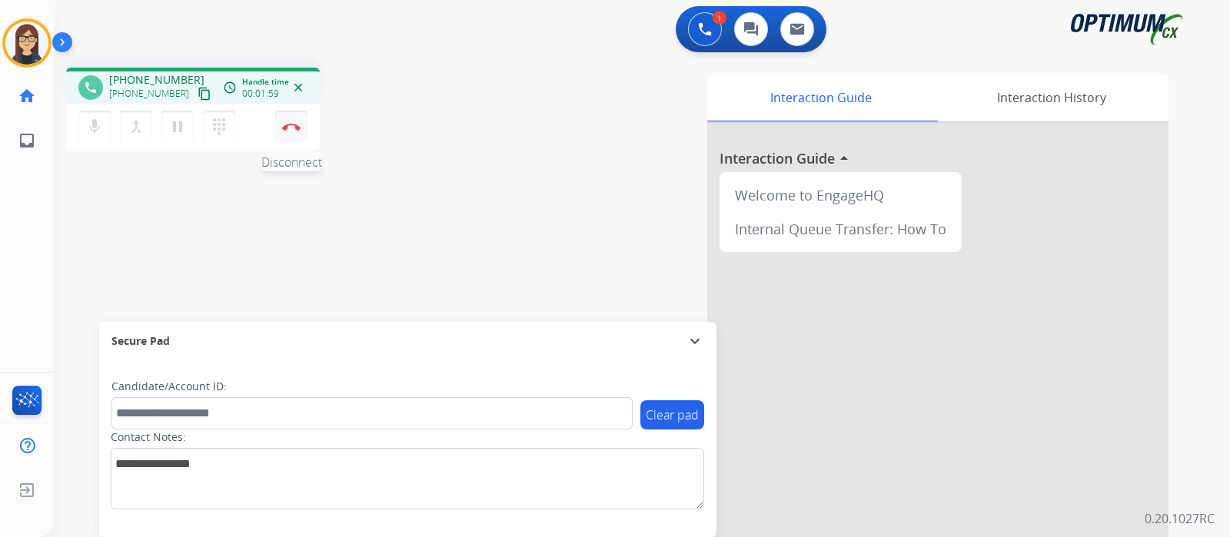
click at [288, 130] on img at bounding box center [291, 127] width 18 height 8
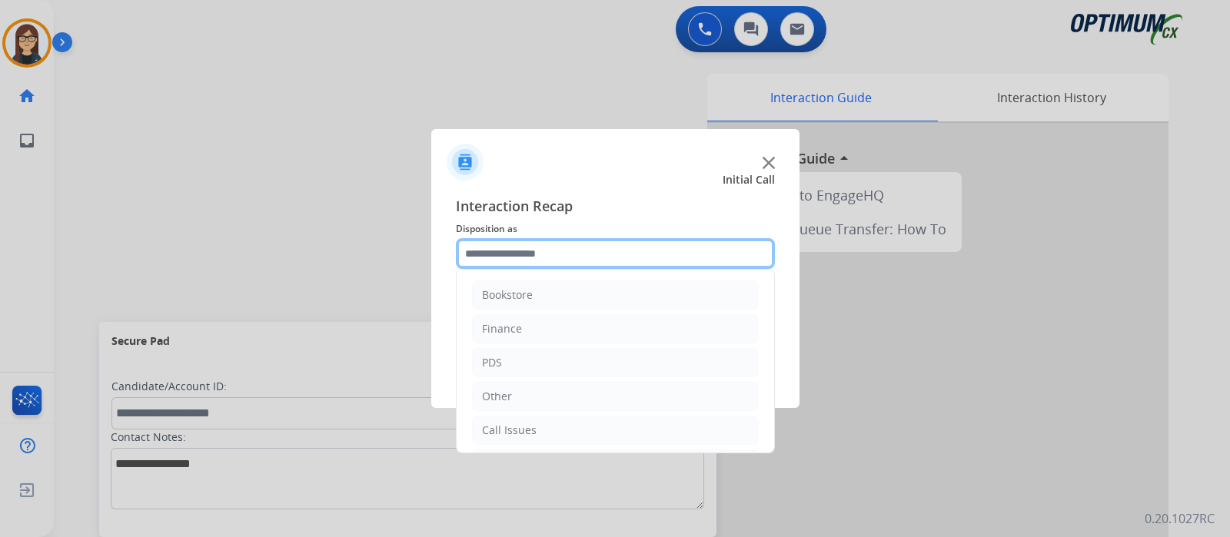
click at [556, 252] on input "text" at bounding box center [615, 253] width 319 height 31
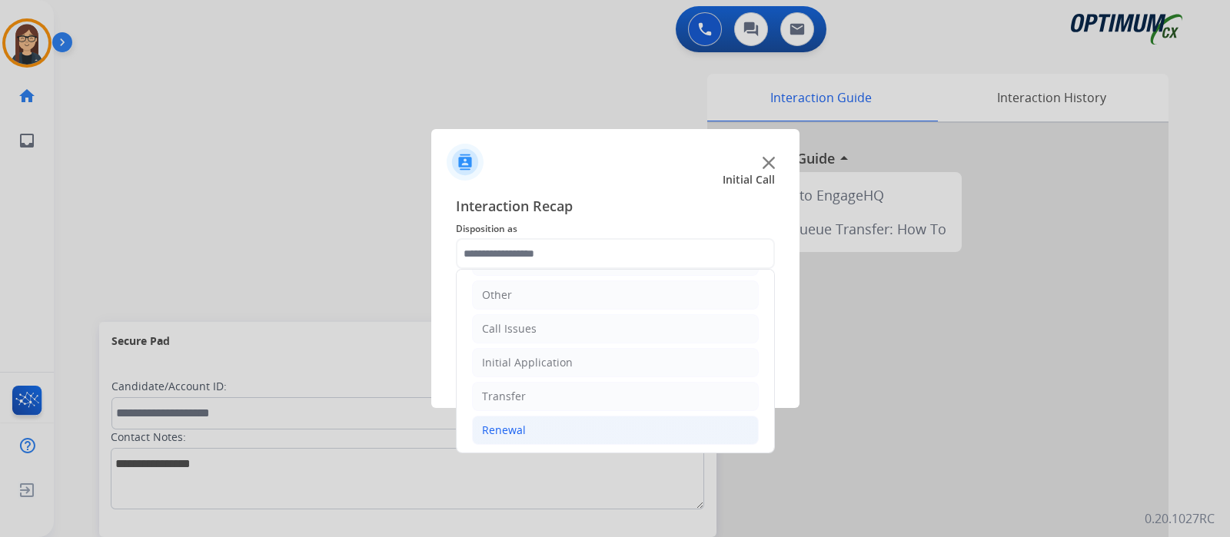
click at [517, 423] on div "Renewal" at bounding box center [504, 430] width 44 height 15
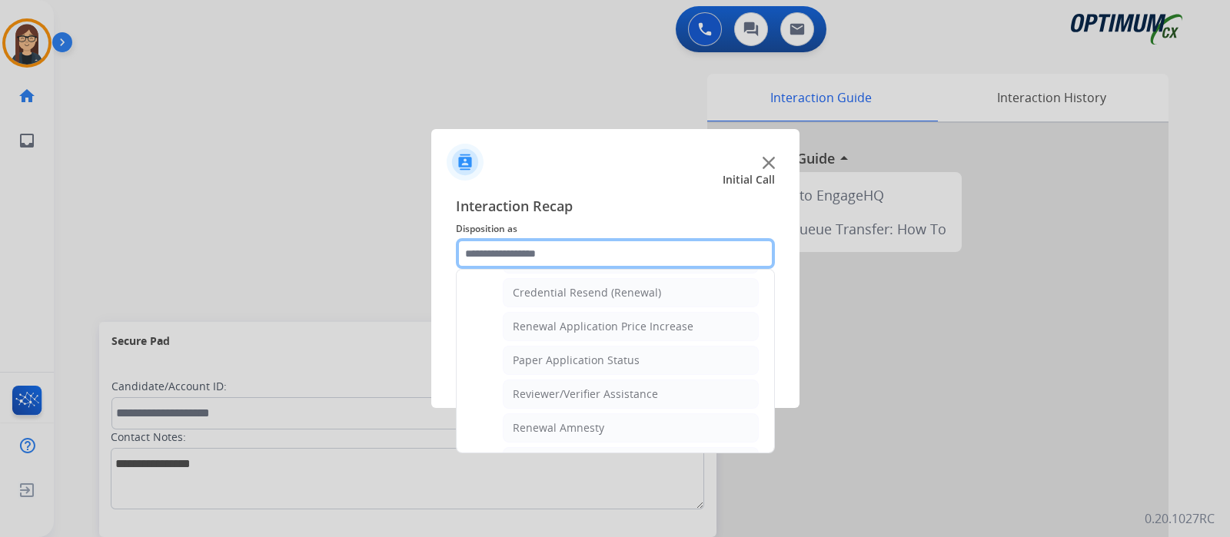
scroll to position [395, 0]
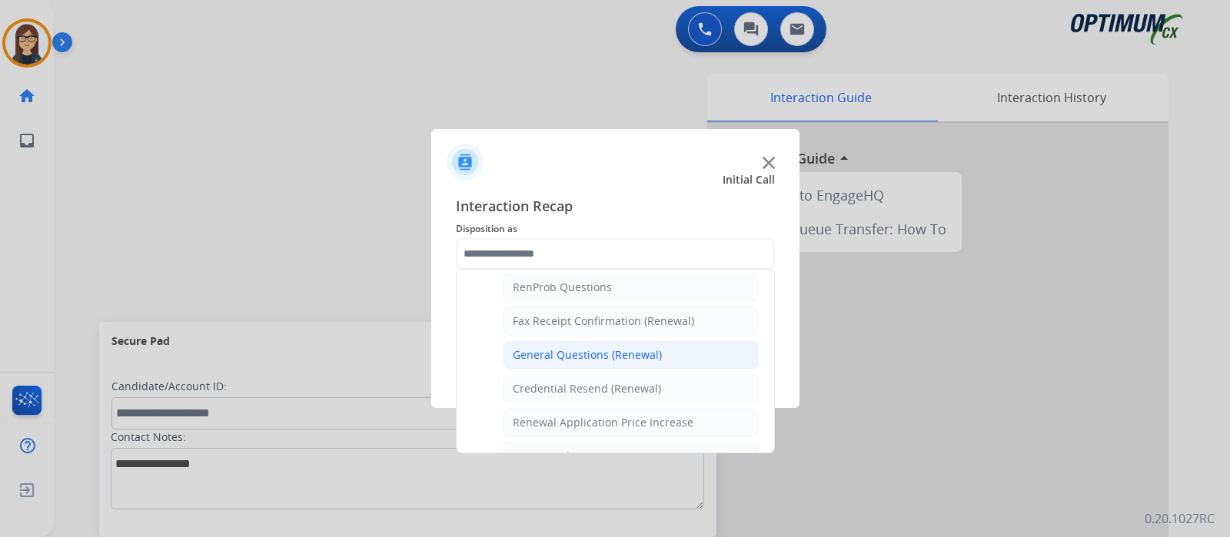
click at [585, 351] on div "General Questions (Renewal)" at bounding box center [587, 354] width 149 height 15
type input "**********"
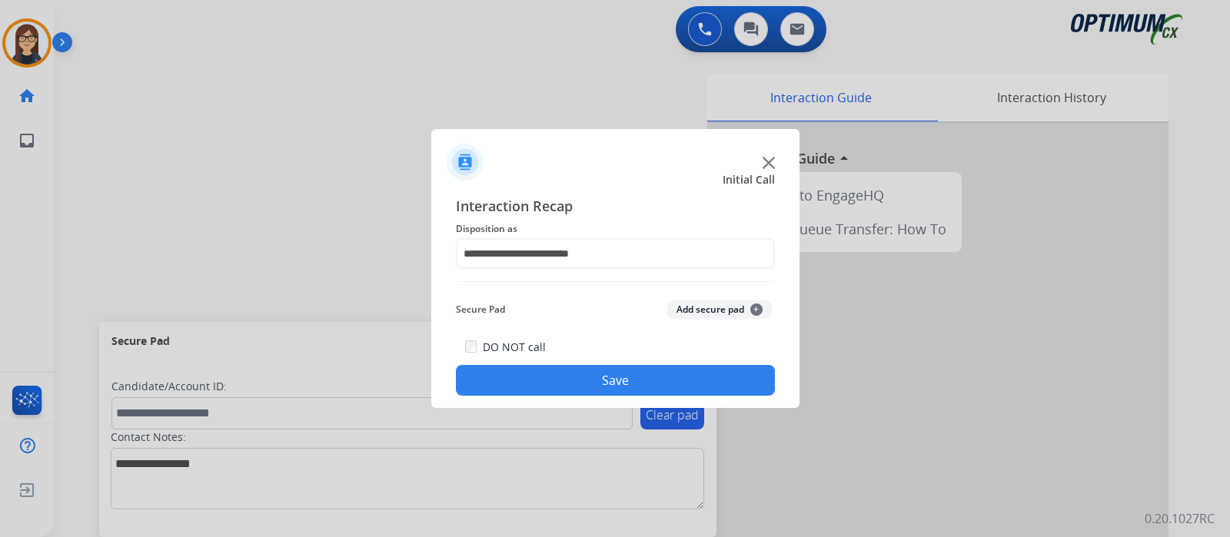
click at [592, 372] on button "Save" at bounding box center [615, 380] width 319 height 31
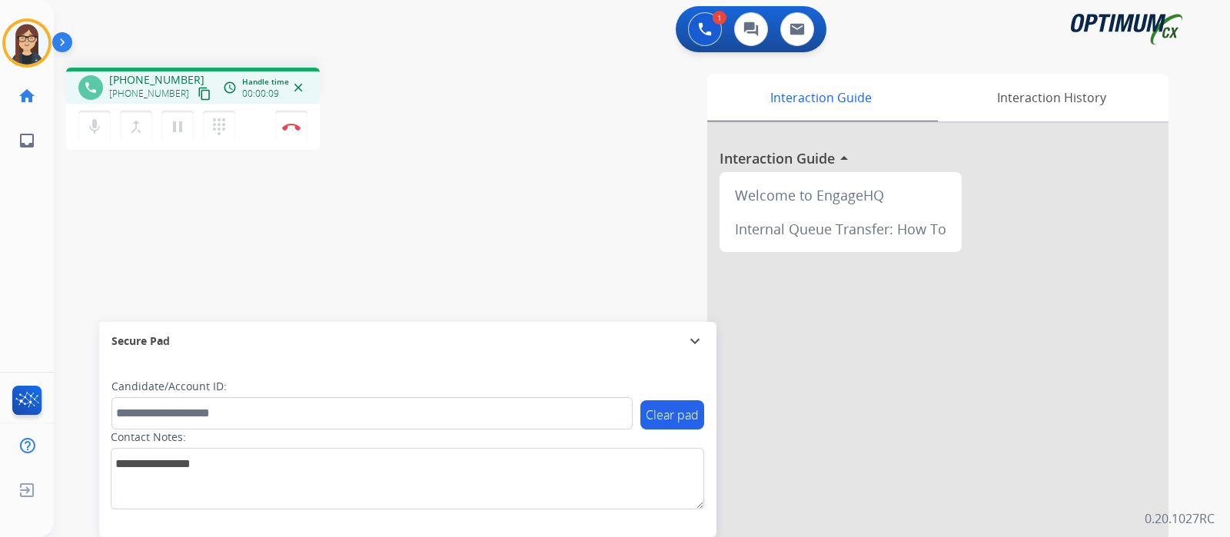
click at [197, 94] on mat-icon "content_copy" at bounding box center [204, 94] width 14 height 14
click at [197, 91] on mat-icon "content_copy" at bounding box center [204, 94] width 14 height 14
click at [88, 128] on mat-icon "mic" at bounding box center [94, 127] width 18 height 18
click at [197, 94] on mat-icon "content_copy" at bounding box center [204, 94] width 14 height 14
click at [100, 121] on mat-icon "mic_off" at bounding box center [94, 127] width 18 height 18
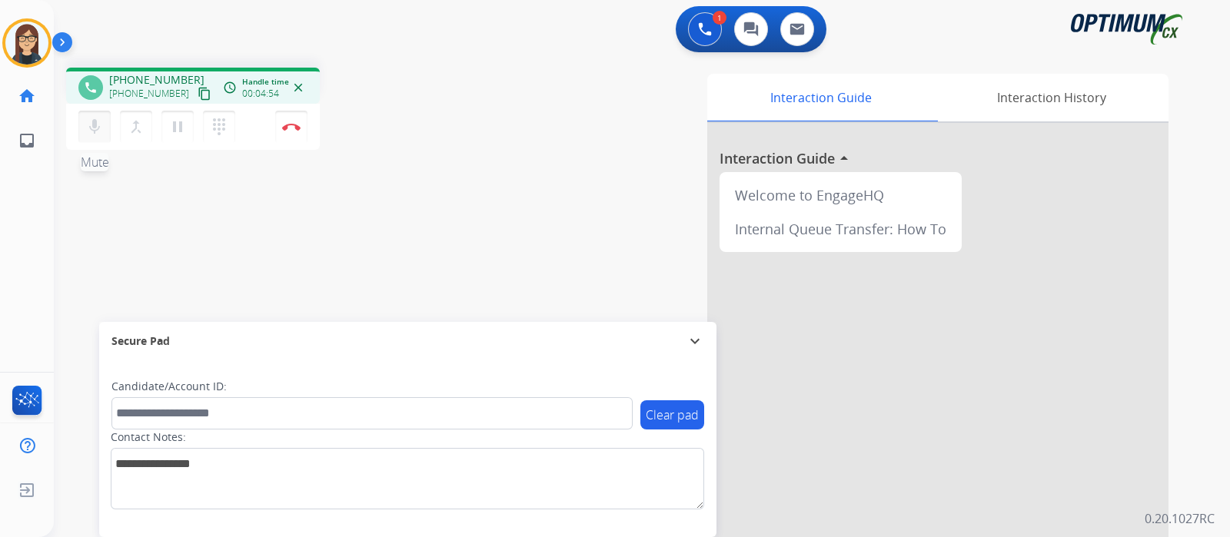
click at [92, 134] on mat-icon "mic" at bounding box center [94, 127] width 18 height 18
click at [90, 128] on mat-icon "mic_off" at bounding box center [94, 127] width 18 height 18
click at [428, 257] on div "phone +15076131340 +15076131340 content_copy access_time Call metrics Queue 00:…" at bounding box center [623, 375] width 1139 height 641
click at [295, 128] on img at bounding box center [291, 127] width 18 height 8
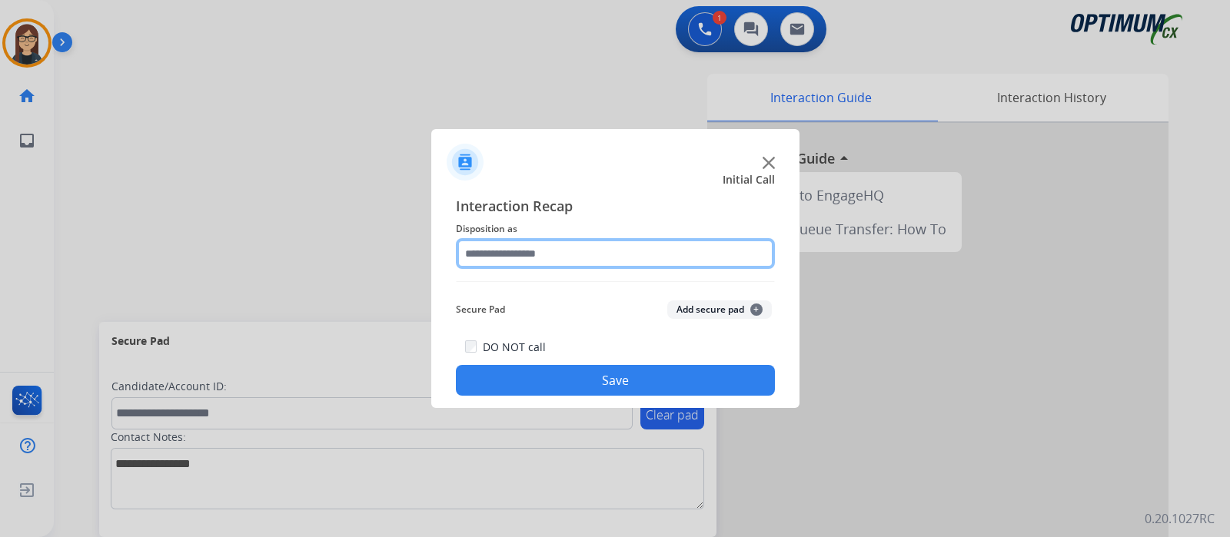
click at [567, 251] on input "text" at bounding box center [615, 253] width 319 height 31
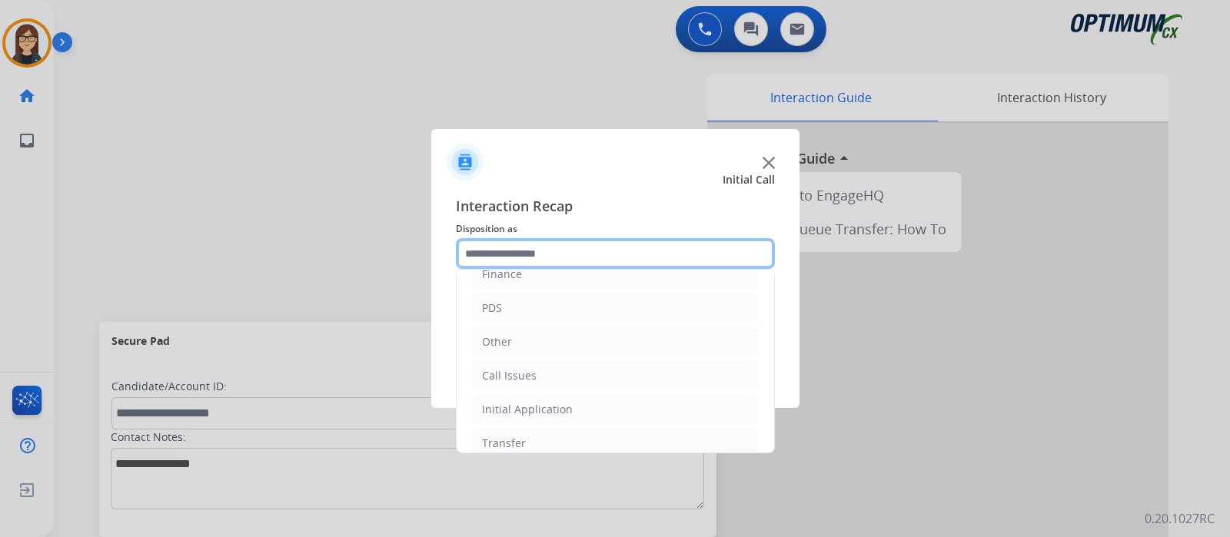
scroll to position [101, 0]
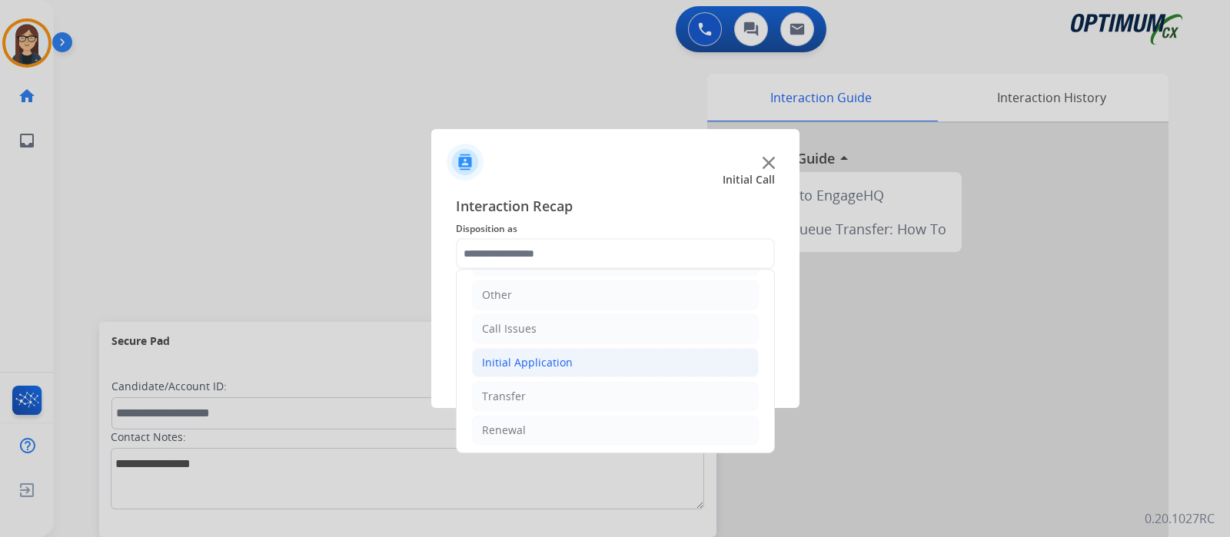
click at [549, 360] on div "Initial Application" at bounding box center [527, 362] width 91 height 15
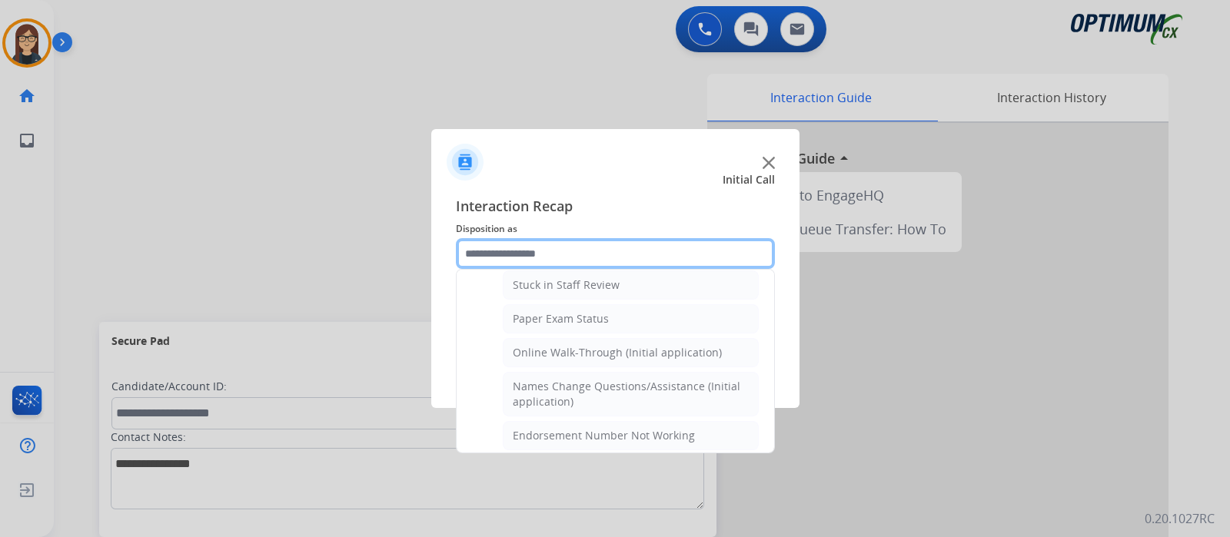
scroll to position [294, 0]
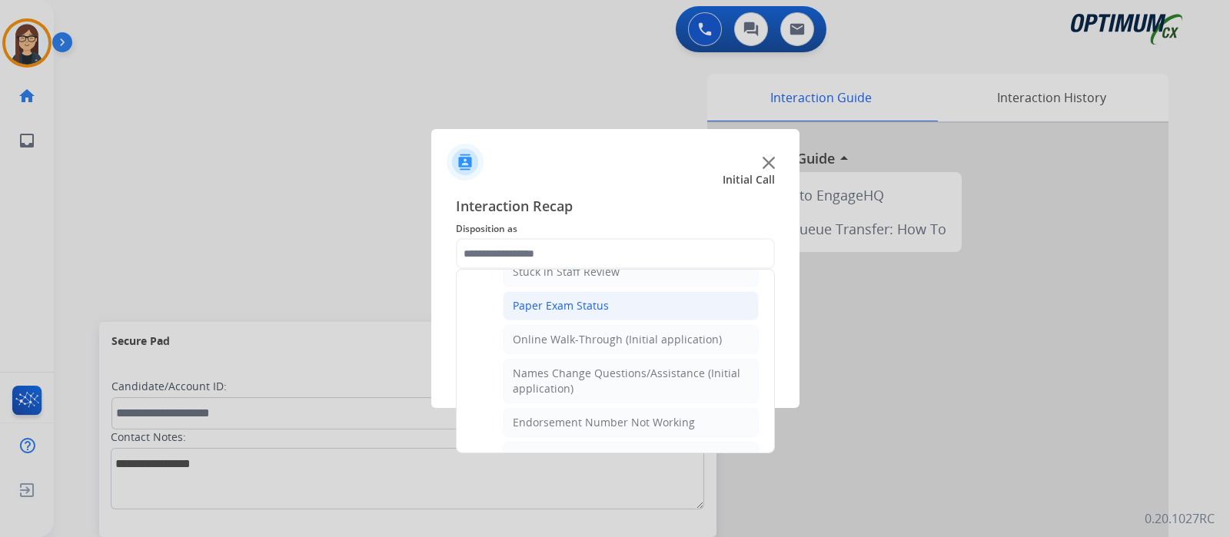
click at [579, 298] on div "Paper Exam Status" at bounding box center [561, 305] width 96 height 15
type input "**********"
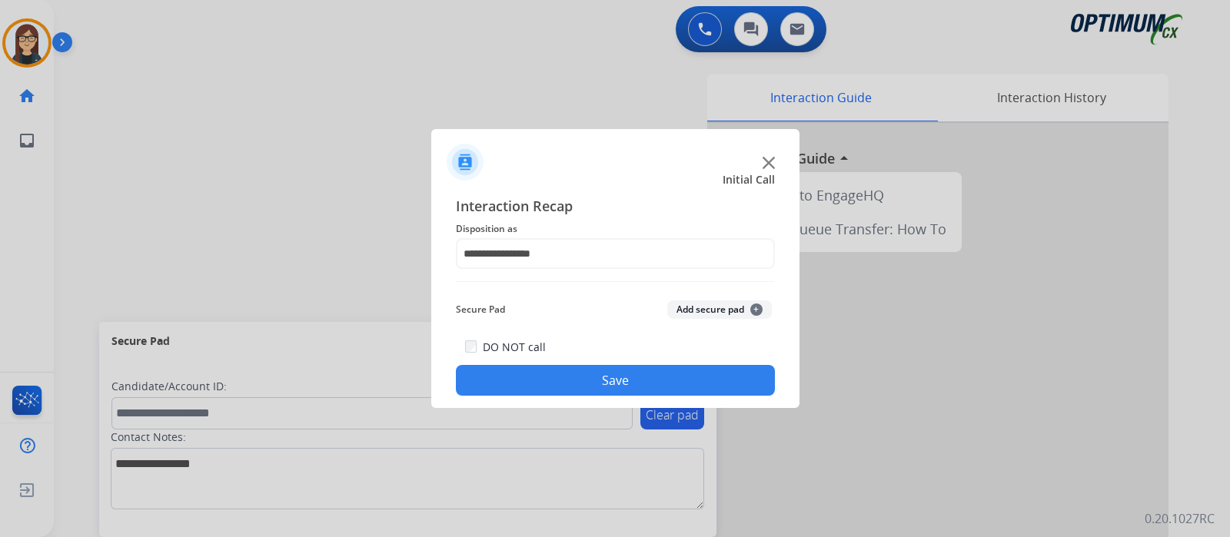
click at [566, 374] on button "Save" at bounding box center [615, 380] width 319 height 31
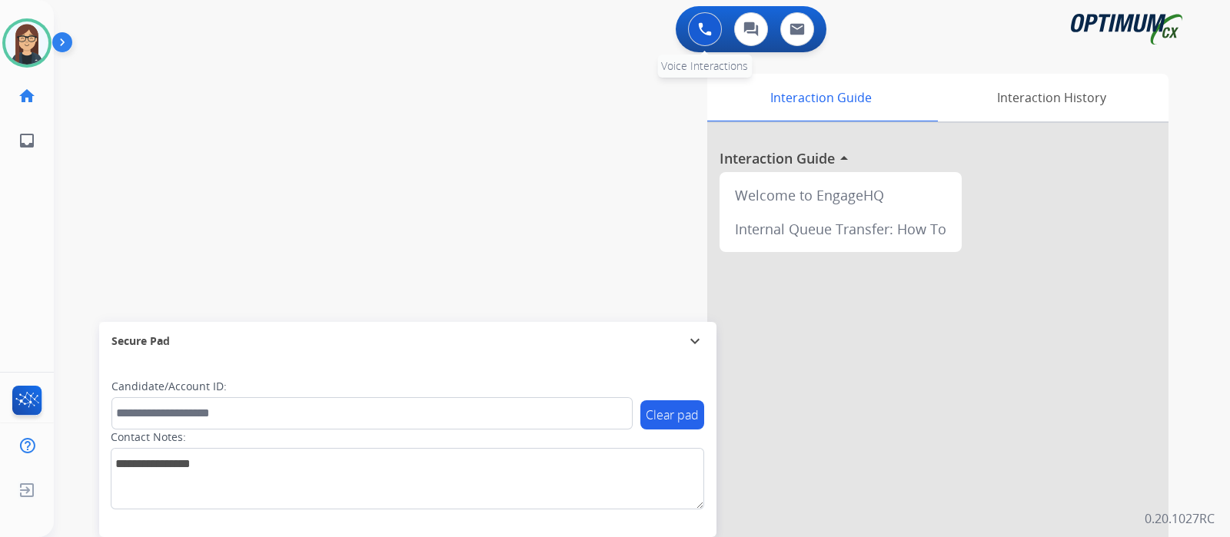
click at [711, 30] on img at bounding box center [705, 29] width 14 height 14
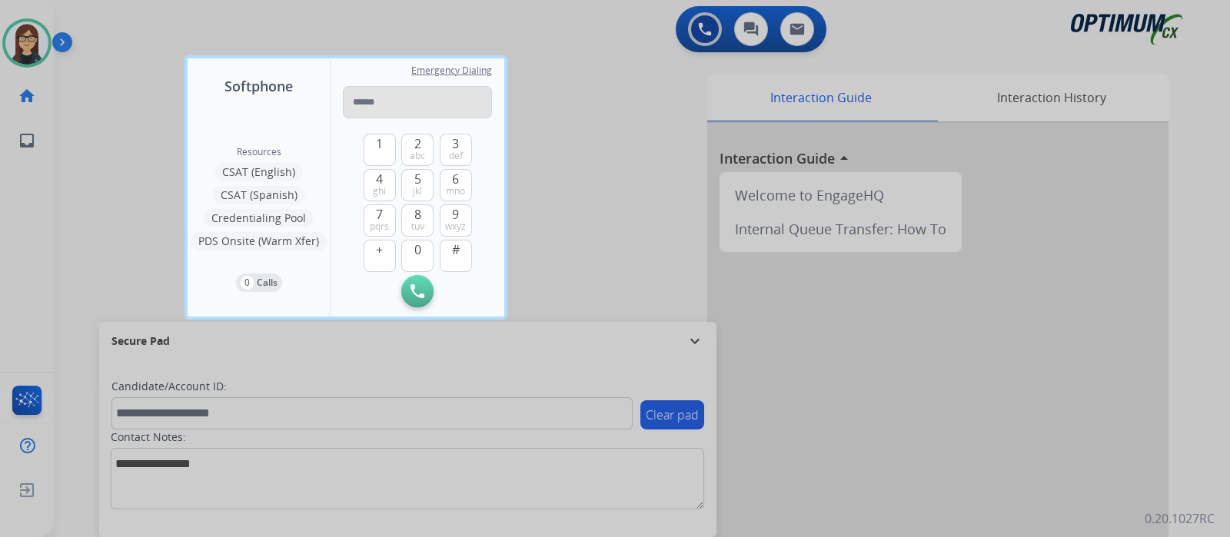
click at [423, 90] on input "tel" at bounding box center [417, 102] width 149 height 32
type input "**********"
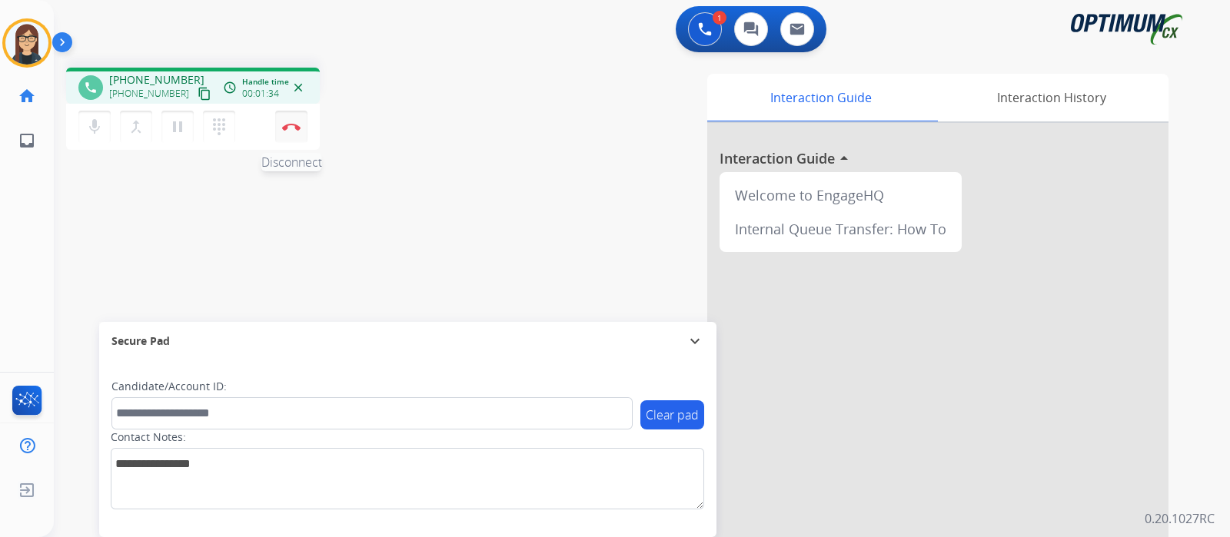
click at [290, 132] on button "Disconnect" at bounding box center [291, 127] width 32 height 32
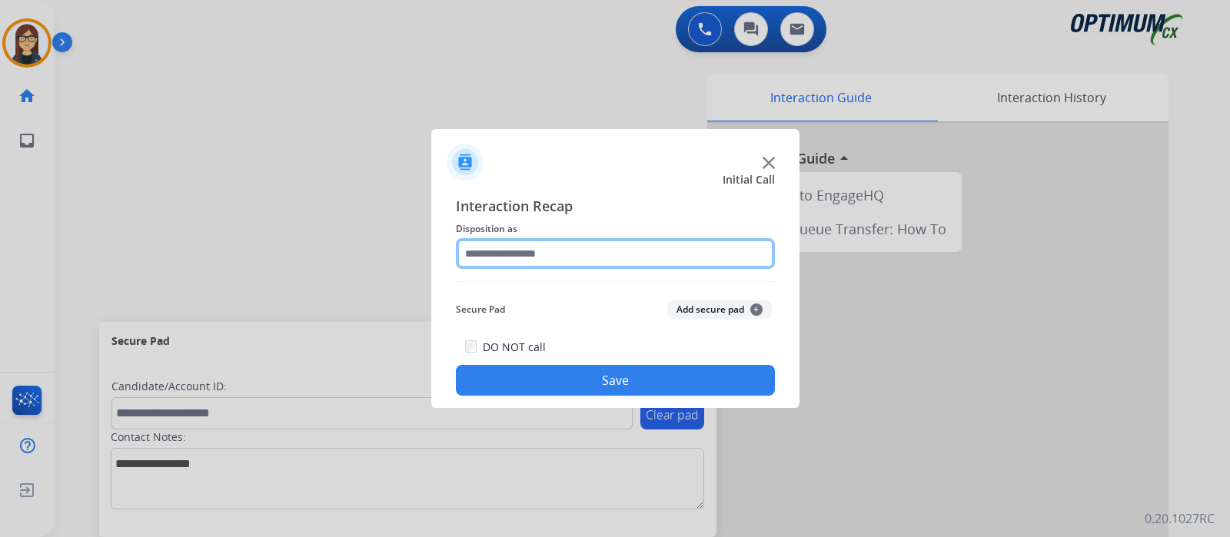
click at [590, 261] on input "text" at bounding box center [615, 253] width 319 height 31
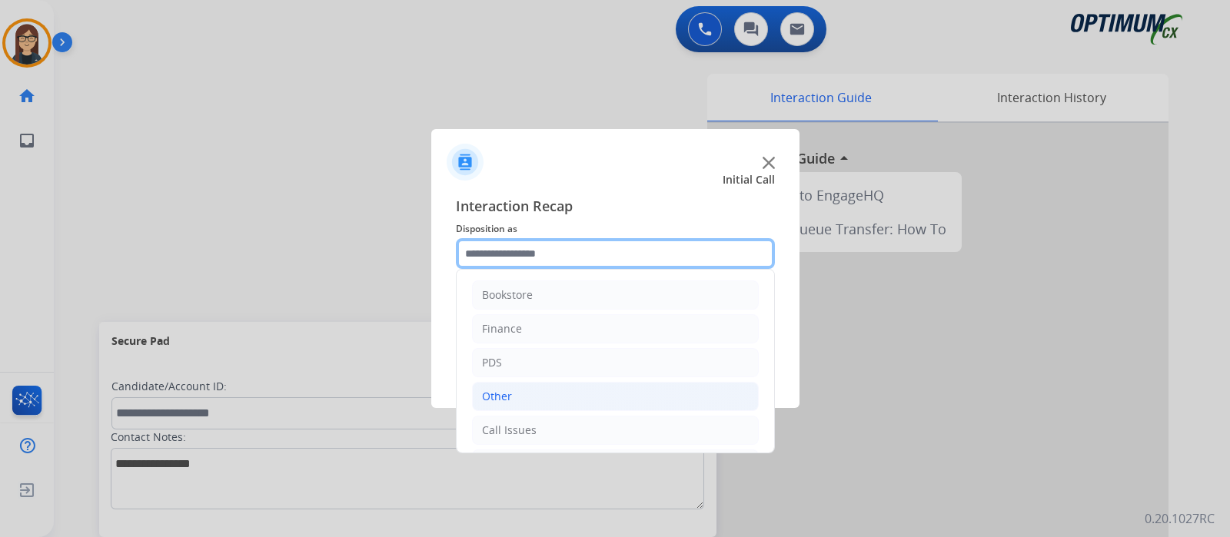
scroll to position [95, 0]
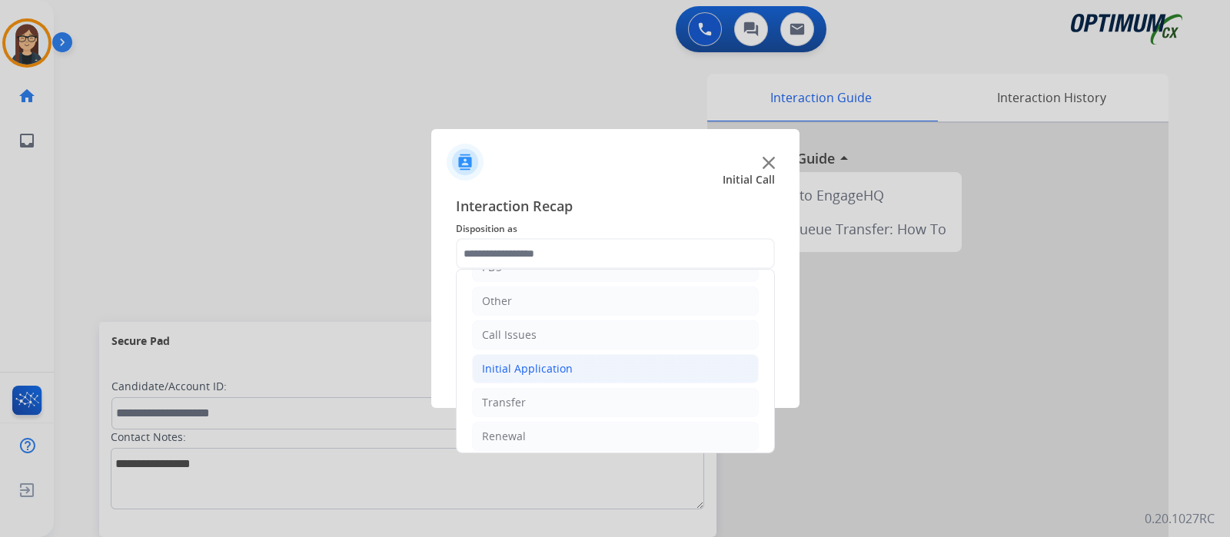
click at [551, 357] on li "Initial Application" at bounding box center [615, 368] width 287 height 29
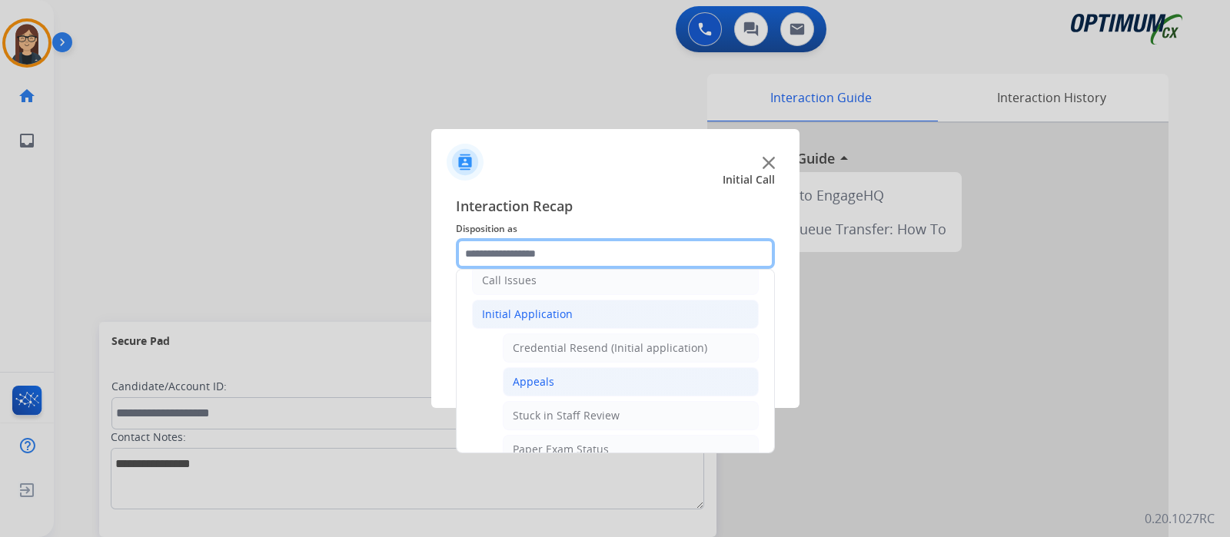
scroll to position [191, 0]
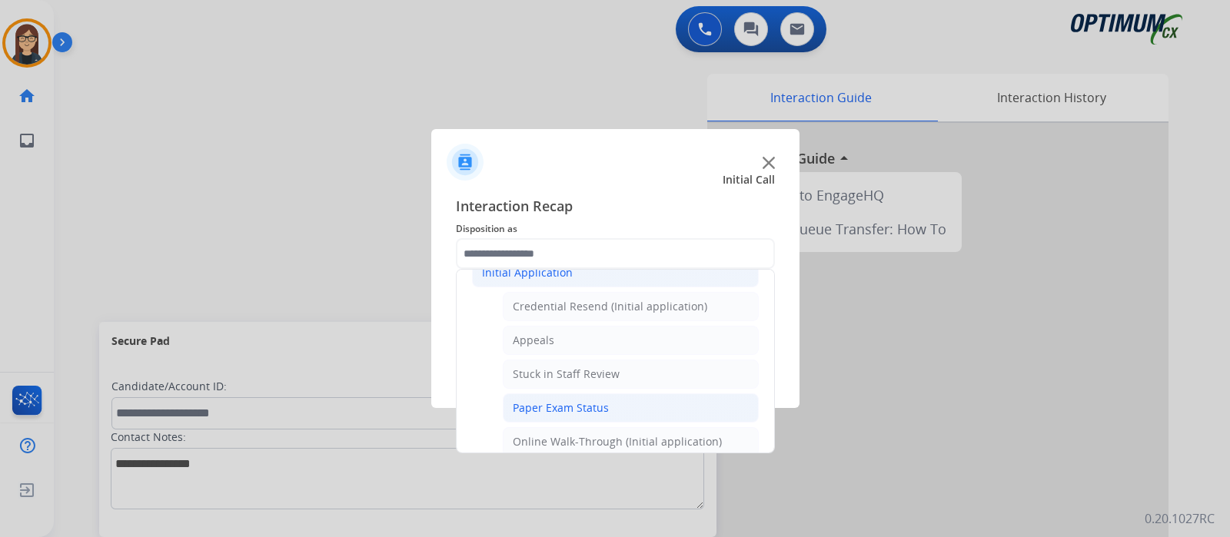
click at [573, 402] on div "Paper Exam Status" at bounding box center [561, 407] width 96 height 15
type input "**********"
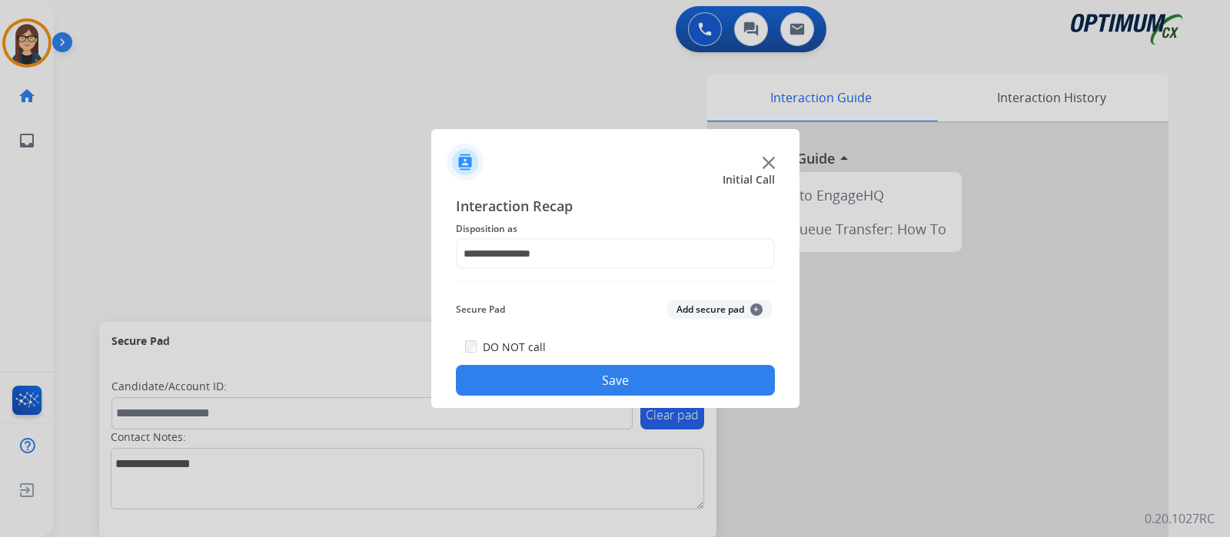
click at [566, 376] on button "Save" at bounding box center [615, 380] width 319 height 31
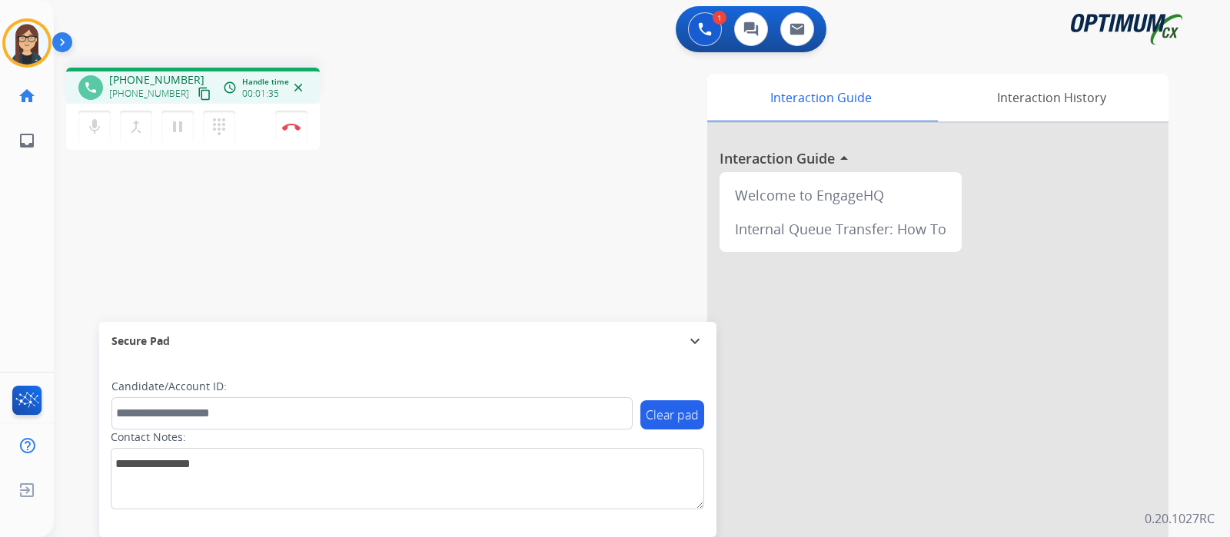
click at [513, 111] on div "Interaction Guide Interaction History Interaction Guide arrow_drop_up Welcome t…" at bounding box center [823, 385] width 689 height 622
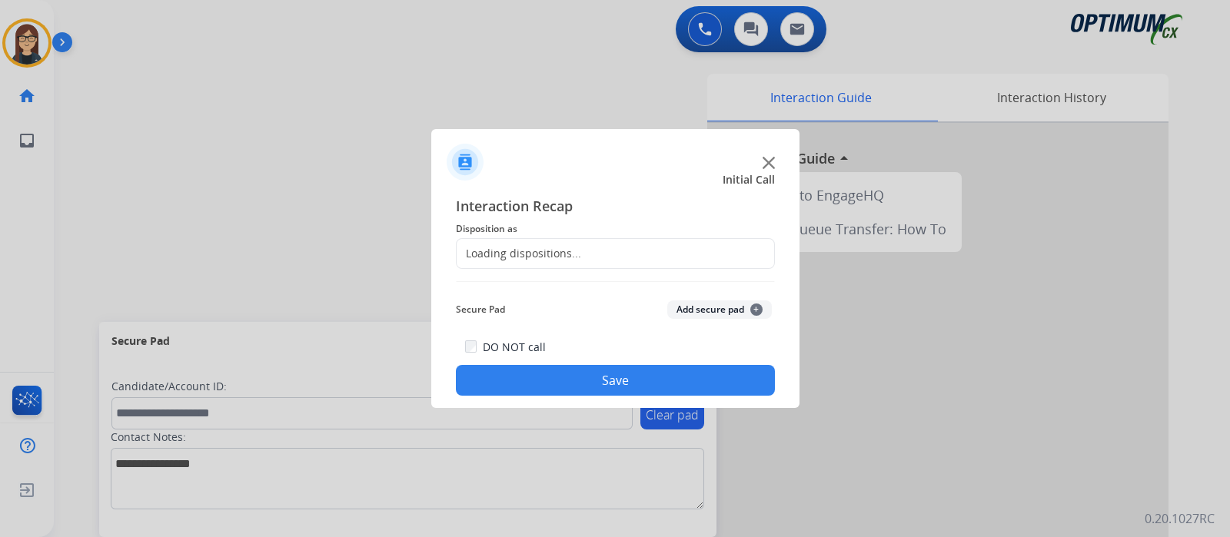
click at [293, 124] on div at bounding box center [615, 268] width 1230 height 537
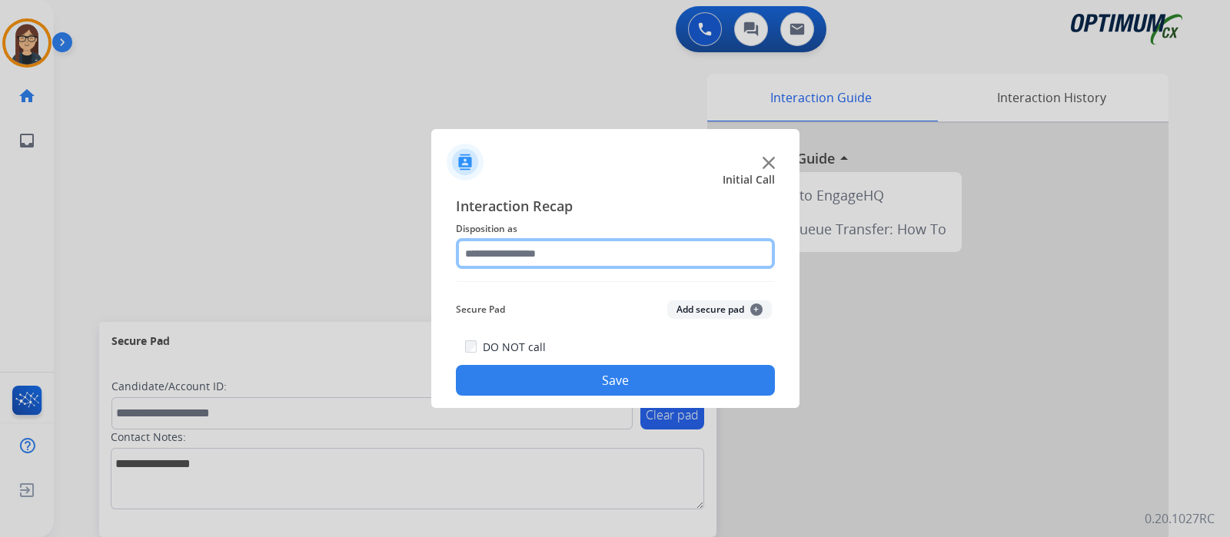
click at [543, 244] on input "text" at bounding box center [615, 253] width 319 height 31
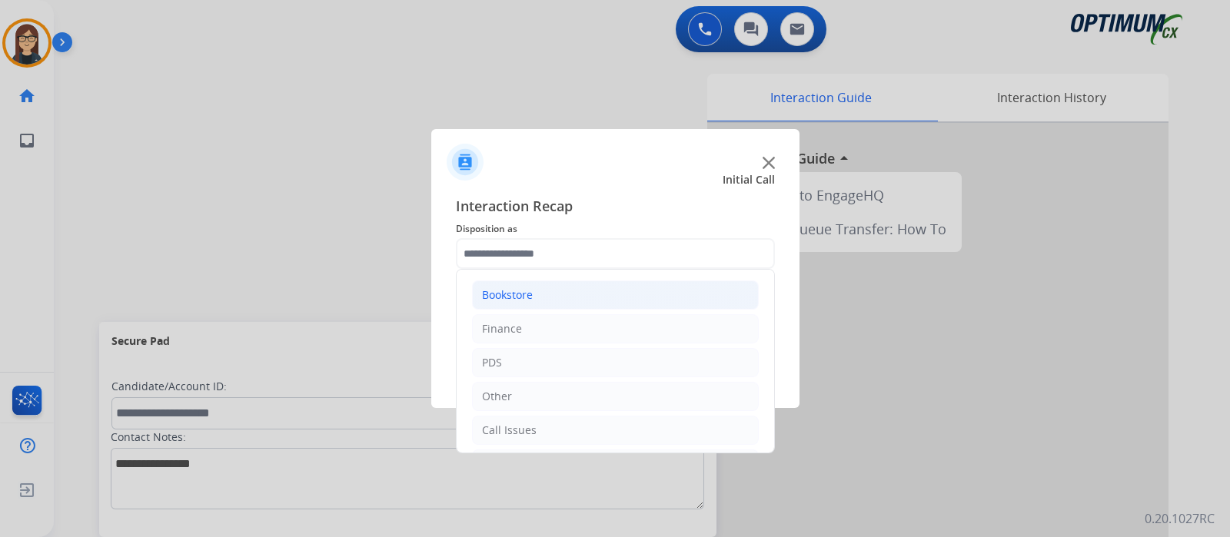
click at [559, 299] on li "Bookstore" at bounding box center [615, 294] width 287 height 29
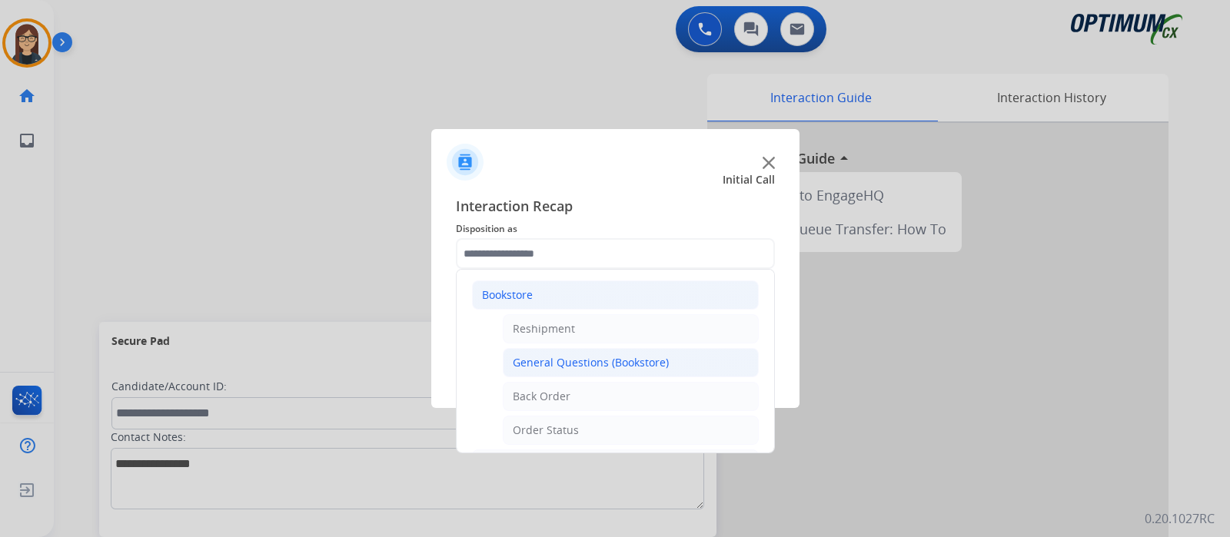
click at [622, 355] on div "General Questions (Bookstore)" at bounding box center [591, 362] width 156 height 15
type input "**********"
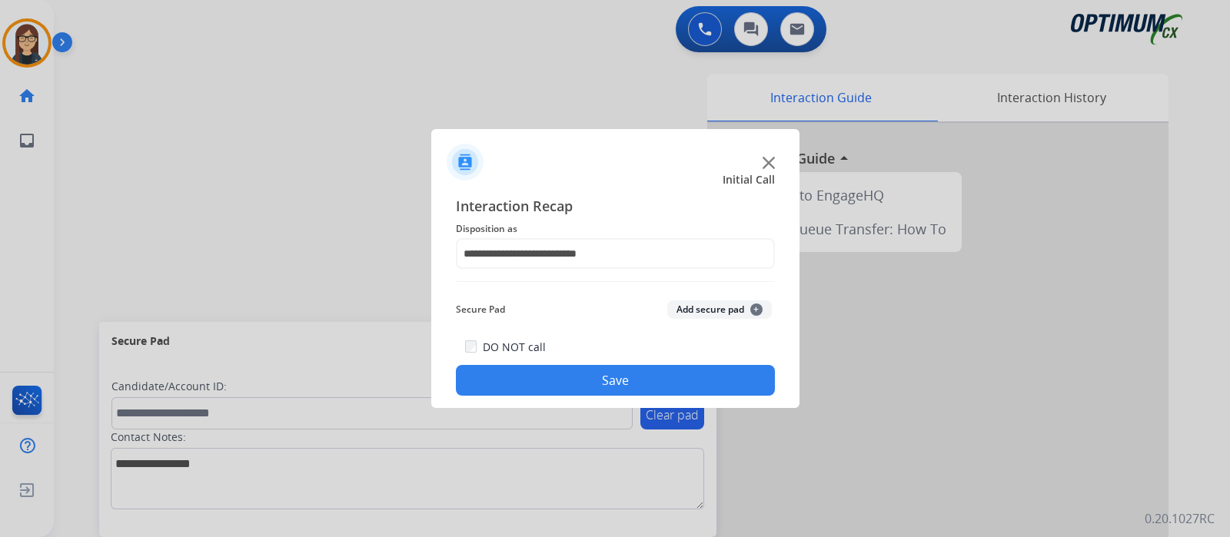
click at [558, 365] on button "Save" at bounding box center [615, 380] width 319 height 31
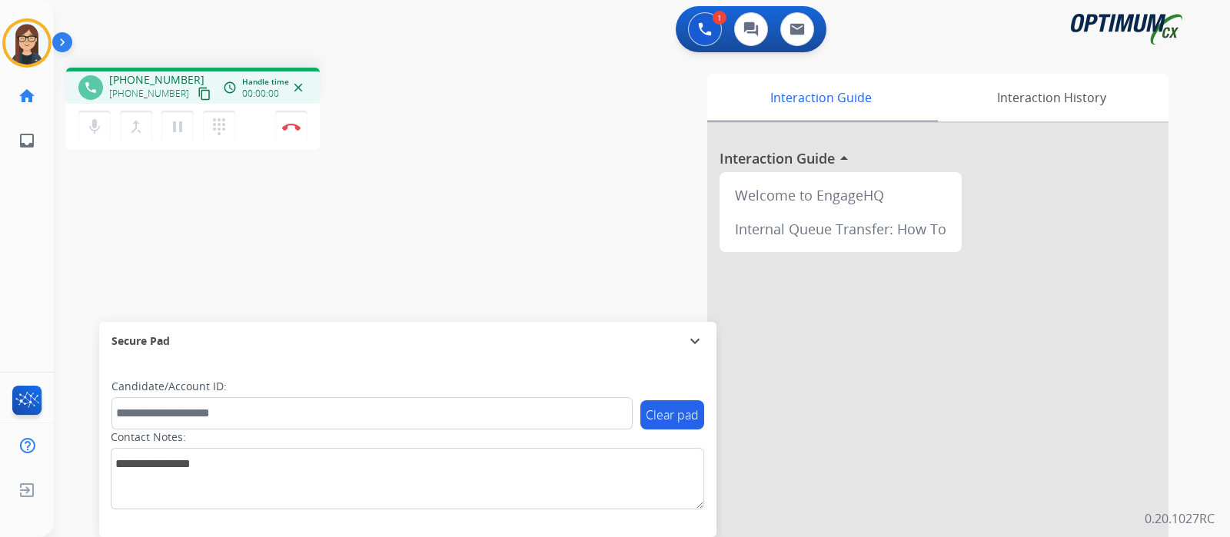
click at [197, 92] on mat-icon "content_copy" at bounding box center [204, 94] width 14 height 14
click at [91, 131] on span "Emails" at bounding box center [82, 142] width 43 height 28
click at [96, 121] on mat-icon "mic" at bounding box center [94, 127] width 18 height 18
click at [95, 133] on mat-icon "mic_off" at bounding box center [94, 127] width 18 height 18
click at [477, 230] on div "phone +17707785890 +17707785890 content_copy access_time Call metrics Queue 00:…" at bounding box center [623, 375] width 1139 height 641
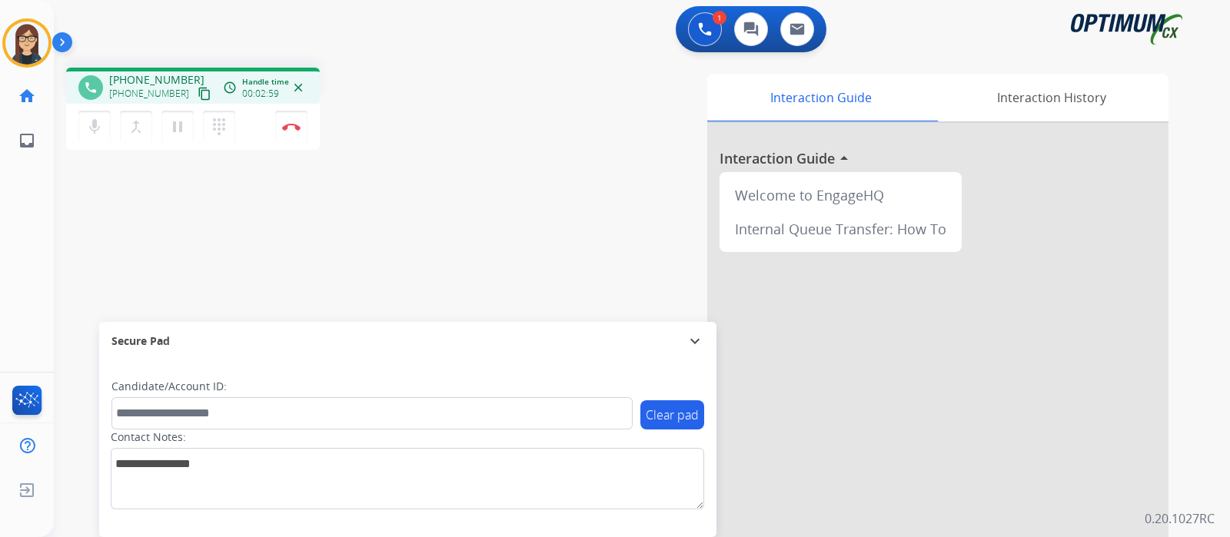
click at [412, 209] on div "phone +17707785890 +17707785890 content_copy access_time Call metrics Queue 00:…" at bounding box center [623, 375] width 1139 height 641
click at [289, 130] on img at bounding box center [291, 127] width 18 height 8
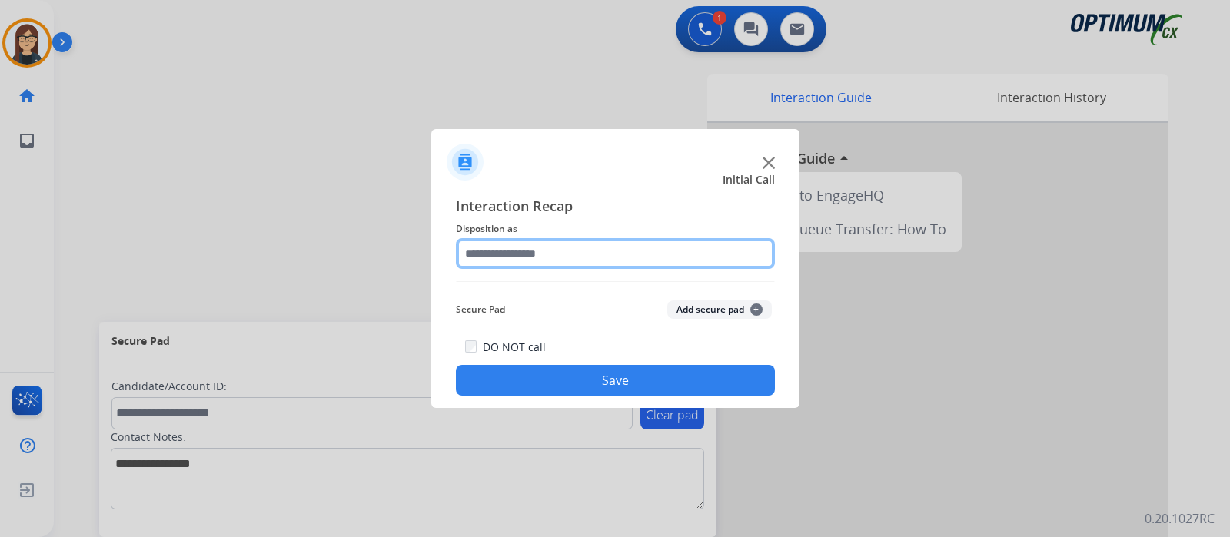
click at [516, 244] on input "text" at bounding box center [615, 253] width 319 height 31
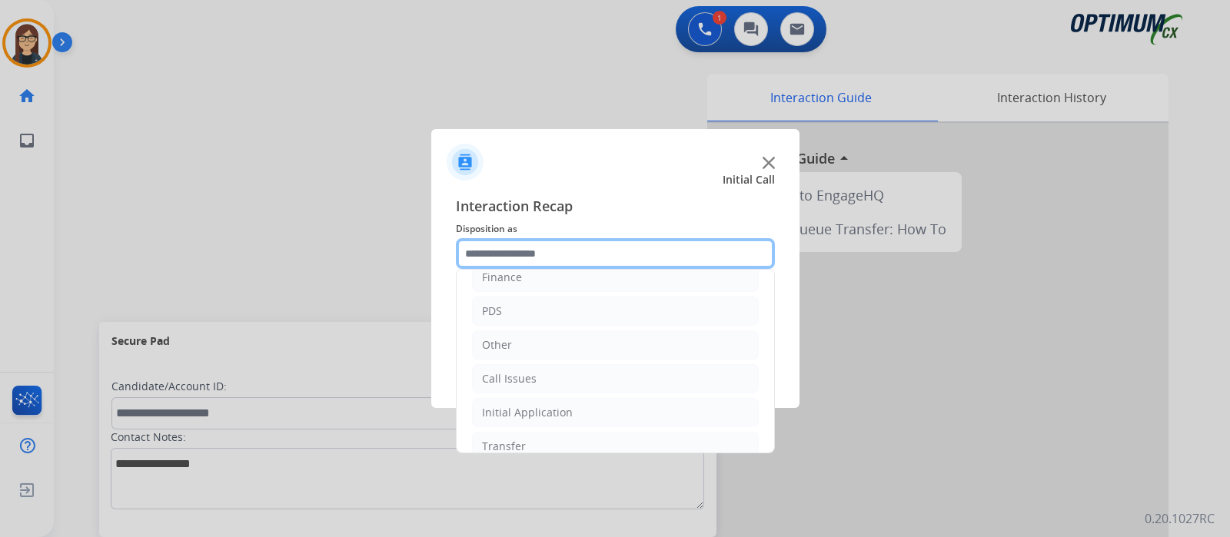
scroll to position [101, 0]
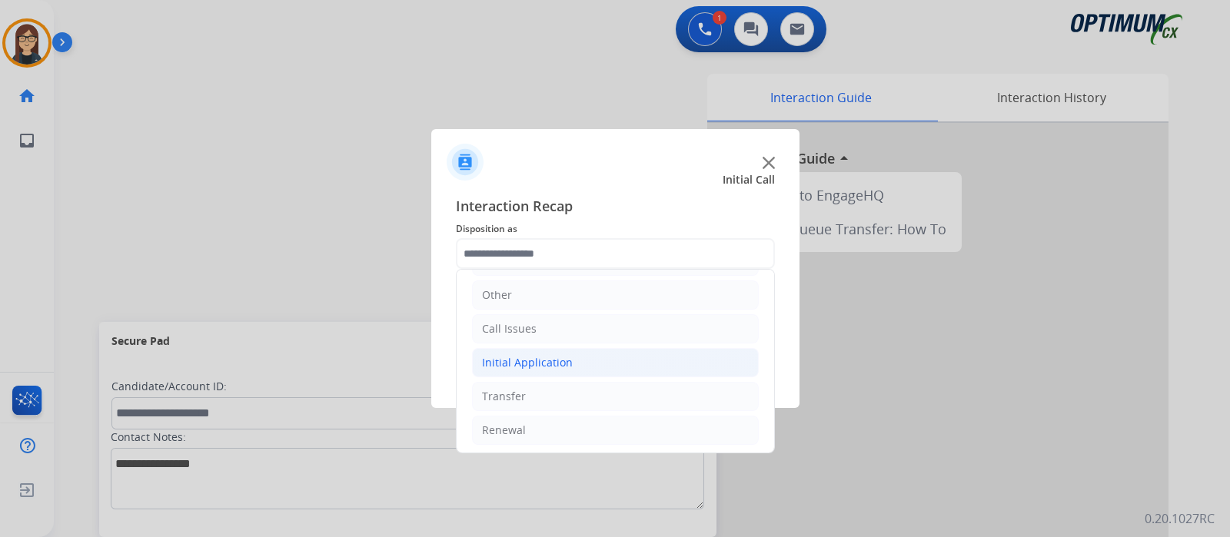
click at [548, 360] on div "Initial Application" at bounding box center [527, 362] width 91 height 15
click at [606, 390] on div "Credential Resend (Initial application)" at bounding box center [610, 396] width 194 height 15
type input "**********"
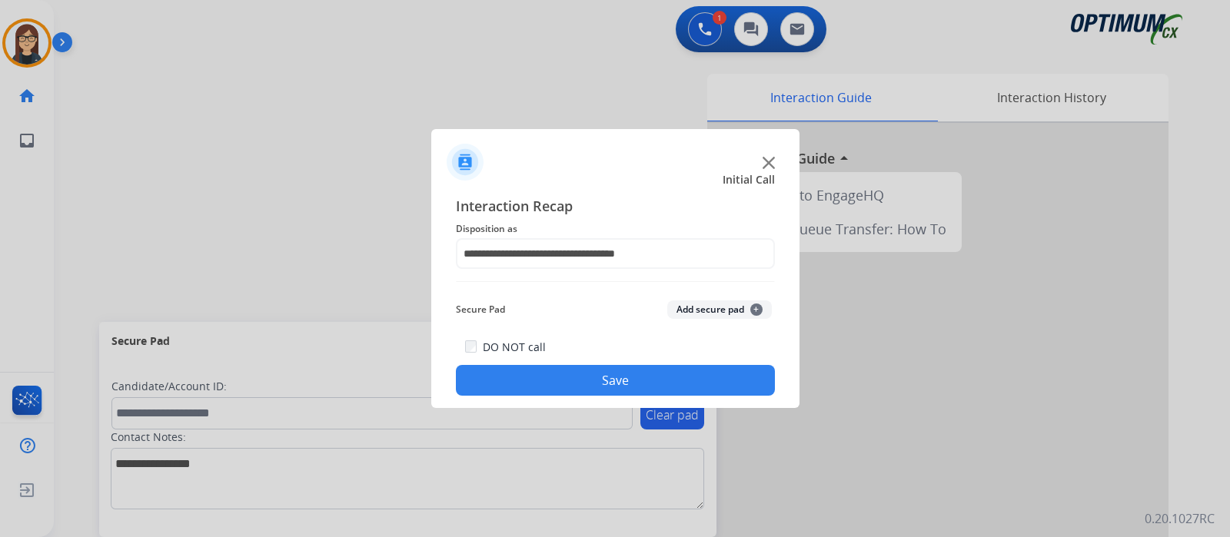
click at [583, 377] on button "Save" at bounding box center [615, 380] width 319 height 31
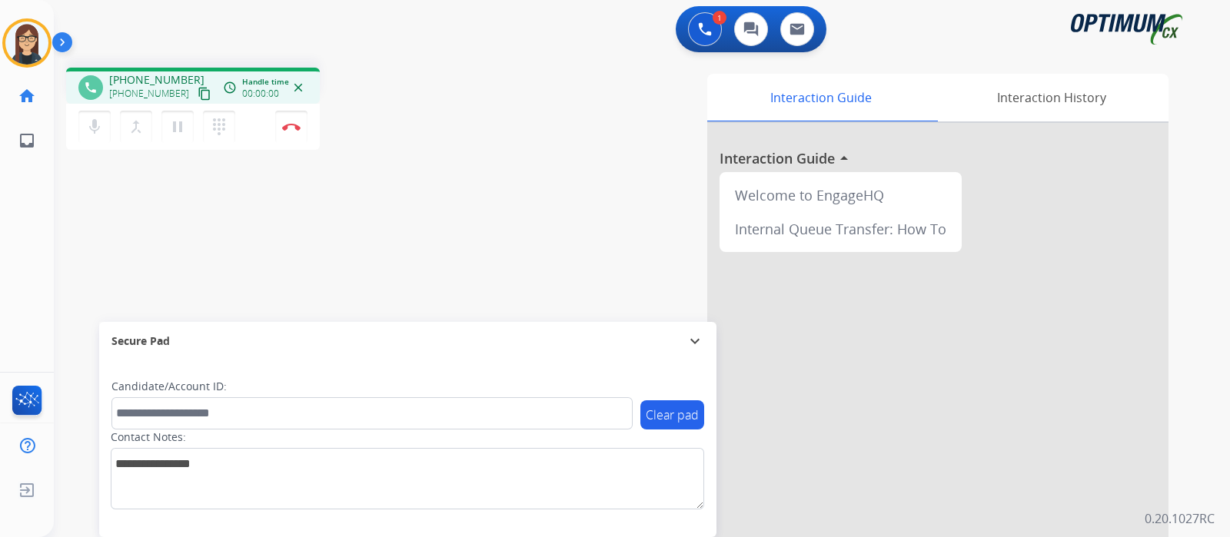
click at [197, 91] on mat-icon "content_copy" at bounding box center [204, 94] width 14 height 14
click at [197, 94] on mat-icon "content_copy" at bounding box center [204, 94] width 14 height 14
click at [438, 311] on div "phone +17733340100 +17733340100 content_copy access_time Call metrics Queue 00:…" at bounding box center [623, 375] width 1139 height 641
click at [467, 217] on div "phone +17733340100 +17733340100 content_copy access_time Call metrics Queue 00:…" at bounding box center [623, 375] width 1139 height 641
click at [318, 186] on div "phone +17733340100 +17733340100 content_copy access_time Call metrics Queue 00:…" at bounding box center [623, 375] width 1139 height 641
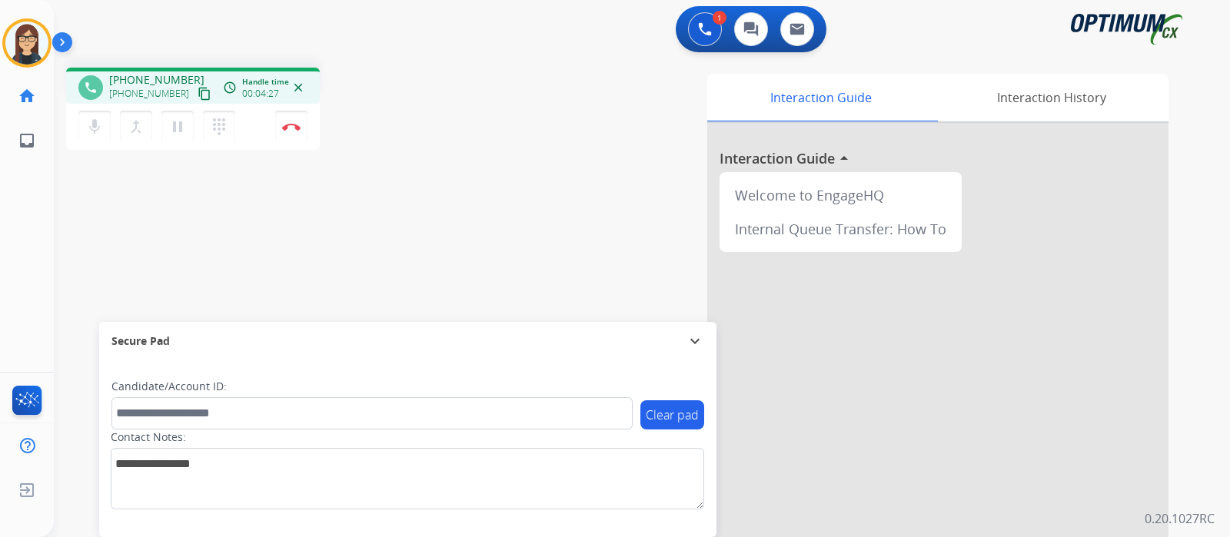
click at [429, 270] on div "phone +17733340100 +17733340100 content_copy access_time Call metrics Queue 00:…" at bounding box center [623, 375] width 1139 height 641
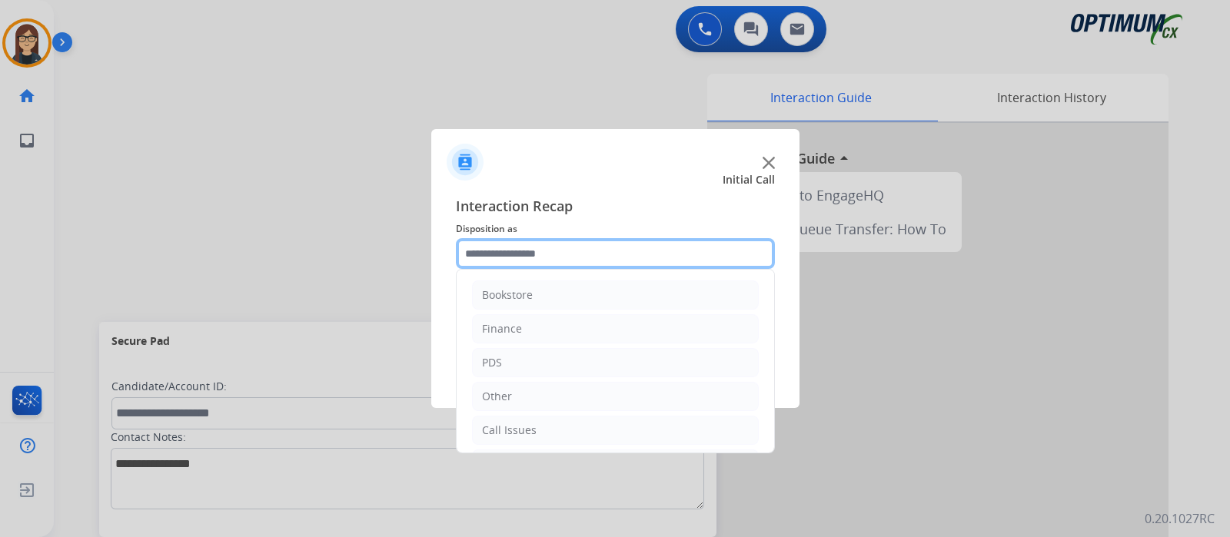
click at [484, 251] on input "text" at bounding box center [615, 253] width 319 height 31
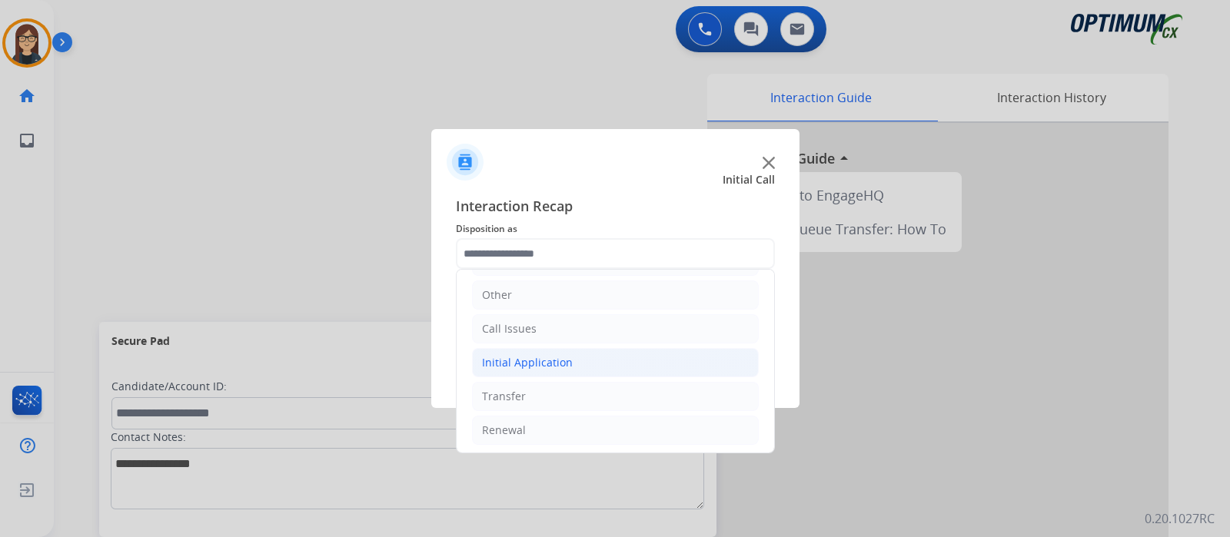
click at [565, 363] on div "Initial Application" at bounding box center [527, 362] width 91 height 15
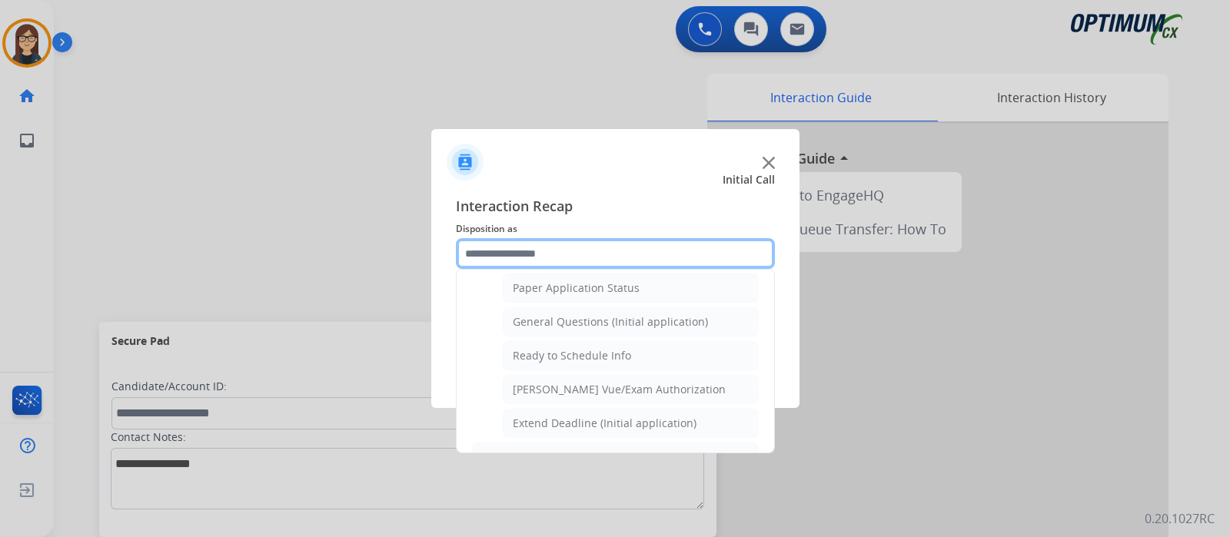
scroll to position [870, 0]
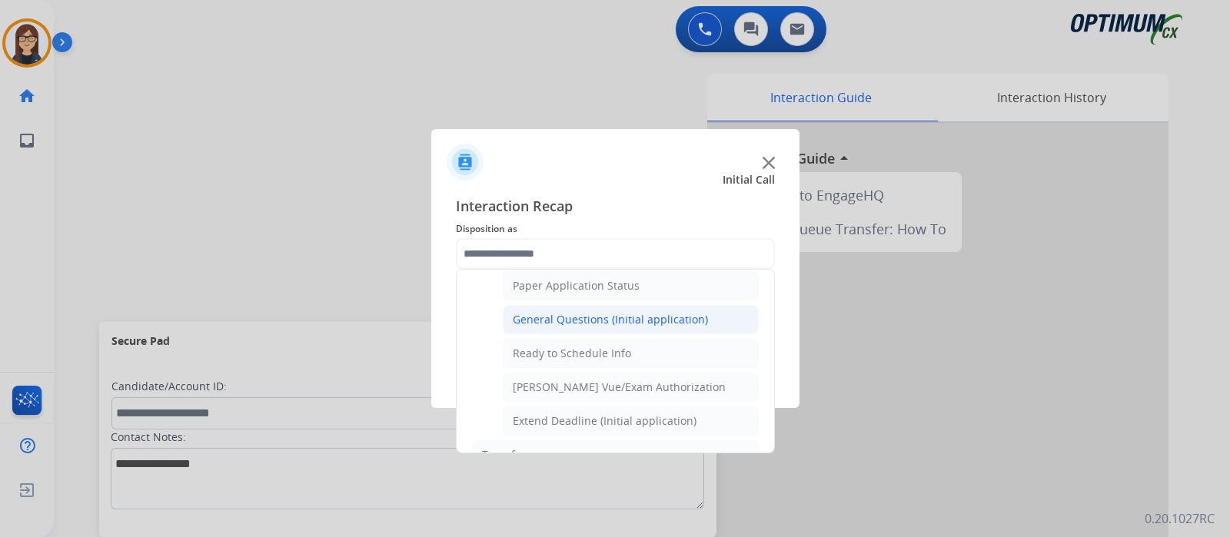
click at [566, 317] on div "General Questions (Initial application)" at bounding box center [610, 319] width 195 height 15
type input "**********"
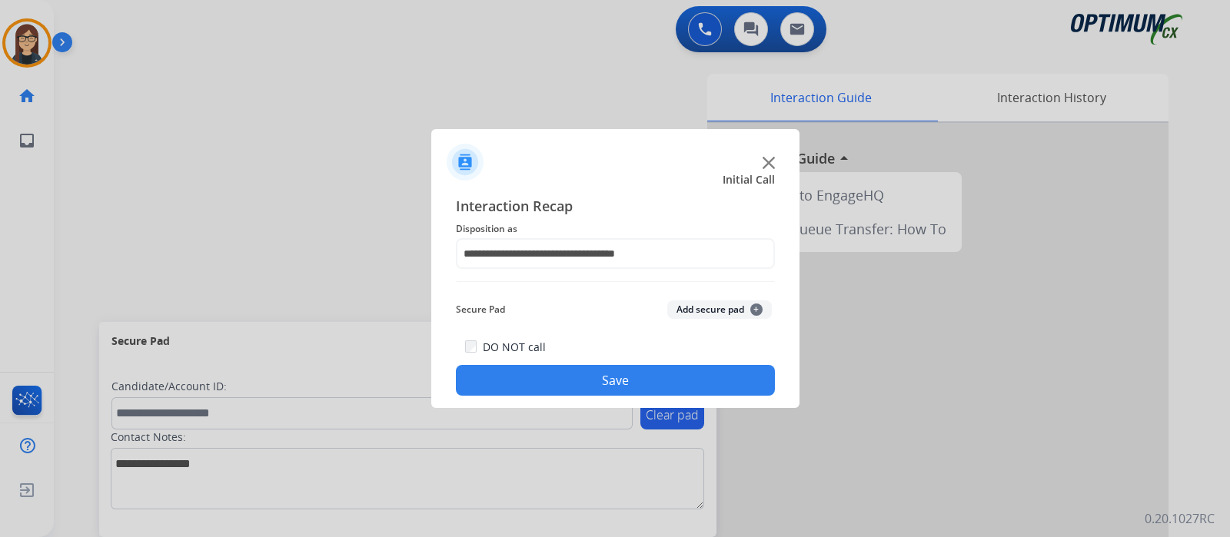
click at [524, 369] on button "Save" at bounding box center [615, 380] width 319 height 31
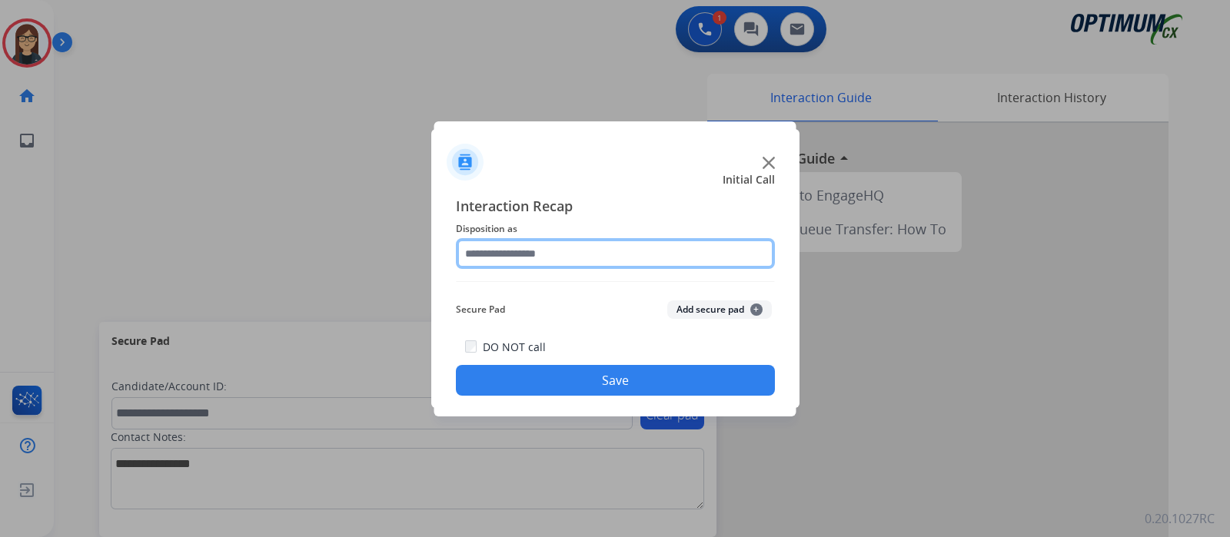
click at [519, 267] on input "text" at bounding box center [615, 253] width 319 height 31
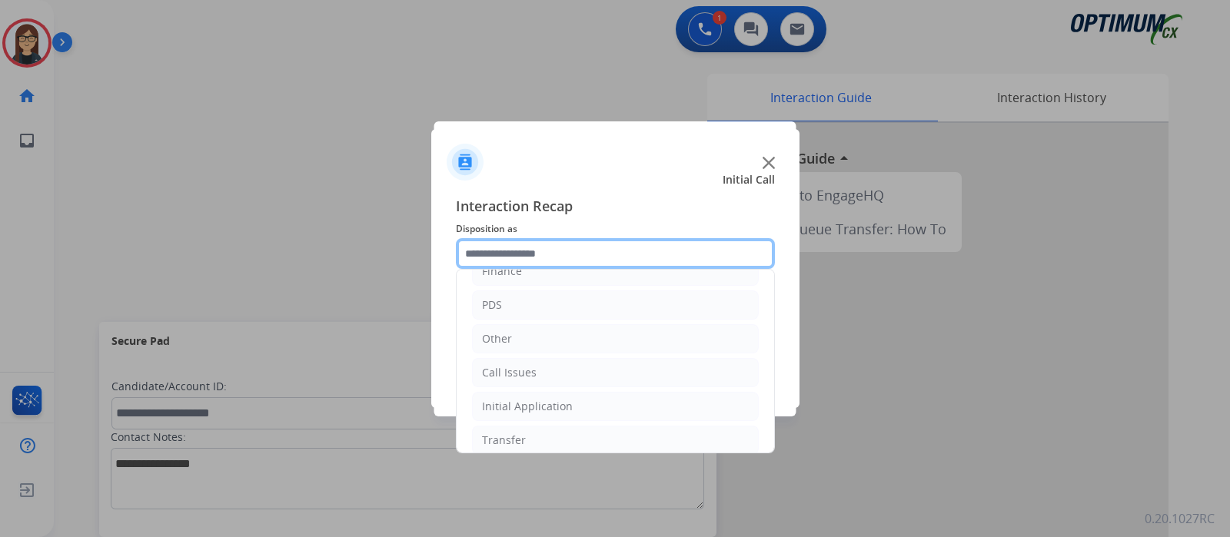
scroll to position [101, 0]
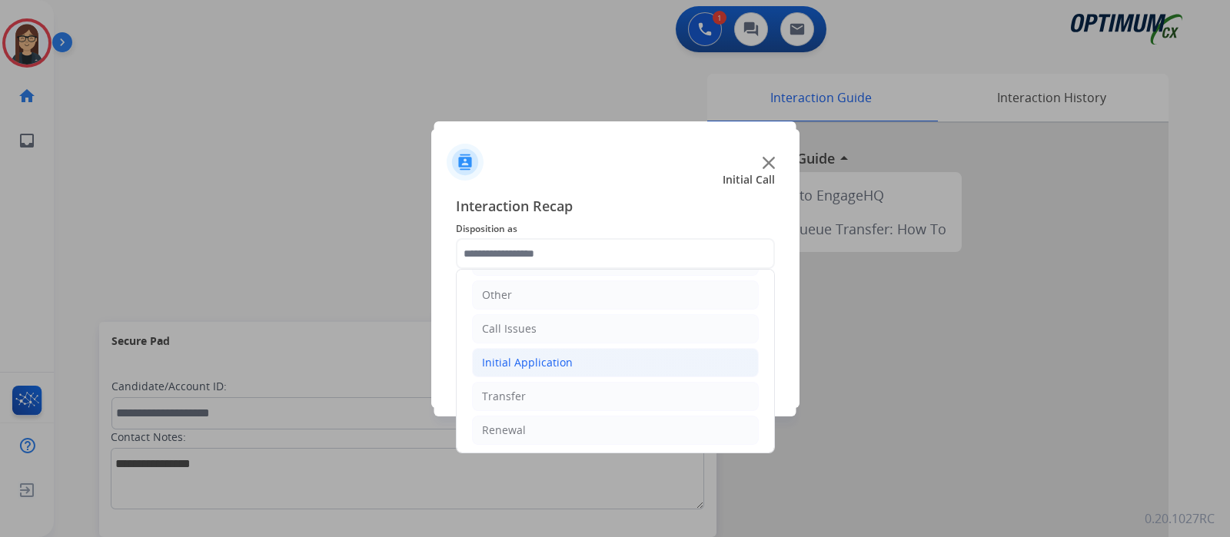
click at [544, 362] on div "Initial Application" at bounding box center [527, 362] width 91 height 15
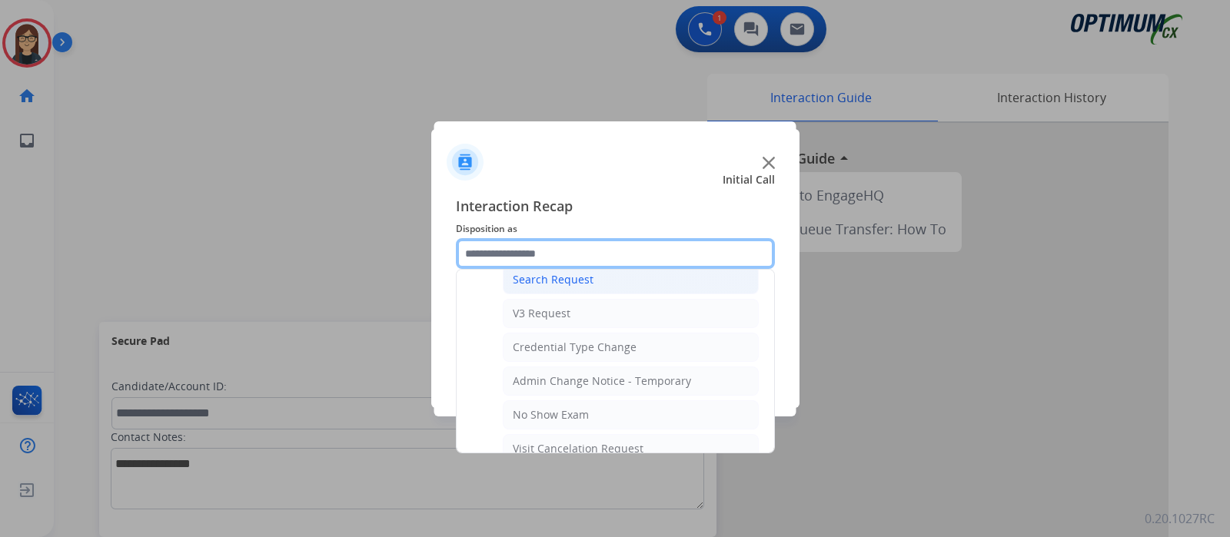
scroll to position [582, 0]
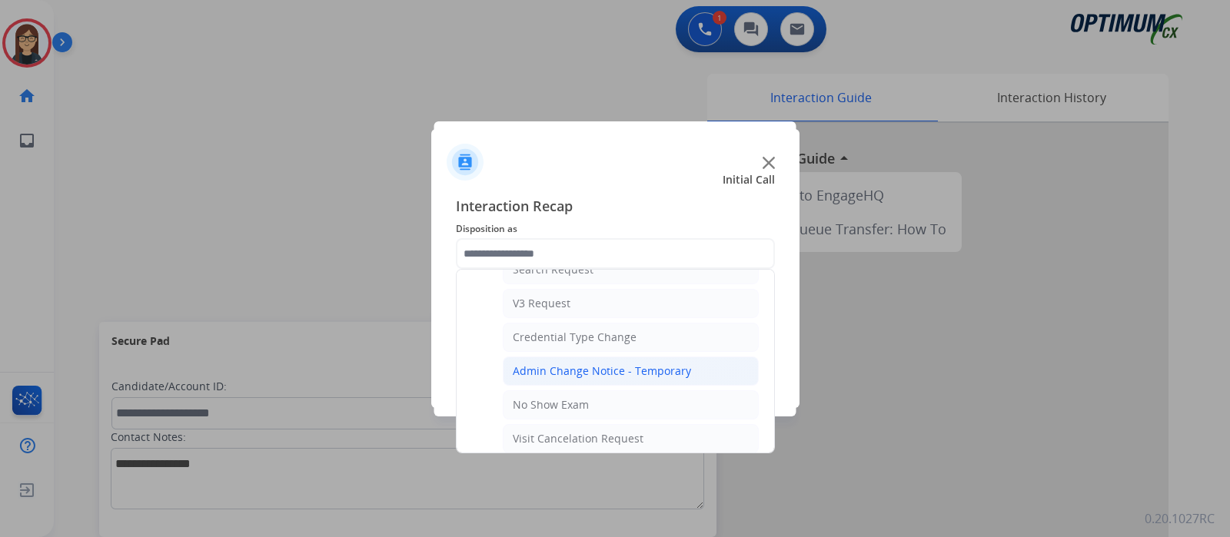
click at [569, 370] on div "Admin Change Notice - Temporary" at bounding box center [602, 370] width 178 height 15
type input "**********"
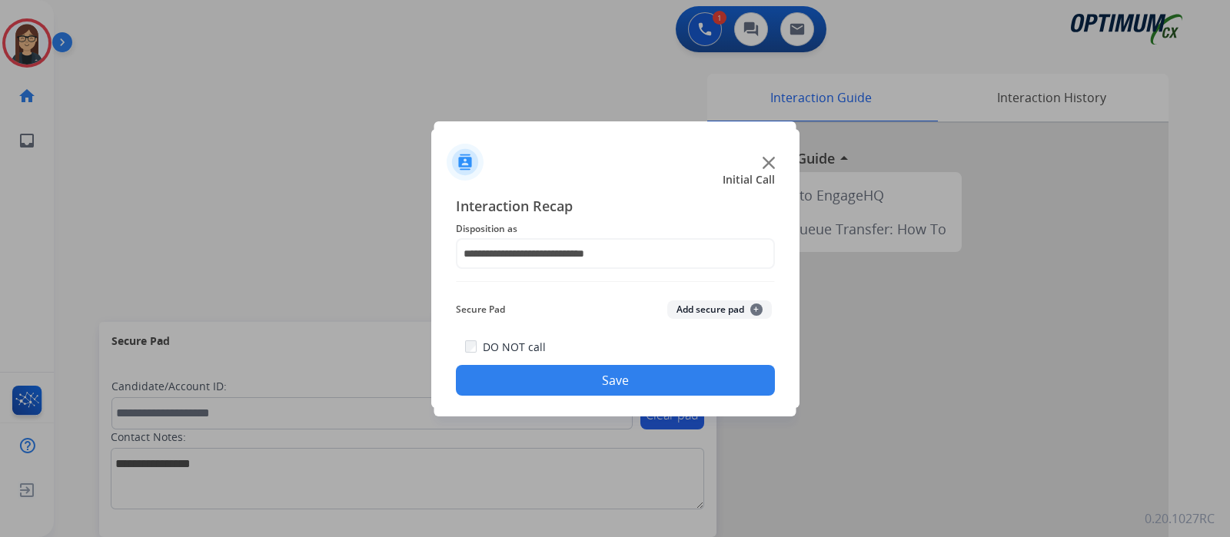
click at [568, 380] on button "Save" at bounding box center [615, 380] width 319 height 31
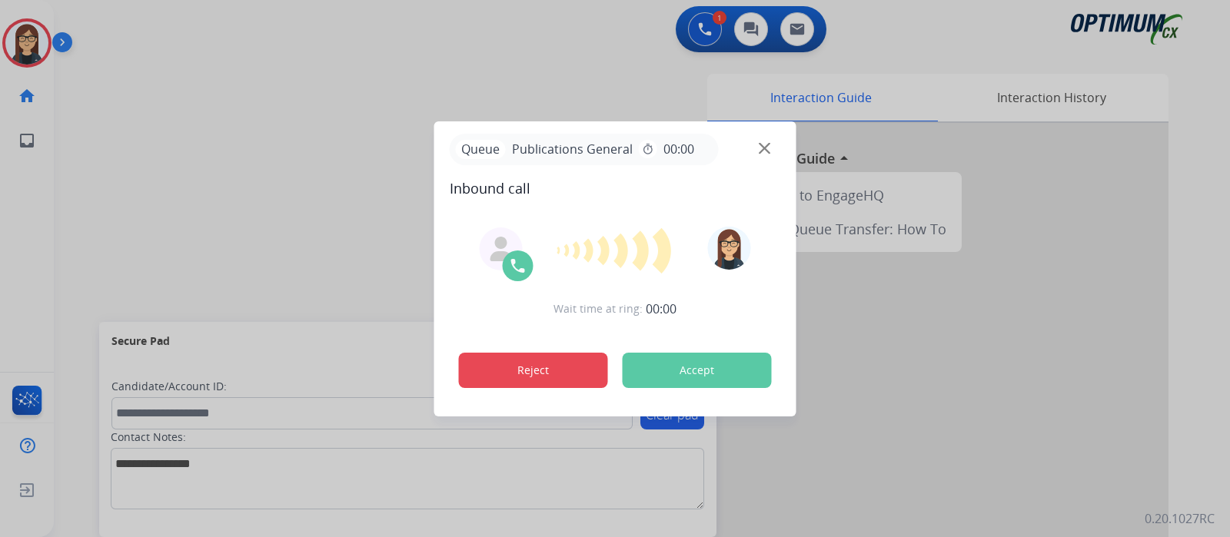
click at [571, 370] on button "Reject" at bounding box center [533, 370] width 149 height 35
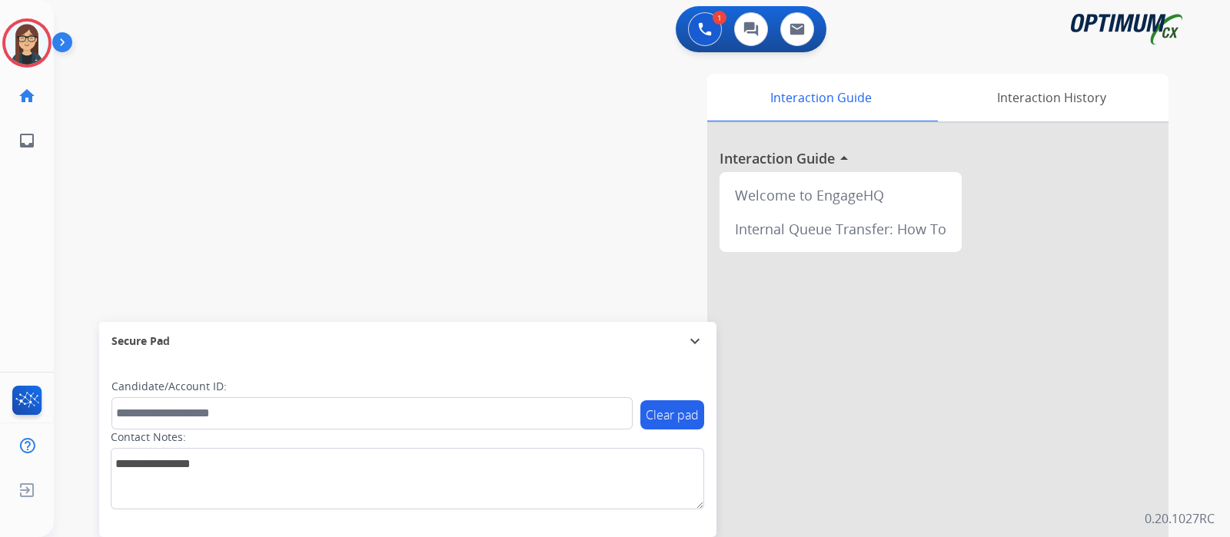
click at [657, 366] on button "Accept" at bounding box center [696, 370] width 149 height 35
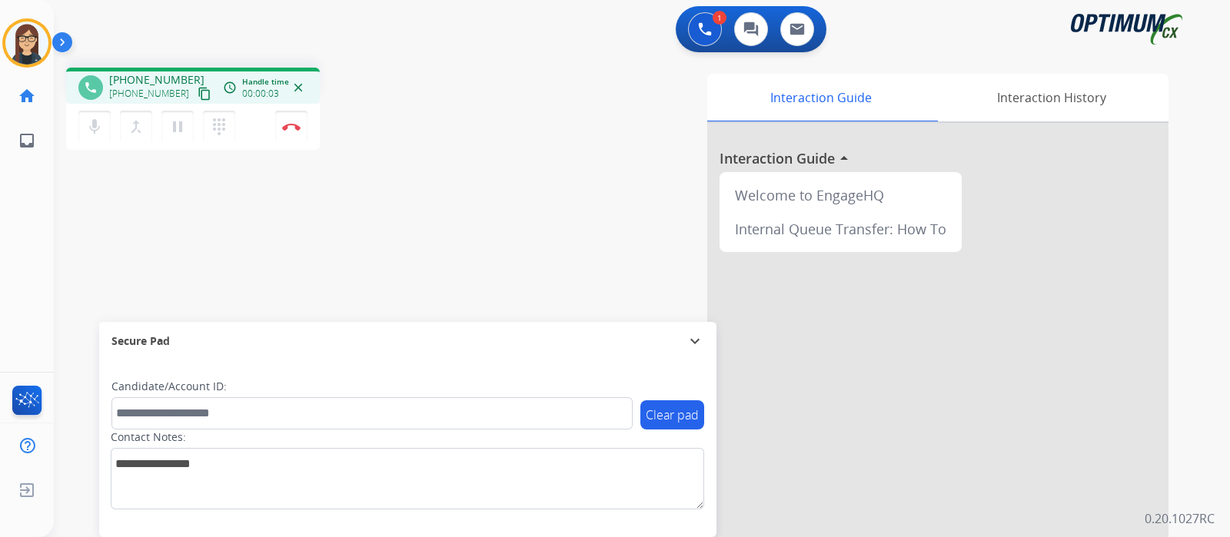
click at [197, 95] on mat-icon "content_copy" at bounding box center [204, 94] width 14 height 14
click at [430, 168] on div "phone +12034372970 +12034372970 content_copy access_time Call metrics Queue 00:…" at bounding box center [623, 375] width 1139 height 641
click at [302, 131] on button "Disconnect" at bounding box center [291, 127] width 32 height 32
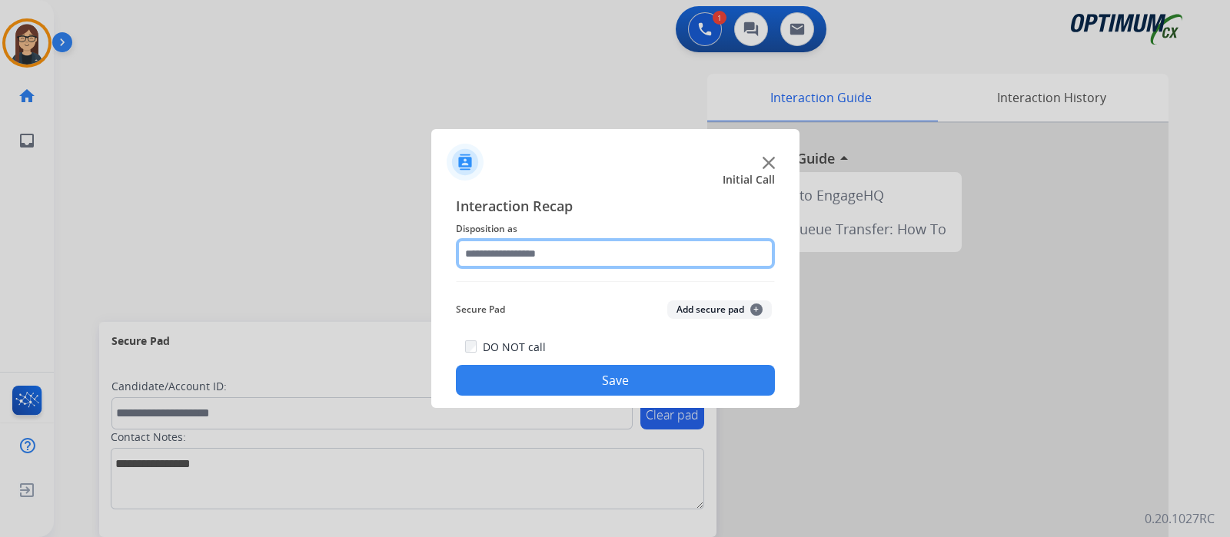
click at [555, 263] on input "text" at bounding box center [615, 253] width 319 height 31
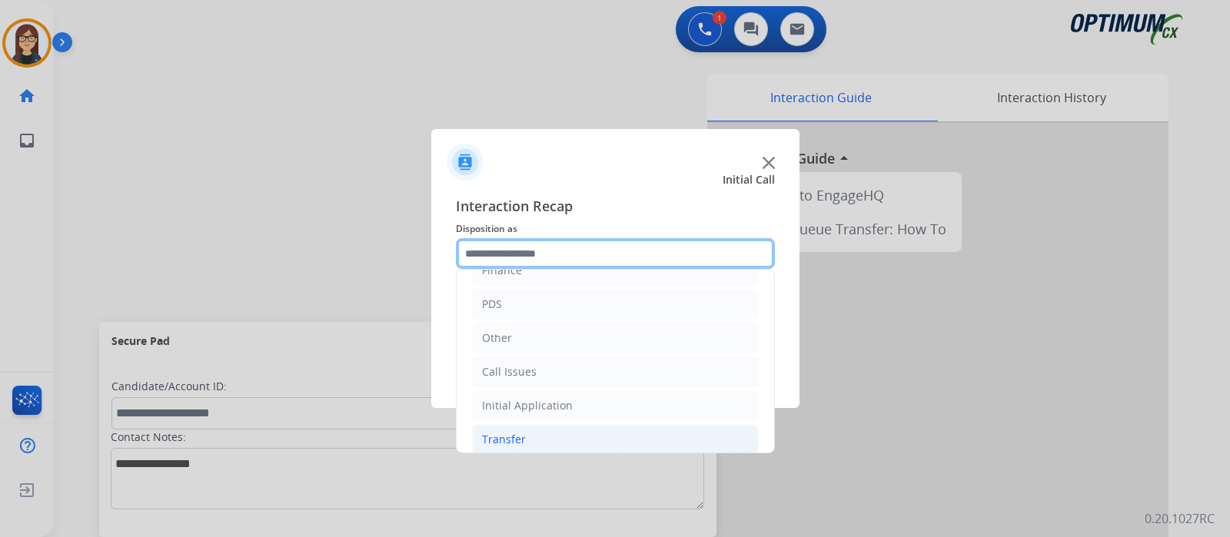
scroll to position [101, 0]
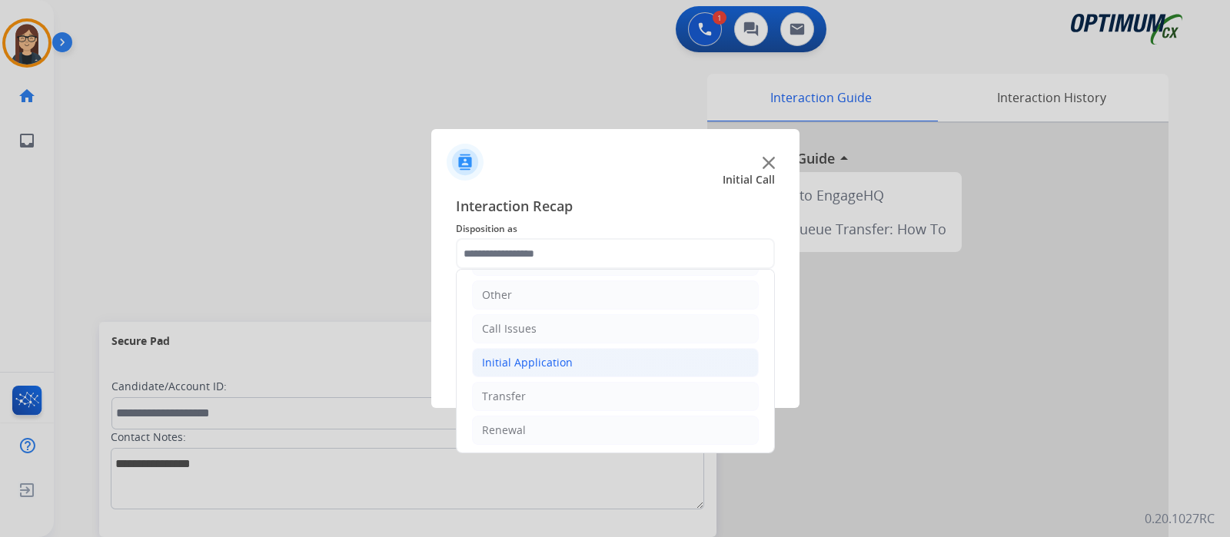
click at [552, 355] on div "Initial Application" at bounding box center [527, 362] width 91 height 15
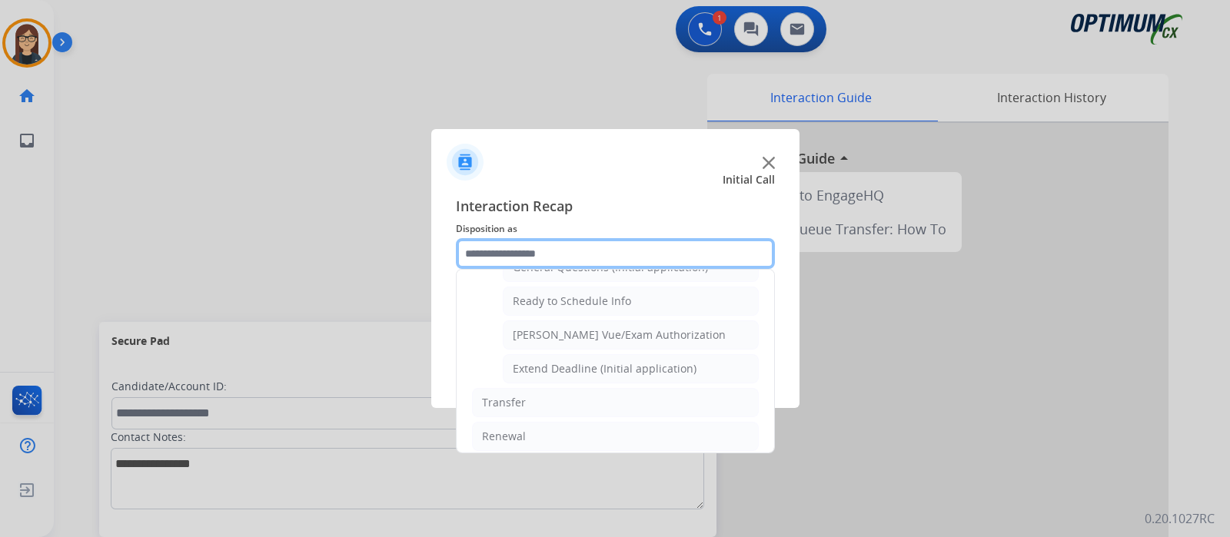
scroll to position [826, 0]
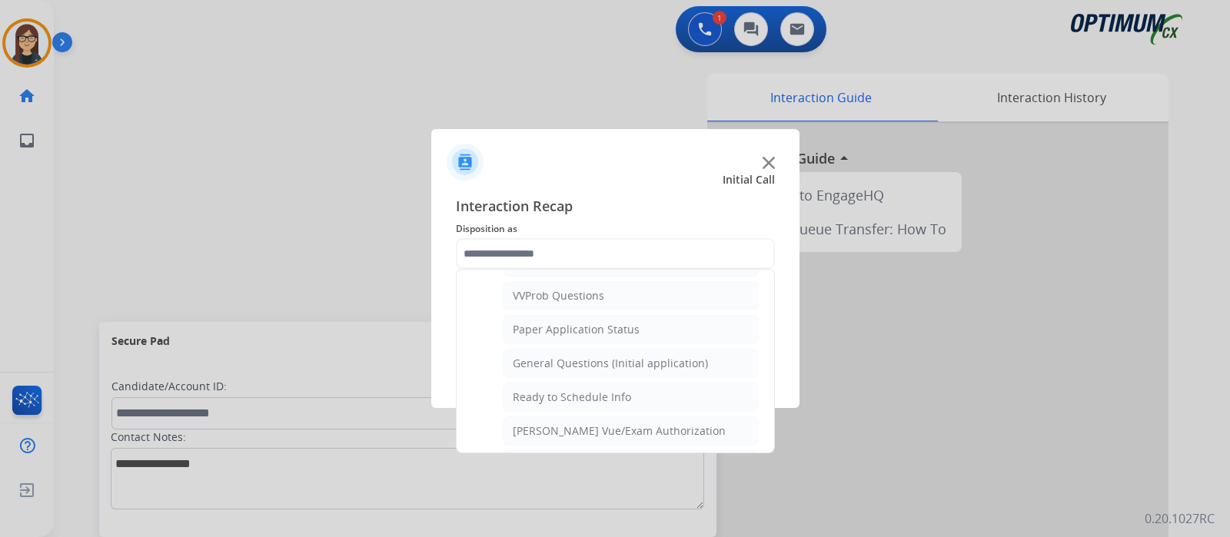
click at [569, 356] on div "General Questions (Initial application)" at bounding box center [610, 363] width 195 height 15
type input "**********"
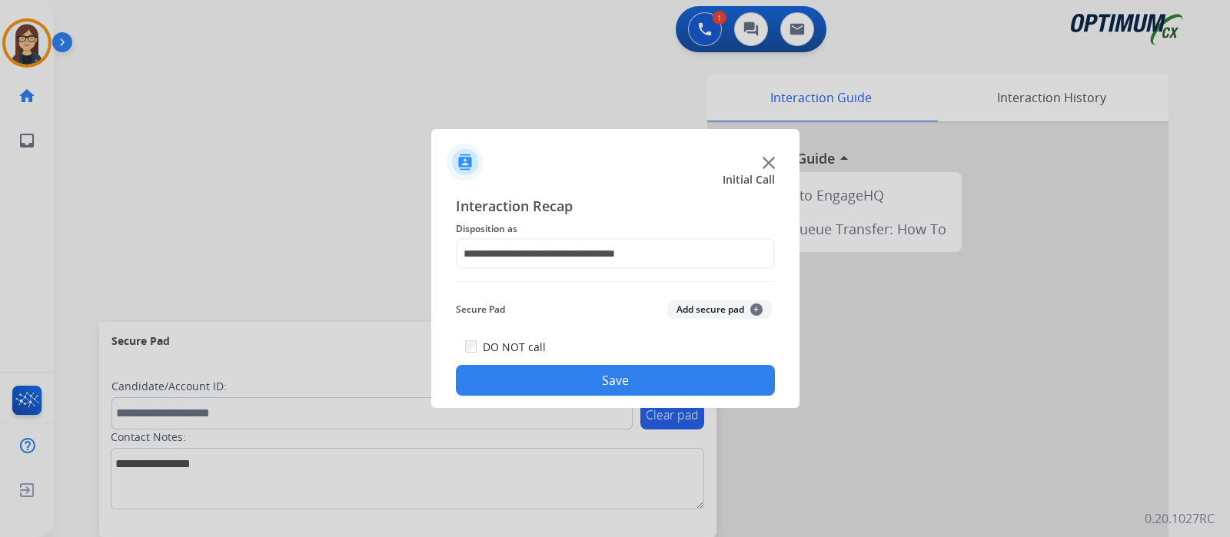
click at [561, 370] on button "Save" at bounding box center [615, 380] width 319 height 31
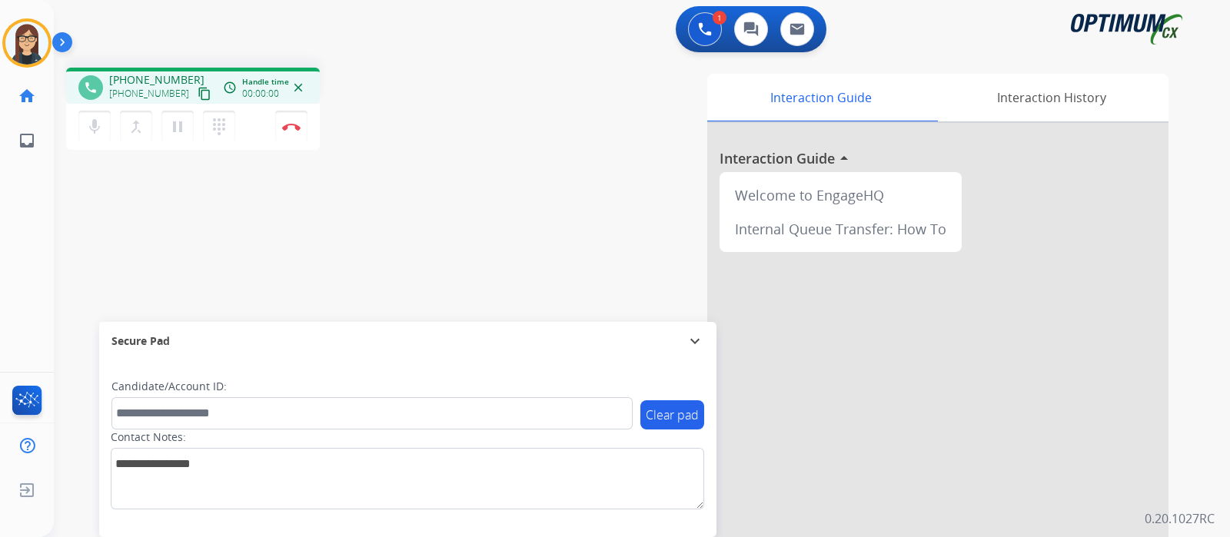
click at [197, 94] on mat-icon "content_copy" at bounding box center [204, 94] width 14 height 14
click at [423, 243] on div "phone +14079378322 +14079378322 content_copy access_time Call metrics Queue 00:…" at bounding box center [623, 375] width 1139 height 641
click at [91, 128] on mat-icon "mic" at bounding box center [94, 127] width 18 height 18
click at [91, 128] on mat-icon "mic_off" at bounding box center [94, 127] width 18 height 18
click at [450, 257] on div "phone +14079378322 +14079378322 content_copy access_time Call metrics Queue 00:…" at bounding box center [623, 375] width 1139 height 641
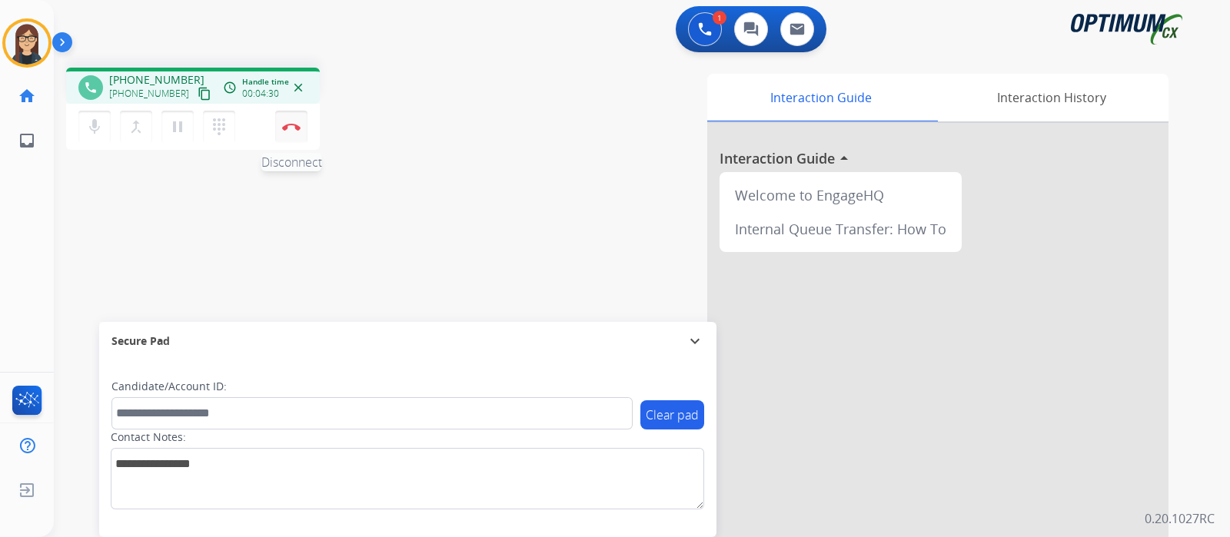
click at [291, 133] on button "Disconnect" at bounding box center [291, 127] width 32 height 32
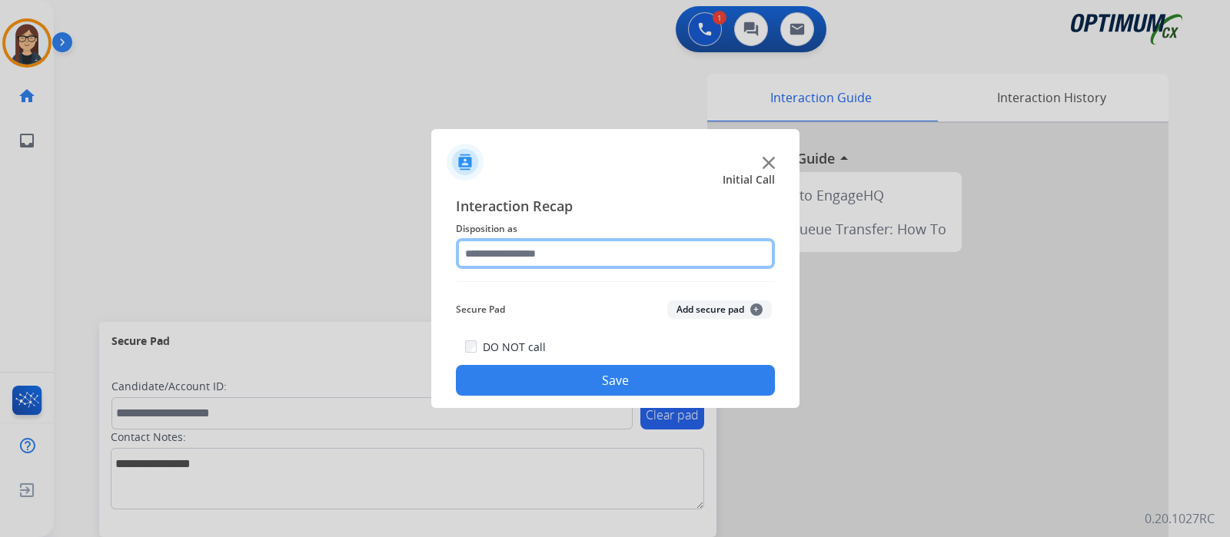
click at [569, 251] on input "text" at bounding box center [615, 253] width 319 height 31
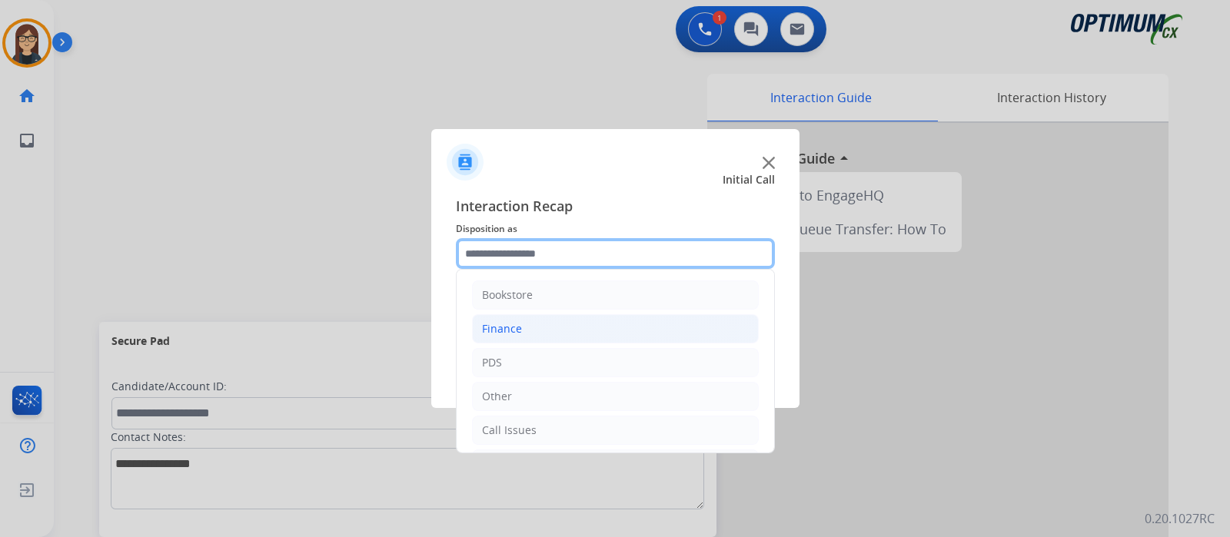
scroll to position [101, 0]
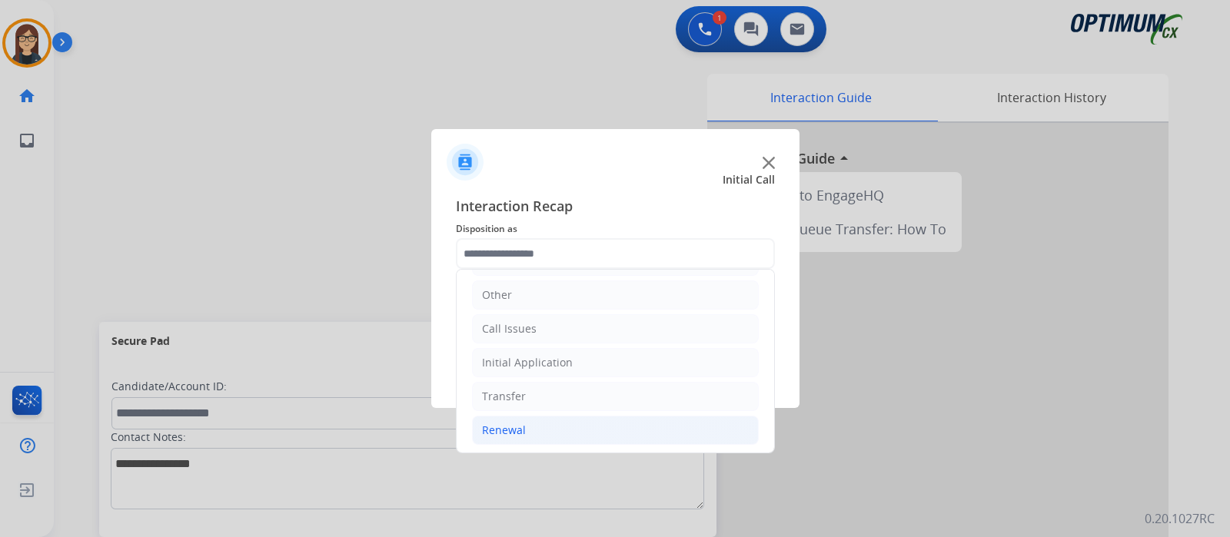
click at [526, 419] on li "Renewal" at bounding box center [615, 430] width 287 height 29
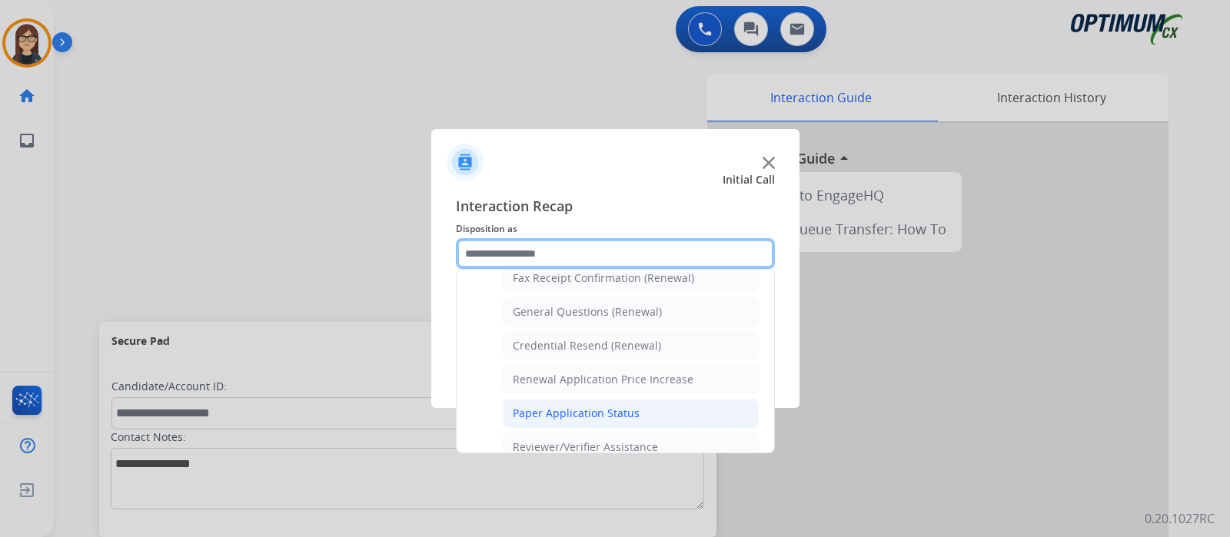
scroll to position [395, 0]
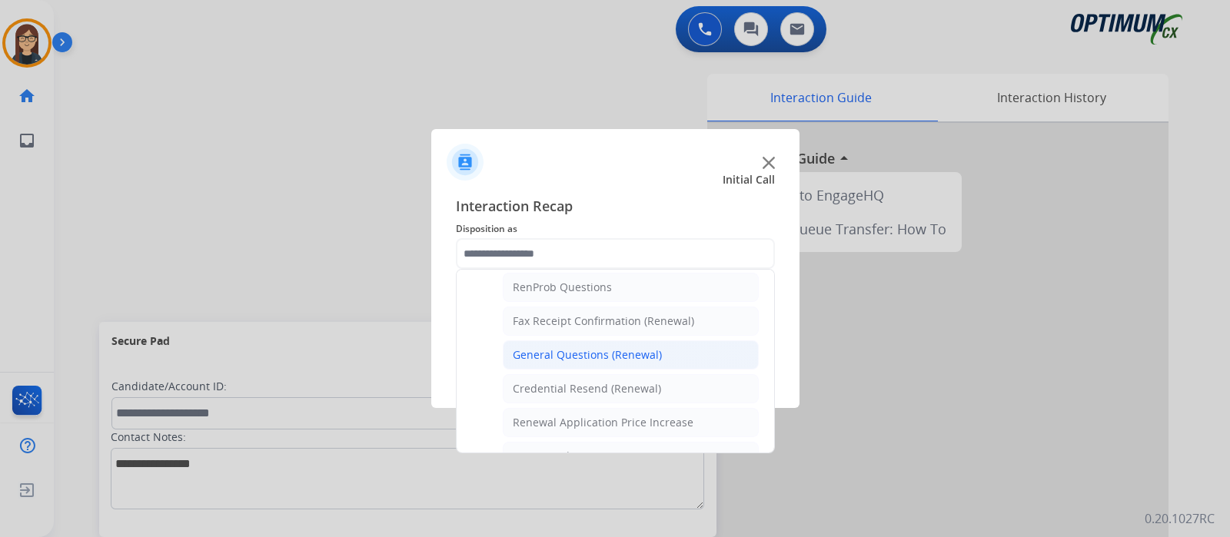
click at [603, 347] on div "General Questions (Renewal)" at bounding box center [587, 354] width 149 height 15
type input "**********"
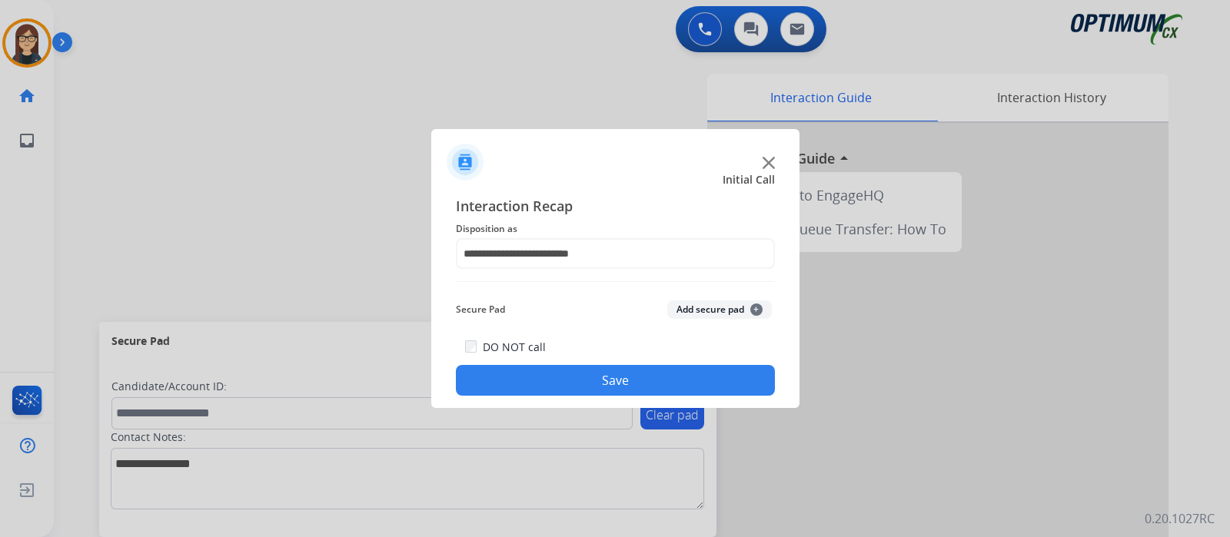
click at [600, 373] on button "Save" at bounding box center [615, 380] width 319 height 31
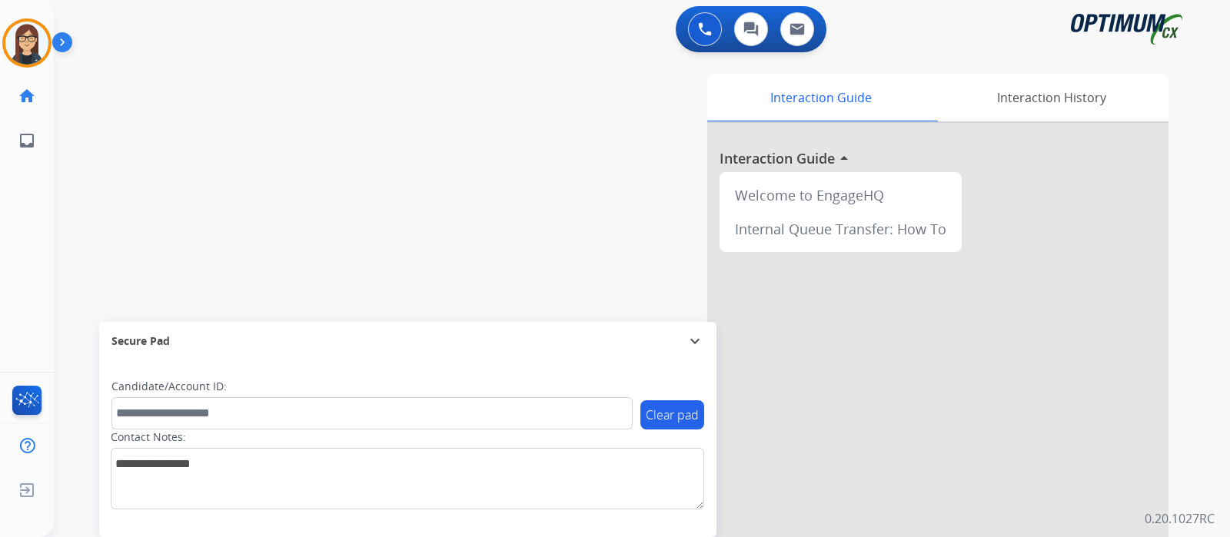
click at [423, 163] on div "swap_horiz Break voice bridge close_fullscreen Connect 3-Way Call merge_type Se…" at bounding box center [623, 375] width 1139 height 641
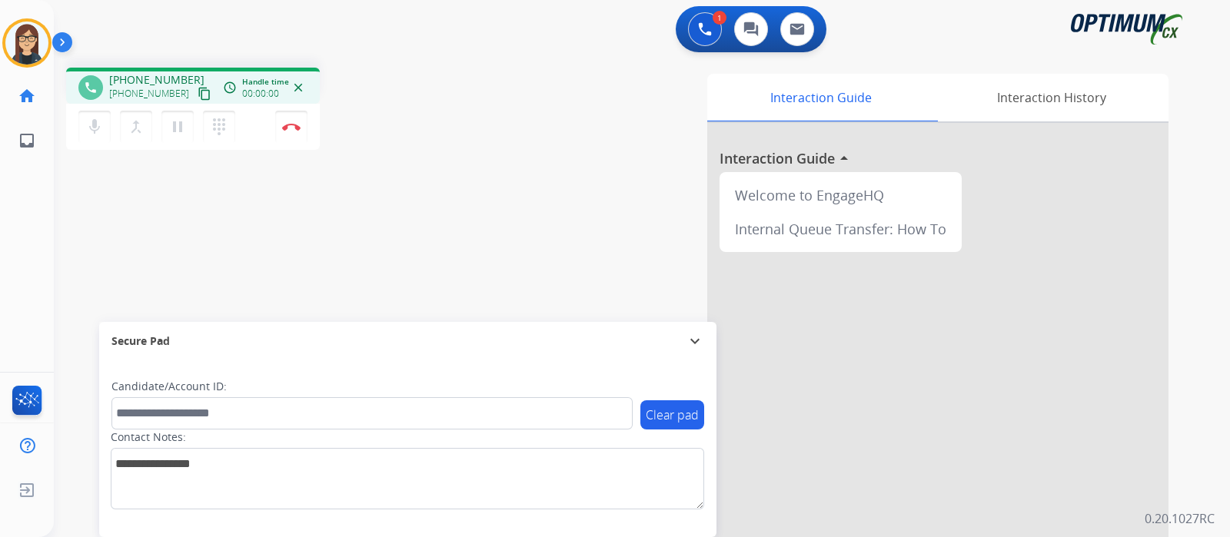
click at [197, 91] on mat-icon "content_copy" at bounding box center [204, 94] width 14 height 14
click at [95, 125] on mat-icon "mic" at bounding box center [94, 127] width 18 height 18
click at [100, 124] on mat-icon "mic_off" at bounding box center [94, 127] width 18 height 18
click at [455, 153] on div "phone +13154887356 +13154887356 content_copy access_time Call metrics Queue 00:…" at bounding box center [269, 111] width 407 height 87
click at [100, 126] on mat-icon "mic" at bounding box center [94, 127] width 18 height 18
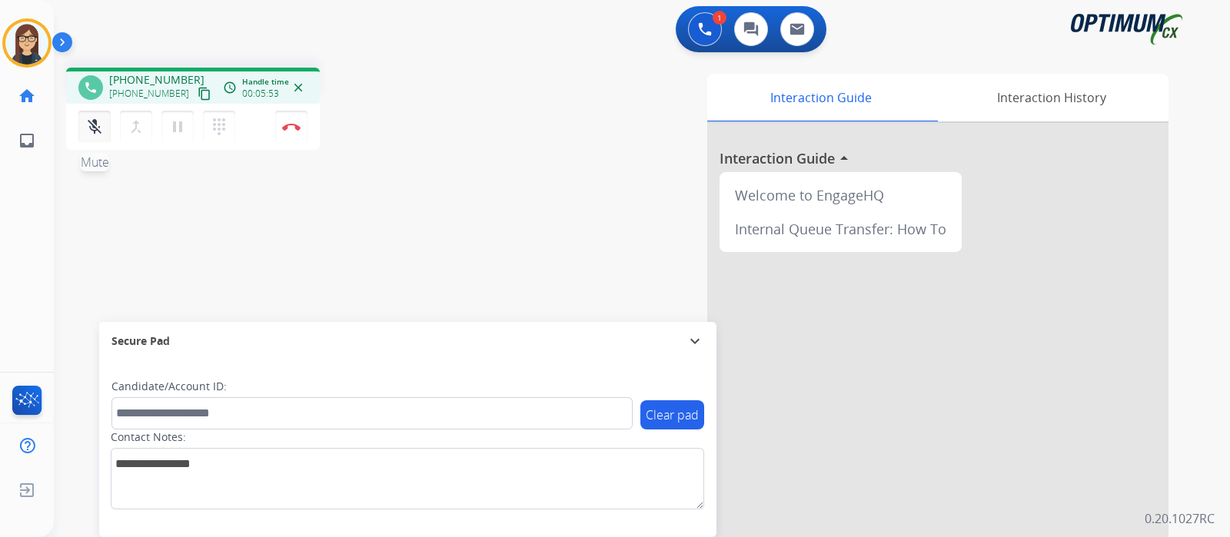
click at [100, 128] on mat-icon "mic_off" at bounding box center [94, 127] width 18 height 18
click at [469, 169] on div "phone +13154887356 +13154887356 content_copy access_time Call metrics Queue 00:…" at bounding box center [623, 375] width 1139 height 641
click at [453, 211] on div "phone +13154887356 +13154887356 content_copy access_time Call metrics Queue 00:…" at bounding box center [623, 375] width 1139 height 641
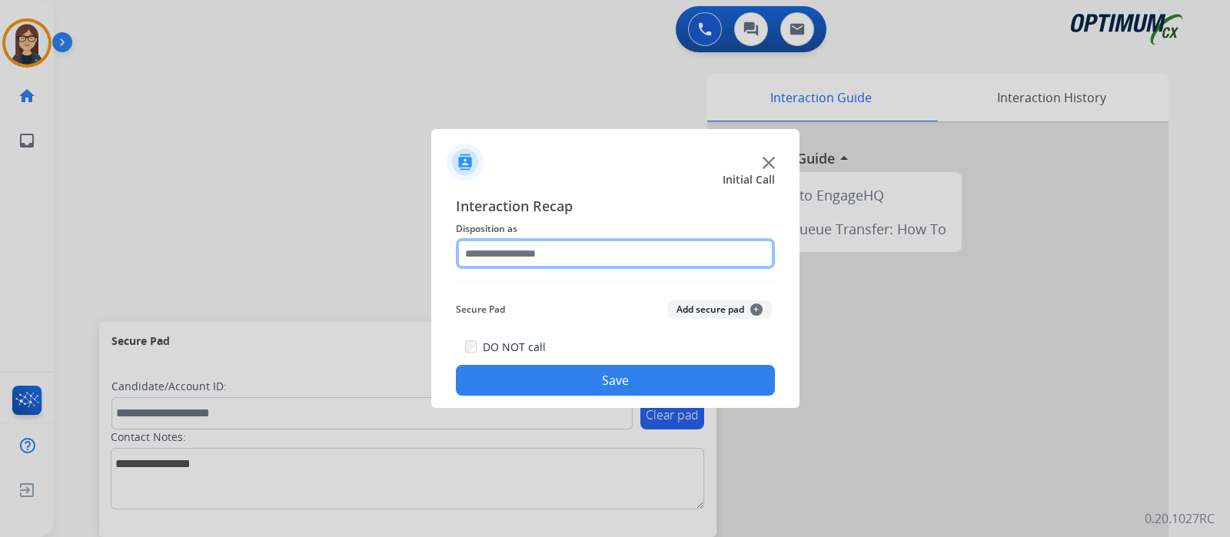
click at [509, 255] on input "text" at bounding box center [615, 253] width 319 height 31
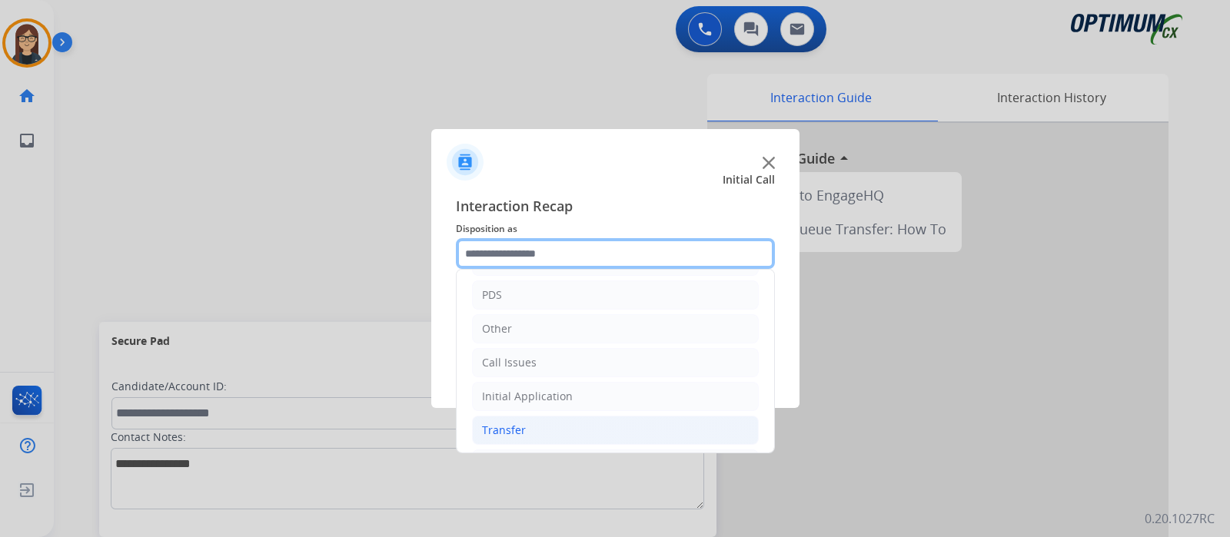
scroll to position [95, 0]
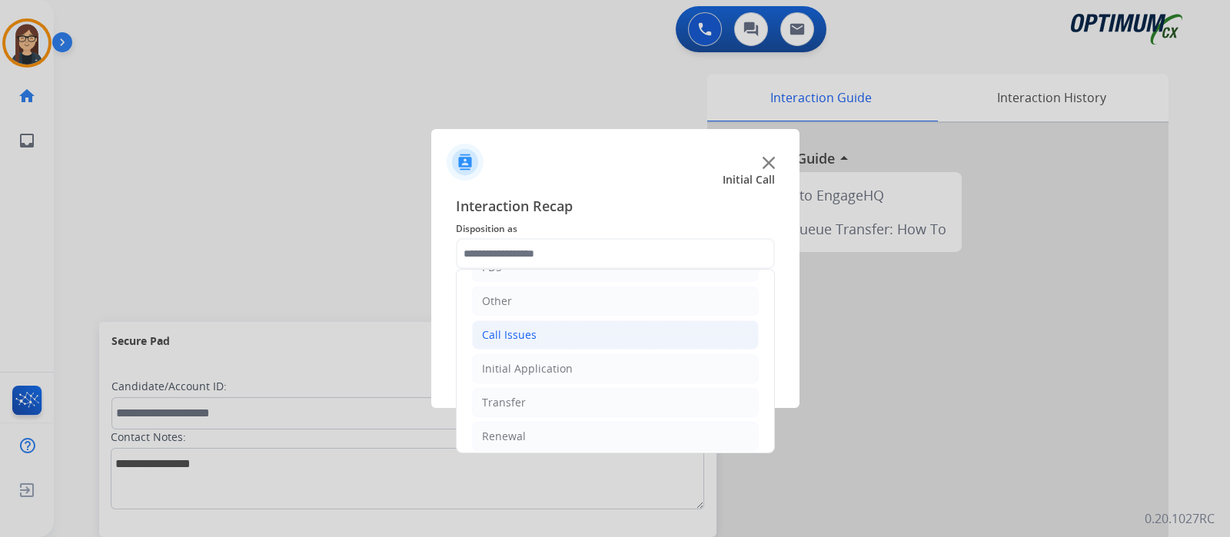
click at [542, 344] on li "Call Issues" at bounding box center [615, 334] width 287 height 29
click at [533, 337] on div "Call Issues" at bounding box center [509, 334] width 55 height 15
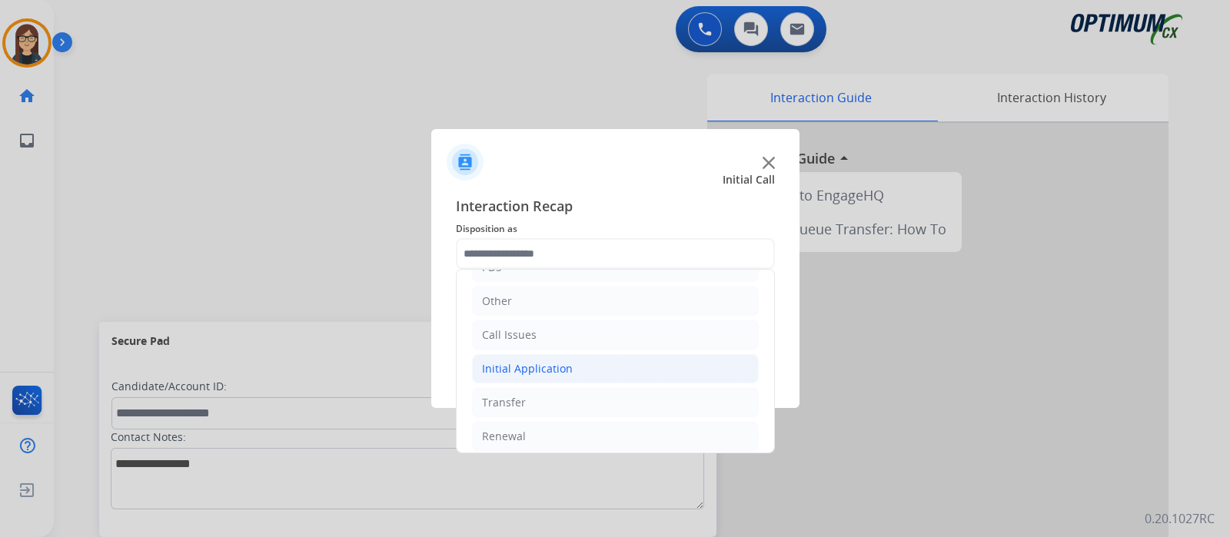
click at [545, 370] on div "Initial Application" at bounding box center [527, 368] width 91 height 15
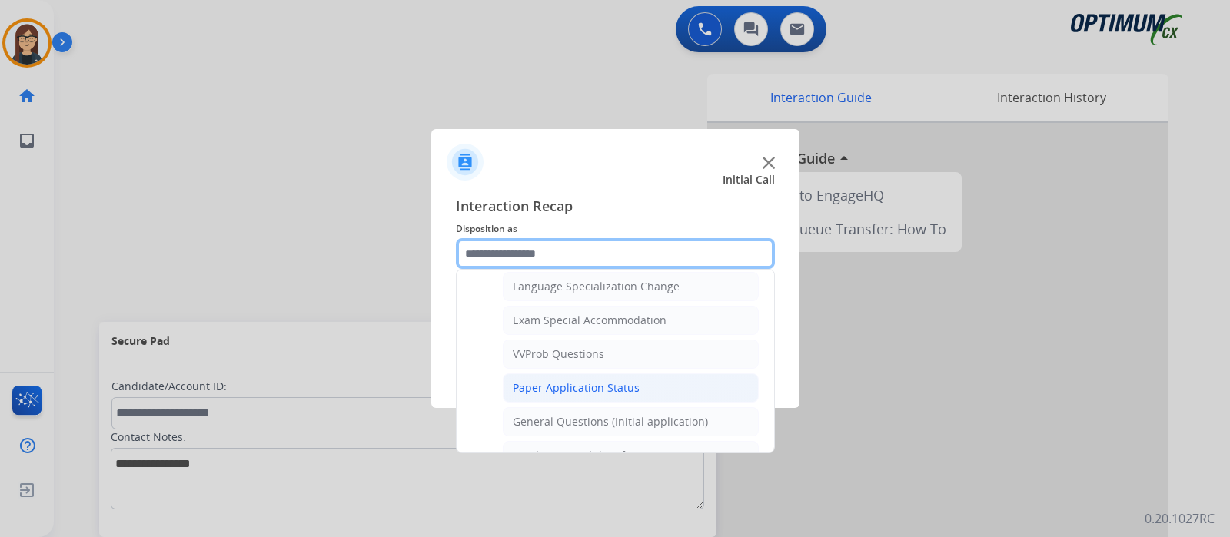
scroll to position [865, 0]
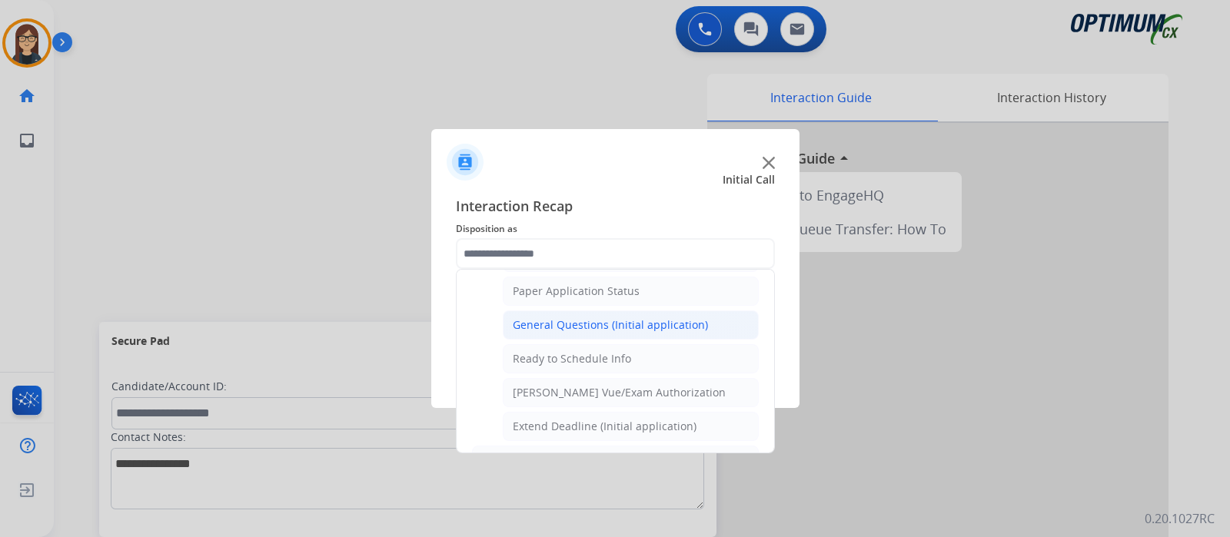
click at [599, 317] on div "General Questions (Initial application)" at bounding box center [610, 324] width 195 height 15
type input "**********"
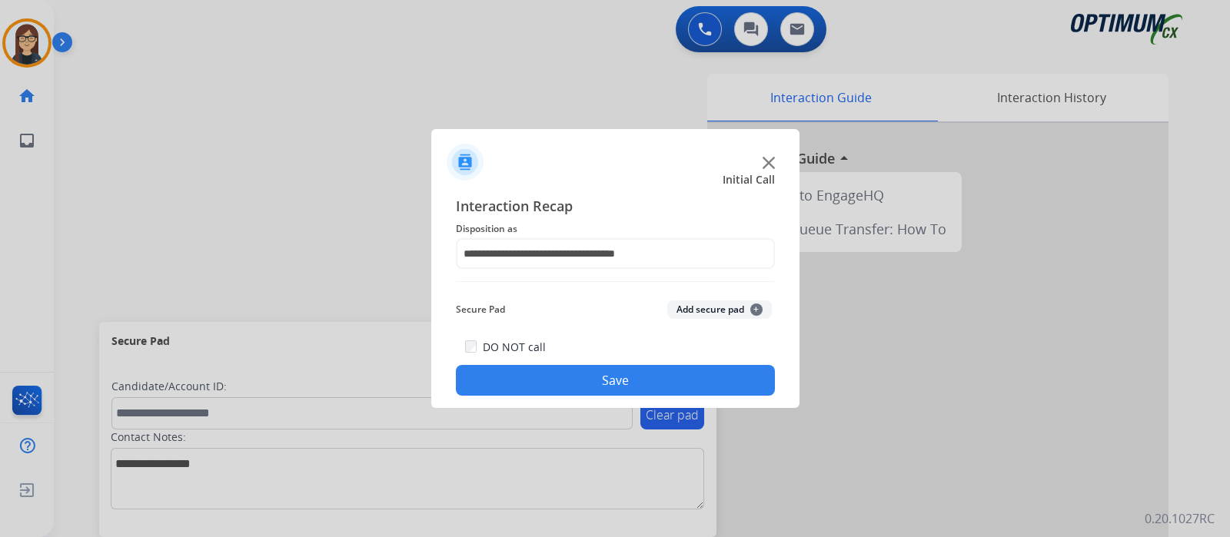
click at [539, 374] on button "Save" at bounding box center [615, 380] width 319 height 31
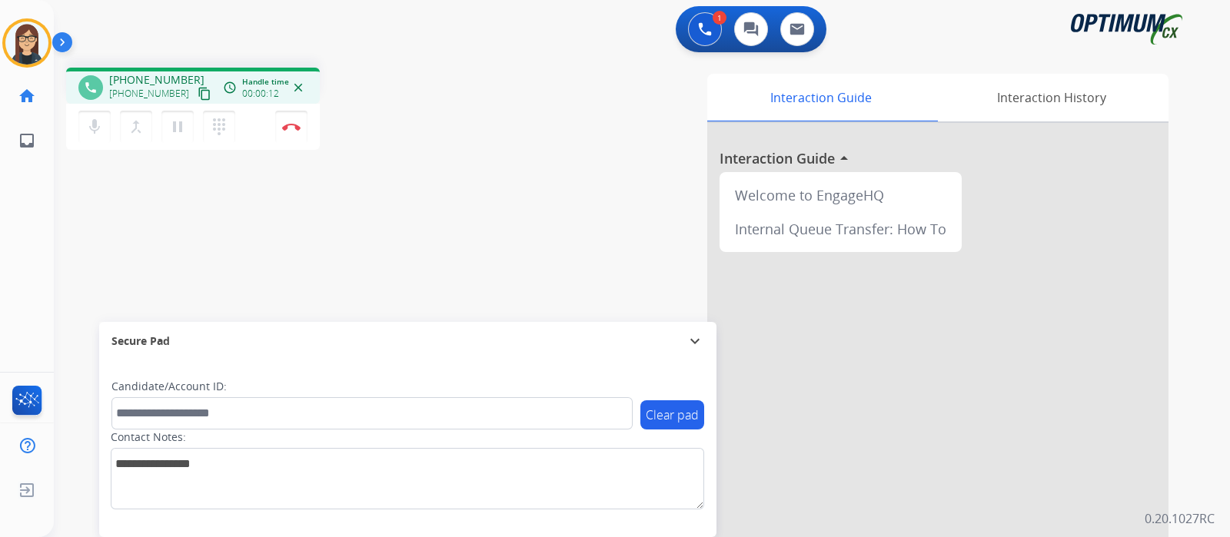
click at [197, 94] on mat-icon "content_copy" at bounding box center [204, 94] width 14 height 14
click at [379, 259] on div "phone +12512324773 +12512324773 content_copy access_time Call metrics Queue 00:…" at bounding box center [623, 375] width 1139 height 641
click at [290, 124] on img at bounding box center [291, 127] width 18 height 8
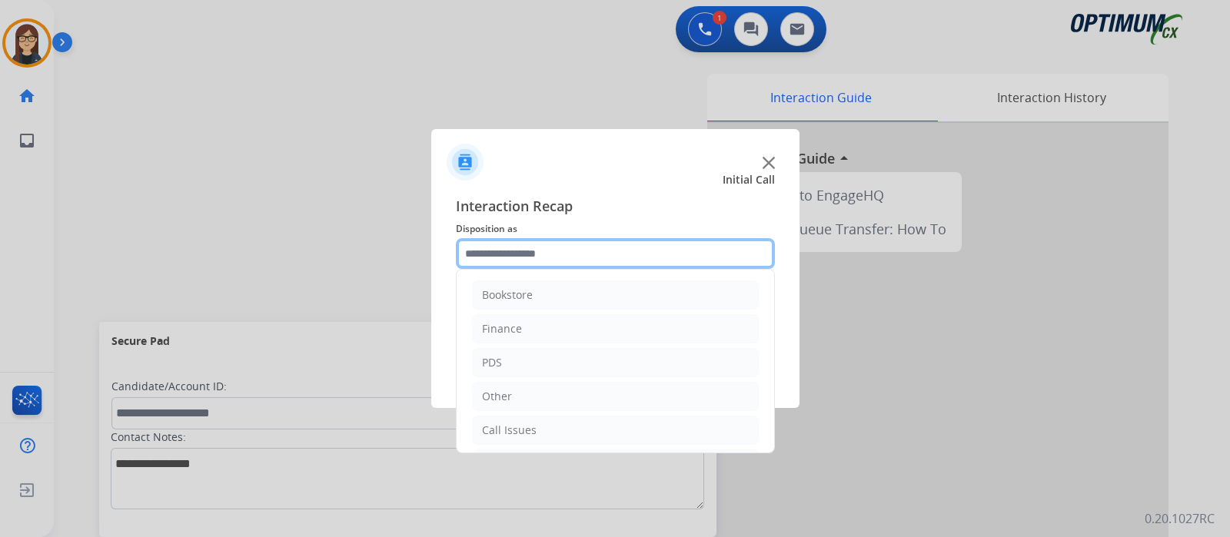
click at [503, 252] on input "text" at bounding box center [615, 253] width 319 height 31
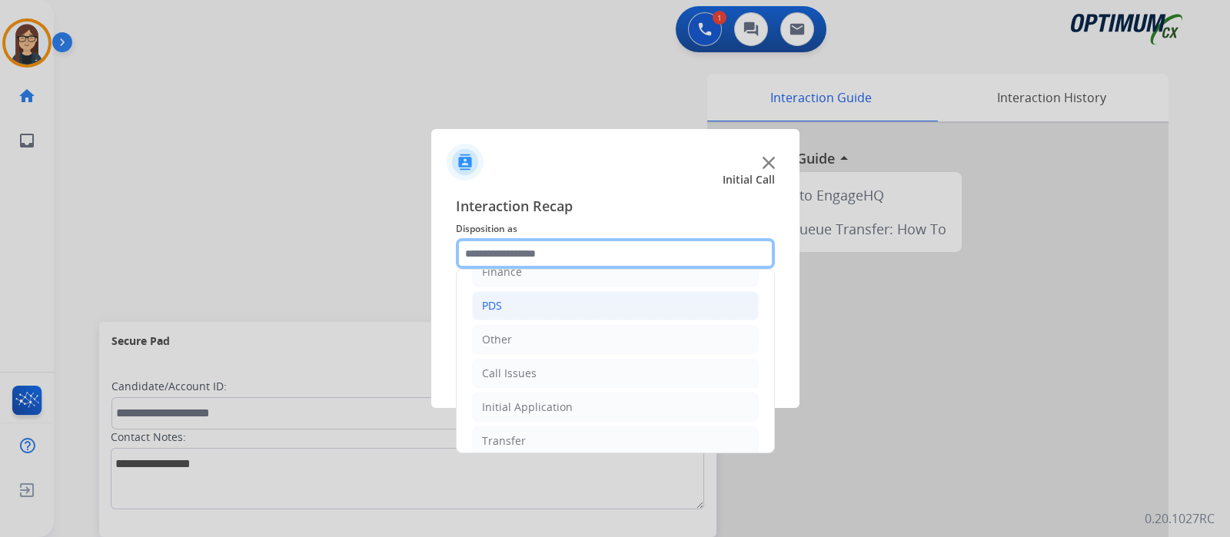
scroll to position [101, 0]
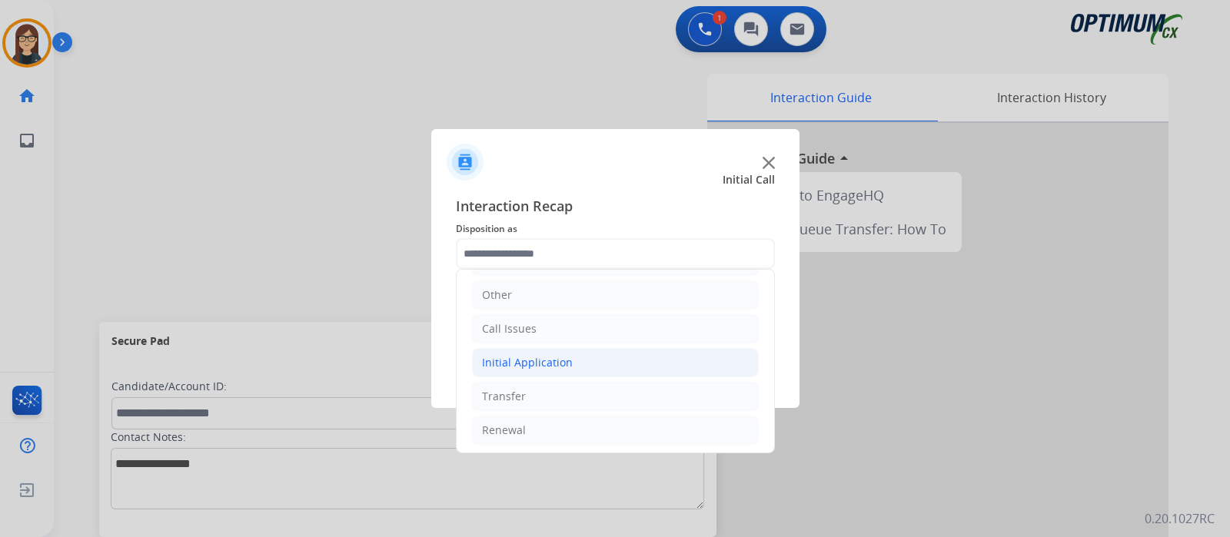
click at [516, 363] on div "Initial Application" at bounding box center [527, 362] width 91 height 15
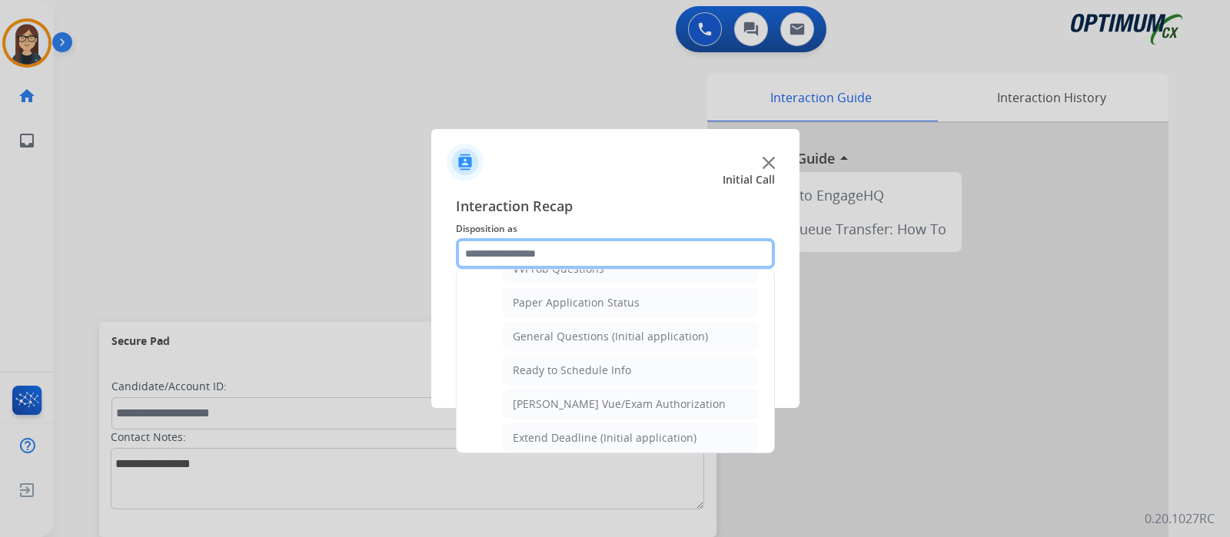
scroll to position [826, 0]
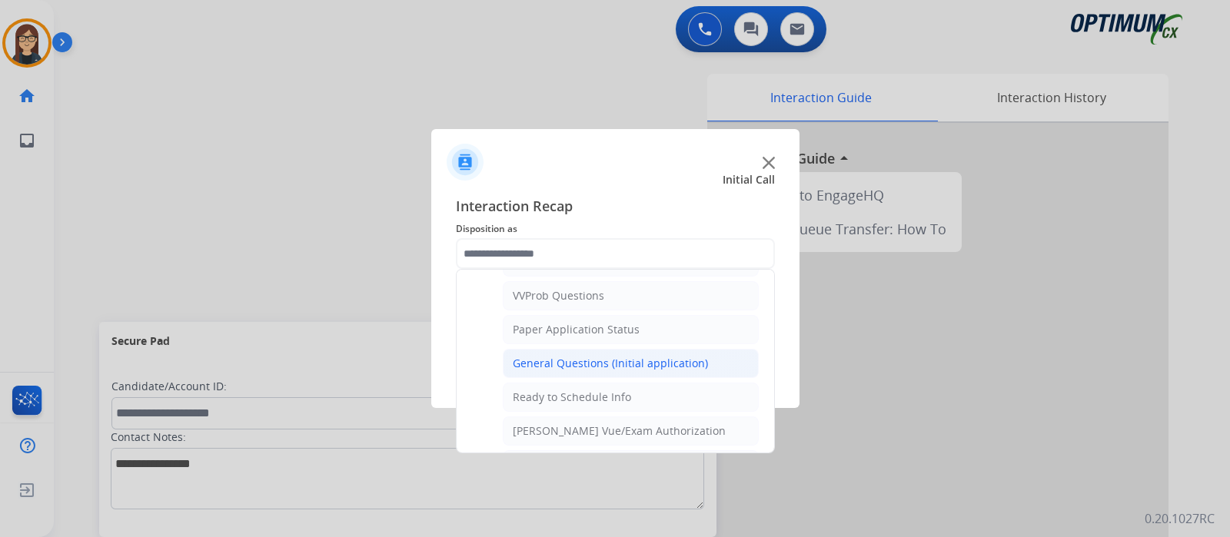
click at [580, 356] on div "General Questions (Initial application)" at bounding box center [610, 363] width 195 height 15
type input "**********"
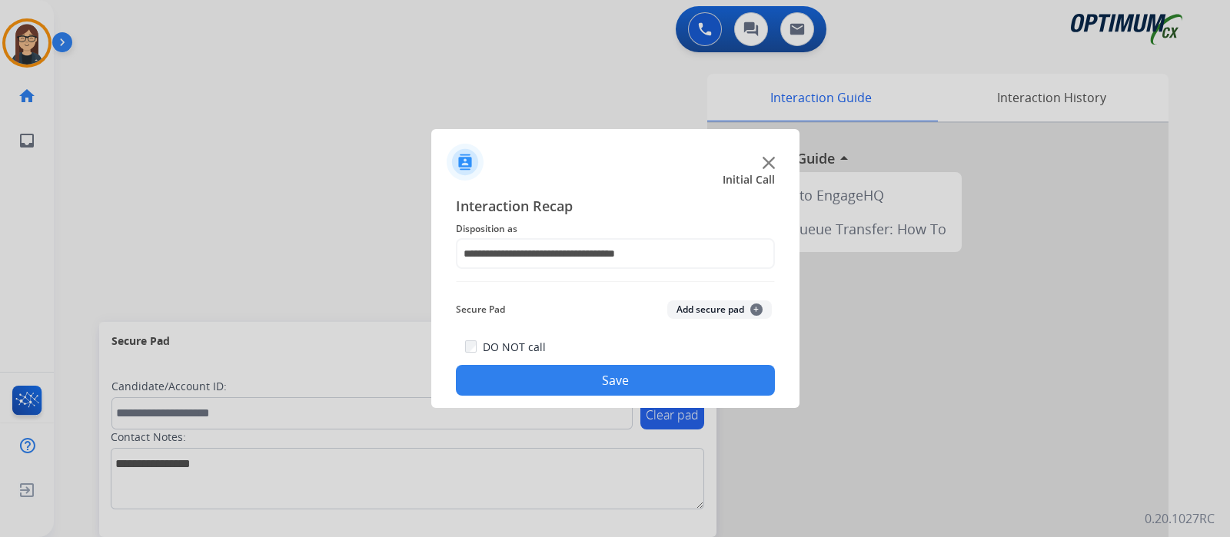
click at [560, 374] on button "Save" at bounding box center [615, 380] width 319 height 31
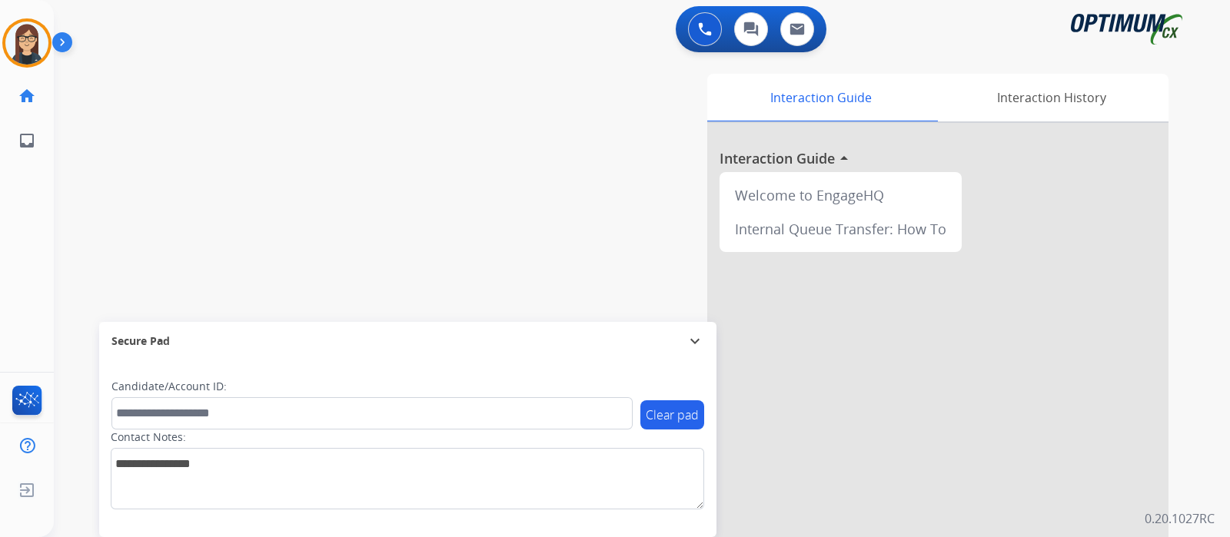
click at [342, 256] on div "swap_horiz Break voice bridge close_fullscreen Connect 3-Way Call merge_type Se…" at bounding box center [623, 375] width 1139 height 641
click at [327, 186] on div "swap_horiz Break voice bridge close_fullscreen Connect 3-Way Call merge_type Se…" at bounding box center [623, 375] width 1139 height 641
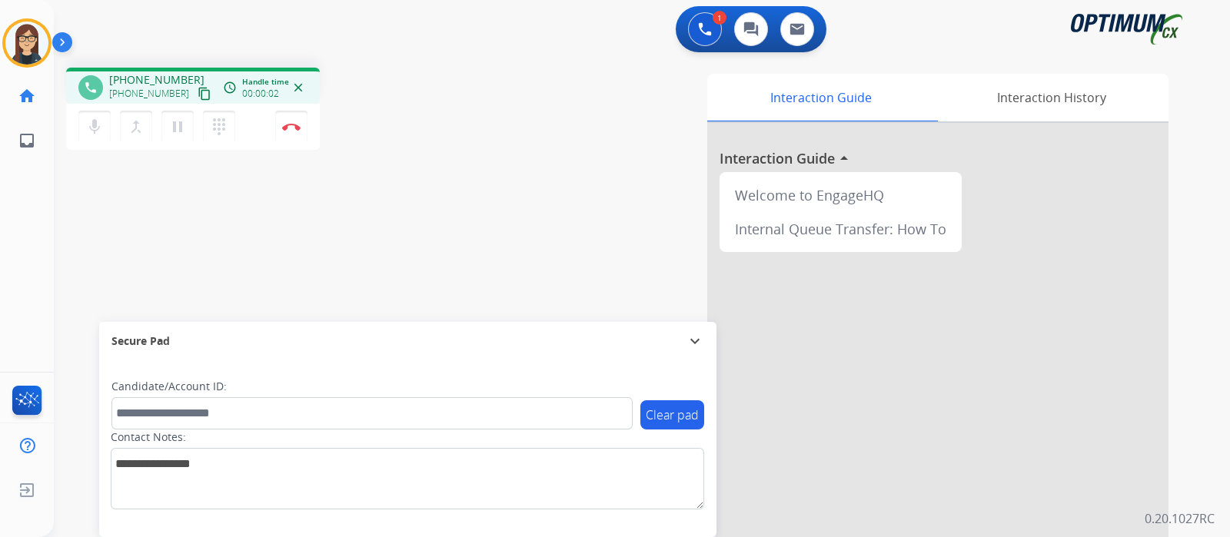
click at [197, 91] on mat-icon "content_copy" at bounding box center [204, 94] width 14 height 14
click at [288, 128] on img at bounding box center [291, 127] width 18 height 8
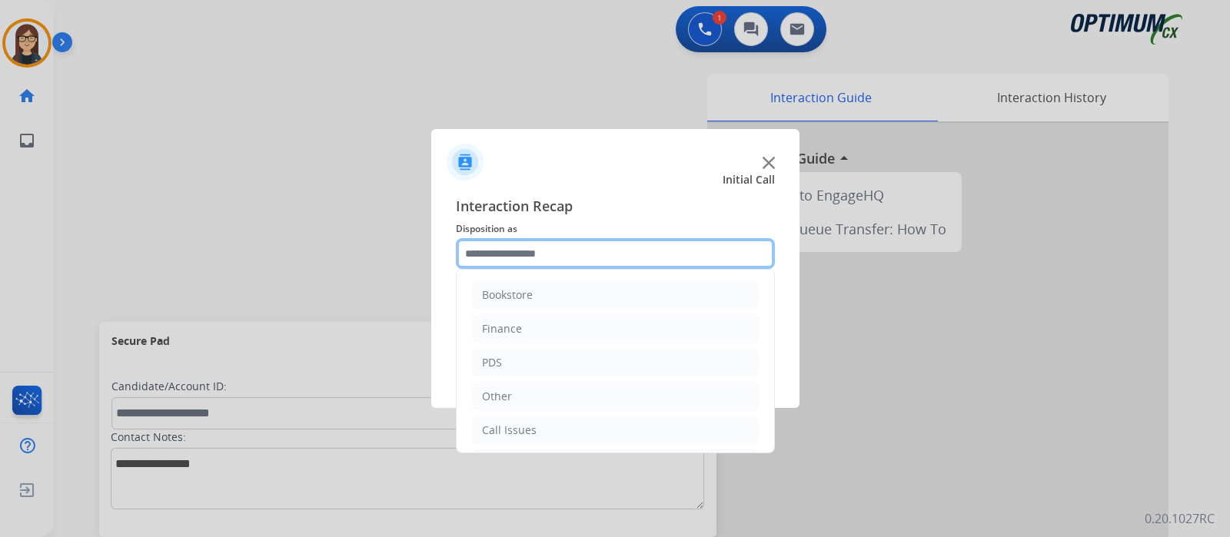
click at [564, 259] on input "text" at bounding box center [615, 253] width 319 height 31
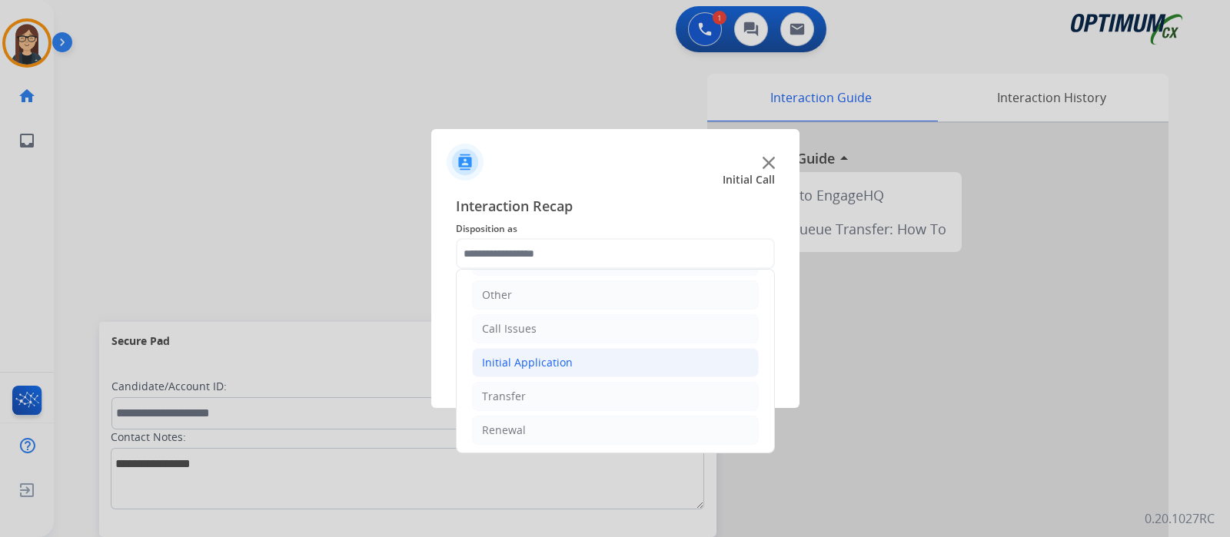
click at [578, 362] on li "Initial Application" at bounding box center [615, 362] width 287 height 29
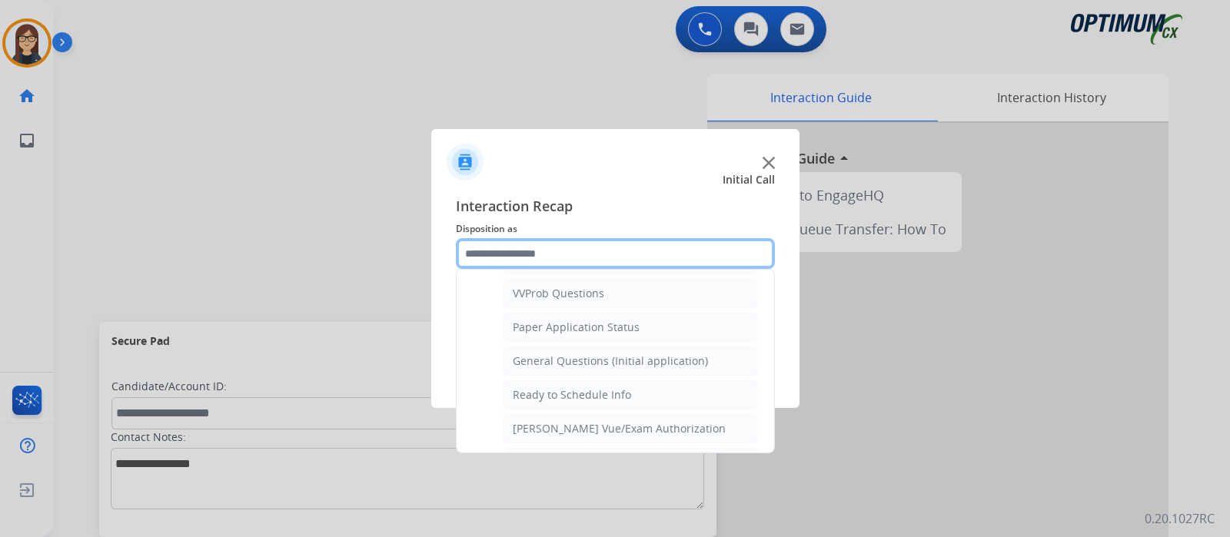
scroll to position [870, 0]
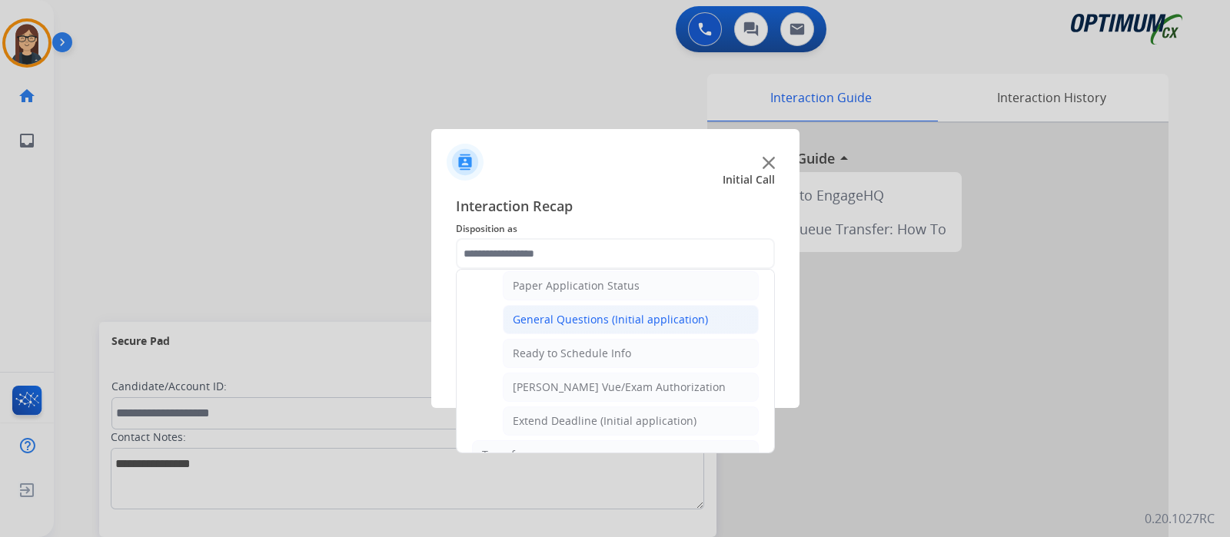
click at [543, 312] on div "General Questions (Initial application)" at bounding box center [610, 319] width 195 height 15
type input "**********"
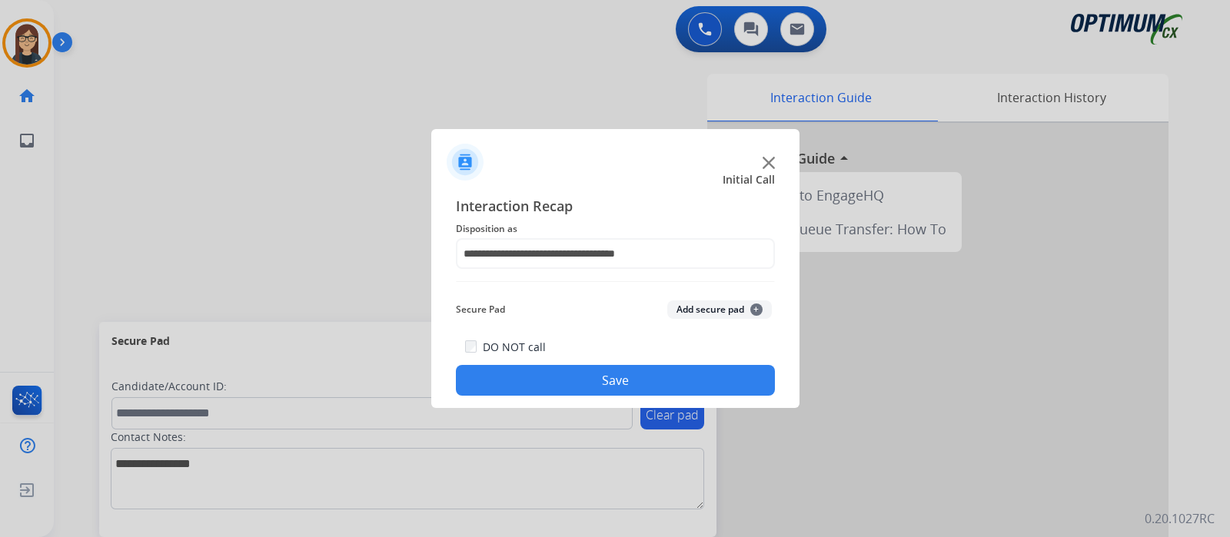
click at [562, 367] on div "DO NOT call Save" at bounding box center [615, 366] width 319 height 58
click at [535, 370] on button "Save" at bounding box center [615, 380] width 319 height 31
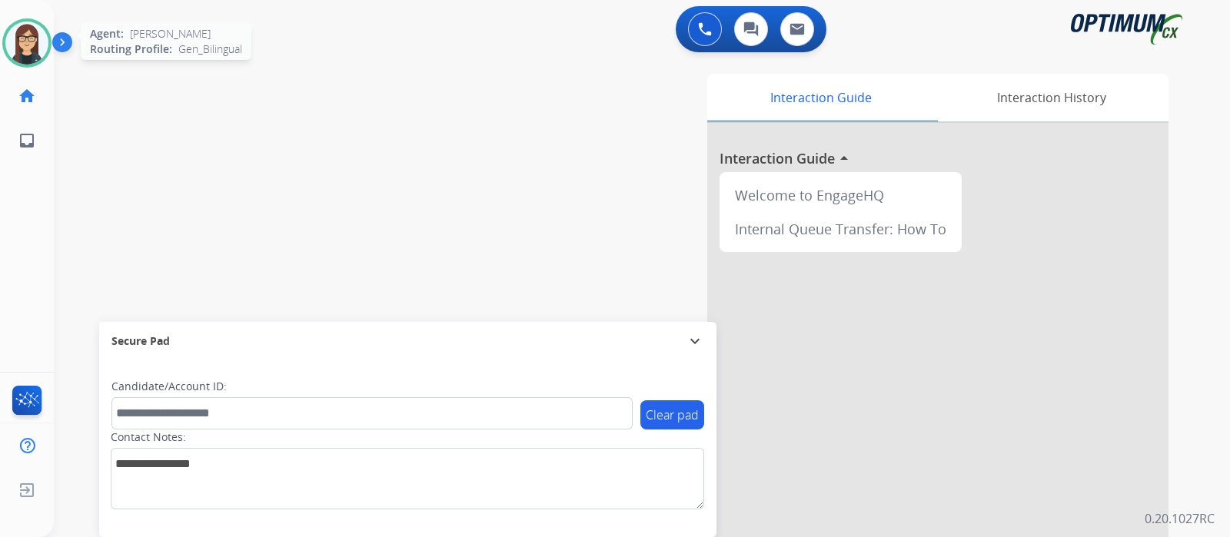
click at [26, 36] on img at bounding box center [26, 43] width 43 height 43
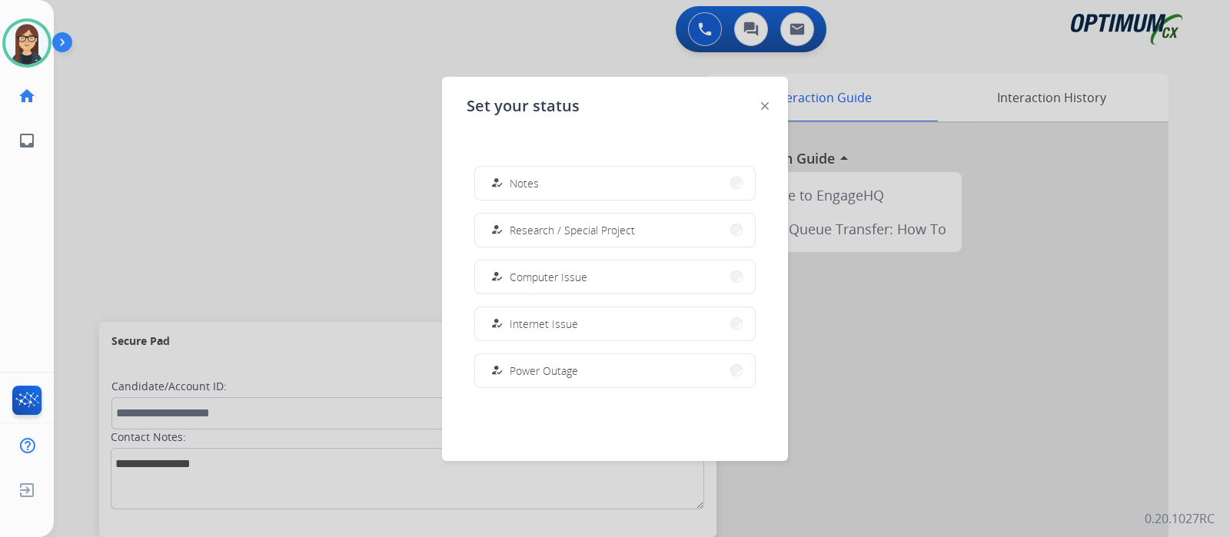
scroll to position [383, 0]
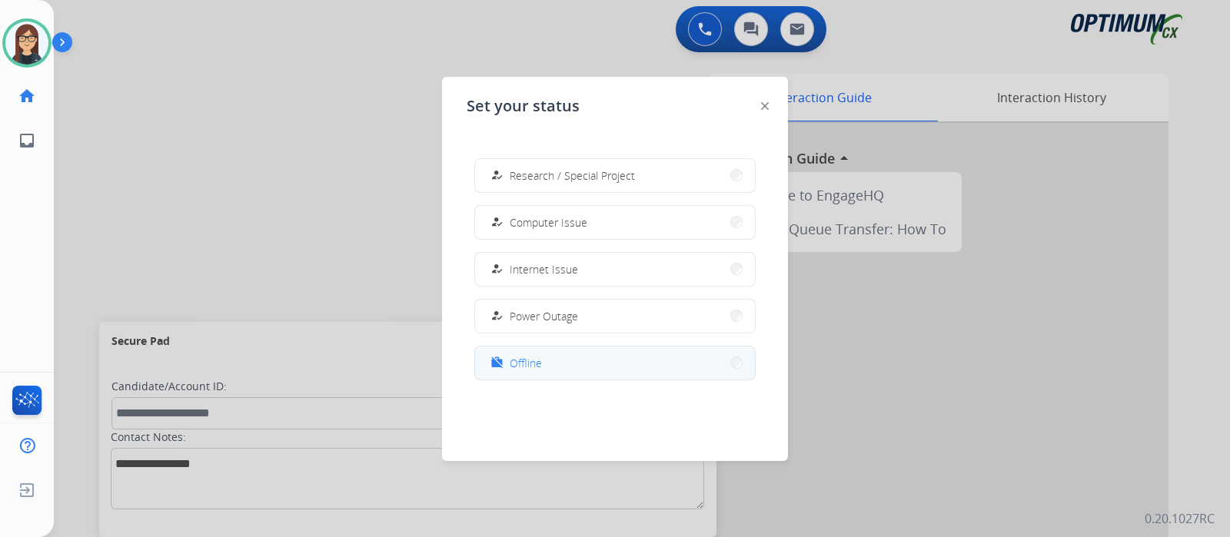
click at [540, 361] on span "Offline" at bounding box center [525, 363] width 32 height 16
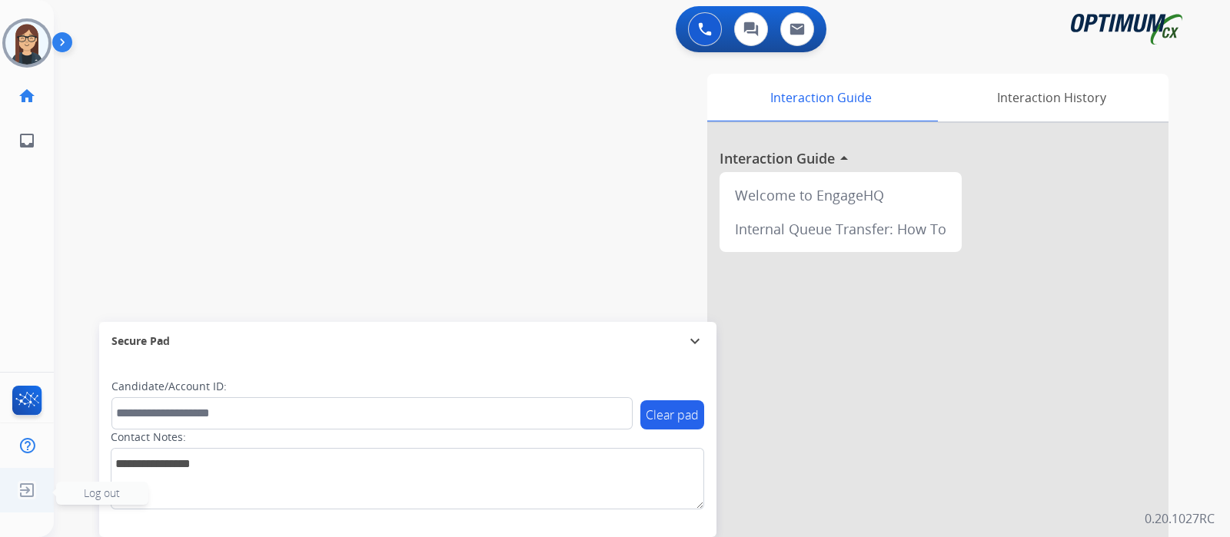
click at [23, 490] on img at bounding box center [27, 490] width 28 height 29
click at [31, 489] on img at bounding box center [27, 490] width 28 height 29
